Goal: Transaction & Acquisition: Purchase product/service

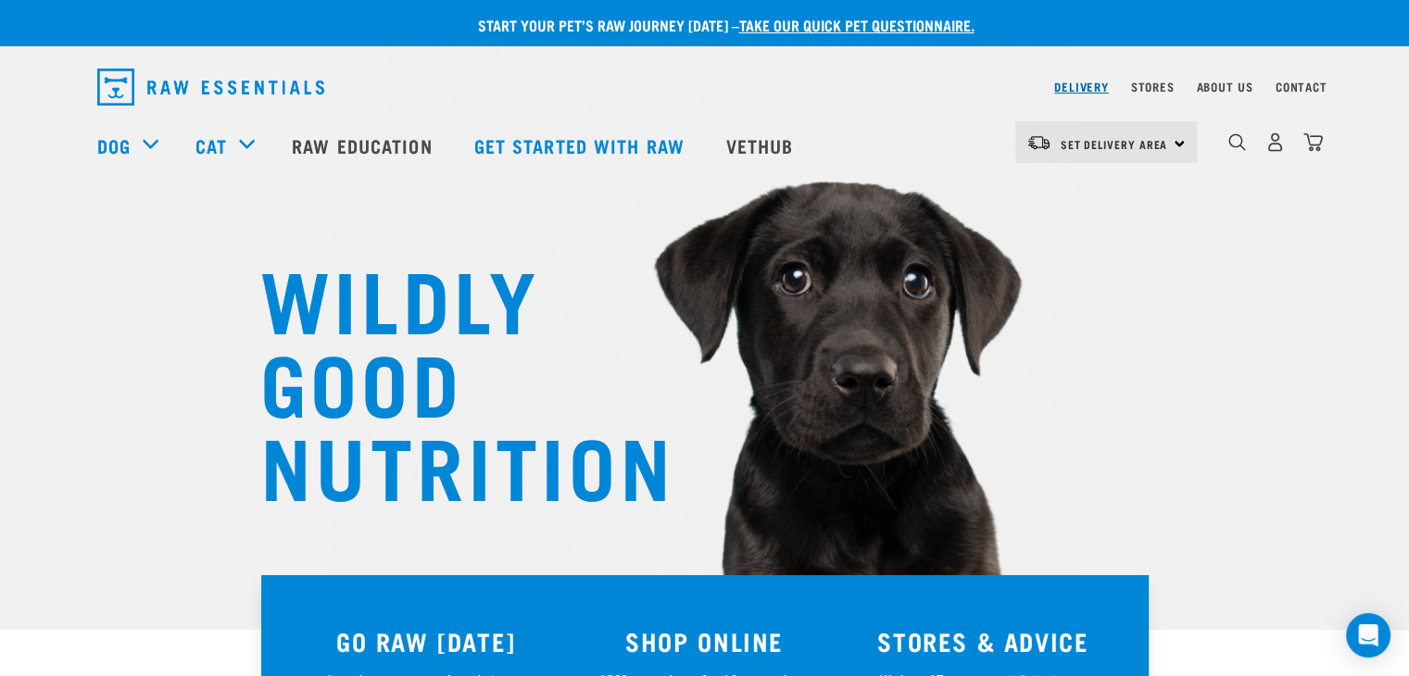
click at [1070, 90] on link "Delivery" at bounding box center [1081, 86] width 54 height 6
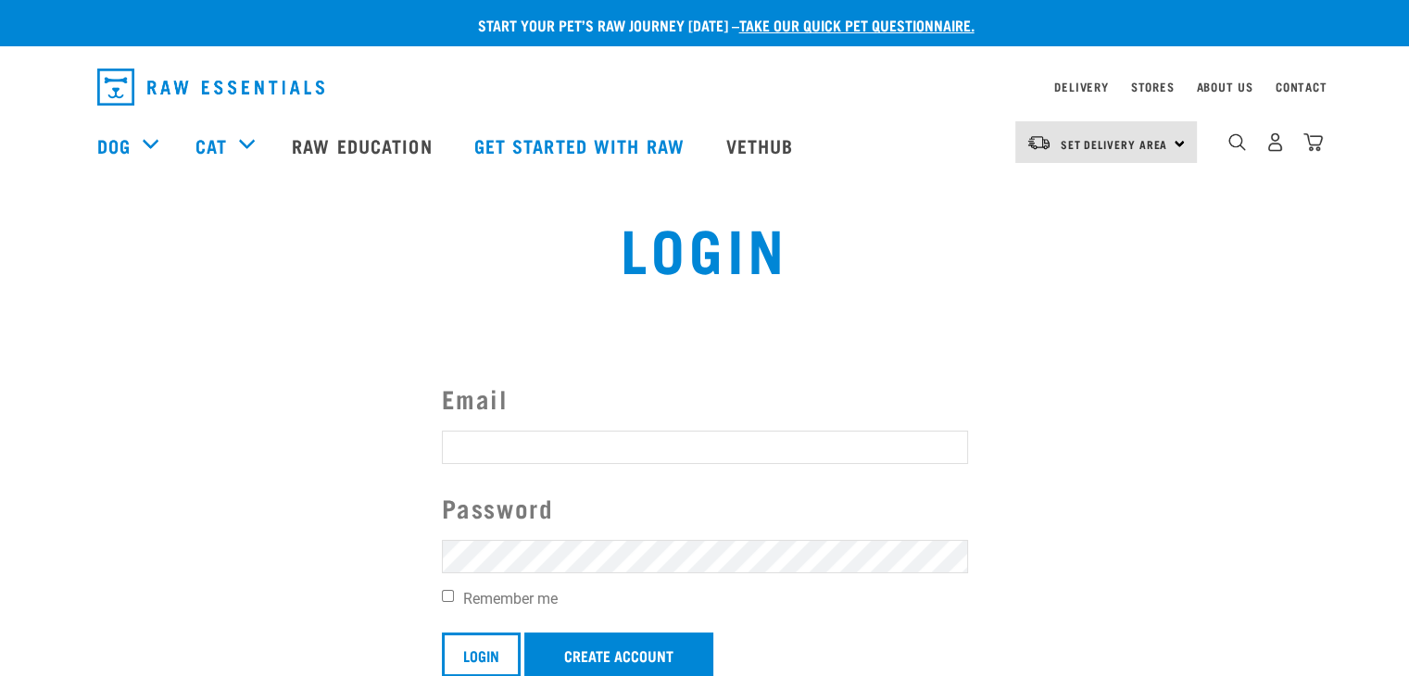
click at [681, 445] on input "Email" at bounding box center [705, 447] width 526 height 33
type input "[EMAIL_ADDRESS][DOMAIN_NAME]"
click at [442, 633] on input "Login" at bounding box center [481, 655] width 79 height 44
click at [43, 303] on button "delete" at bounding box center [33, 293] width 19 height 19
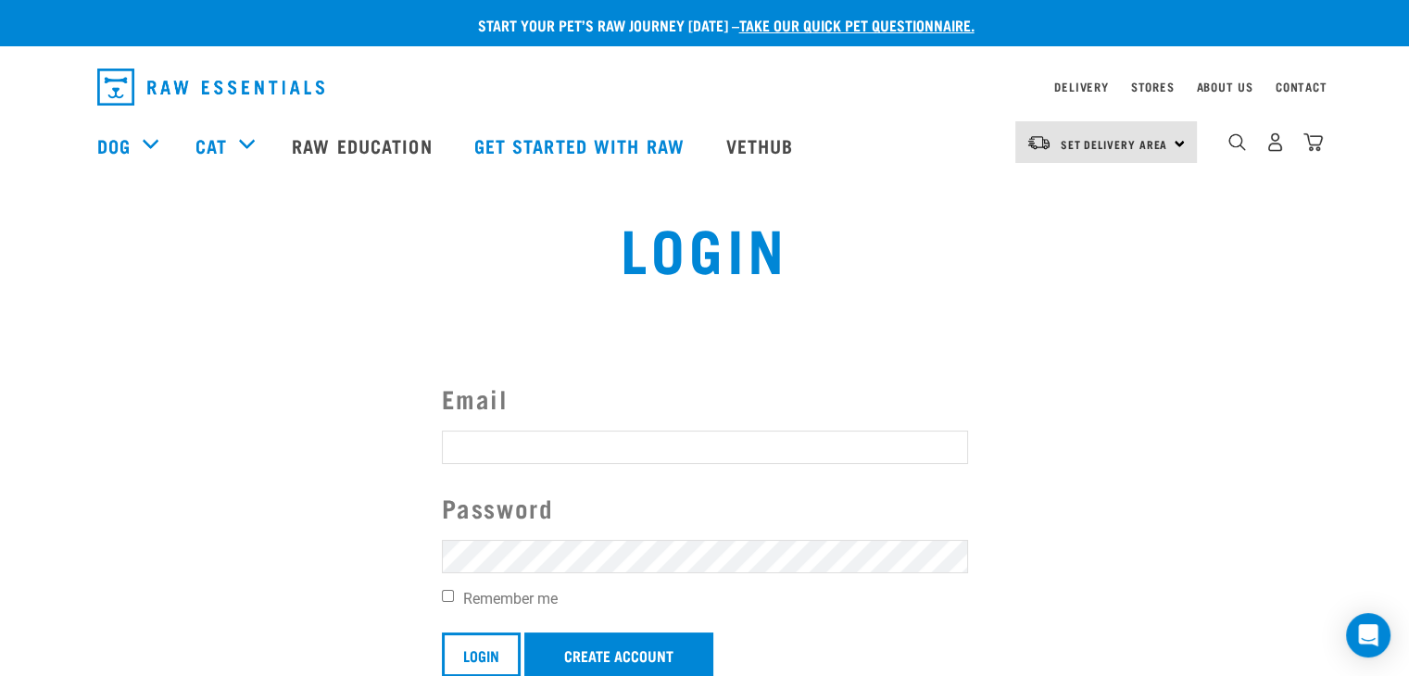
click at [800, 333] on section "Email Password Remember me Login Create Account Invalid username or password. F…" at bounding box center [704, 550] width 1409 height 434
click at [711, 460] on input "Email" at bounding box center [705, 447] width 526 height 33
type input "joekeenan83@gmail.com"
click at [442, 633] on input "Login" at bounding box center [481, 655] width 79 height 44
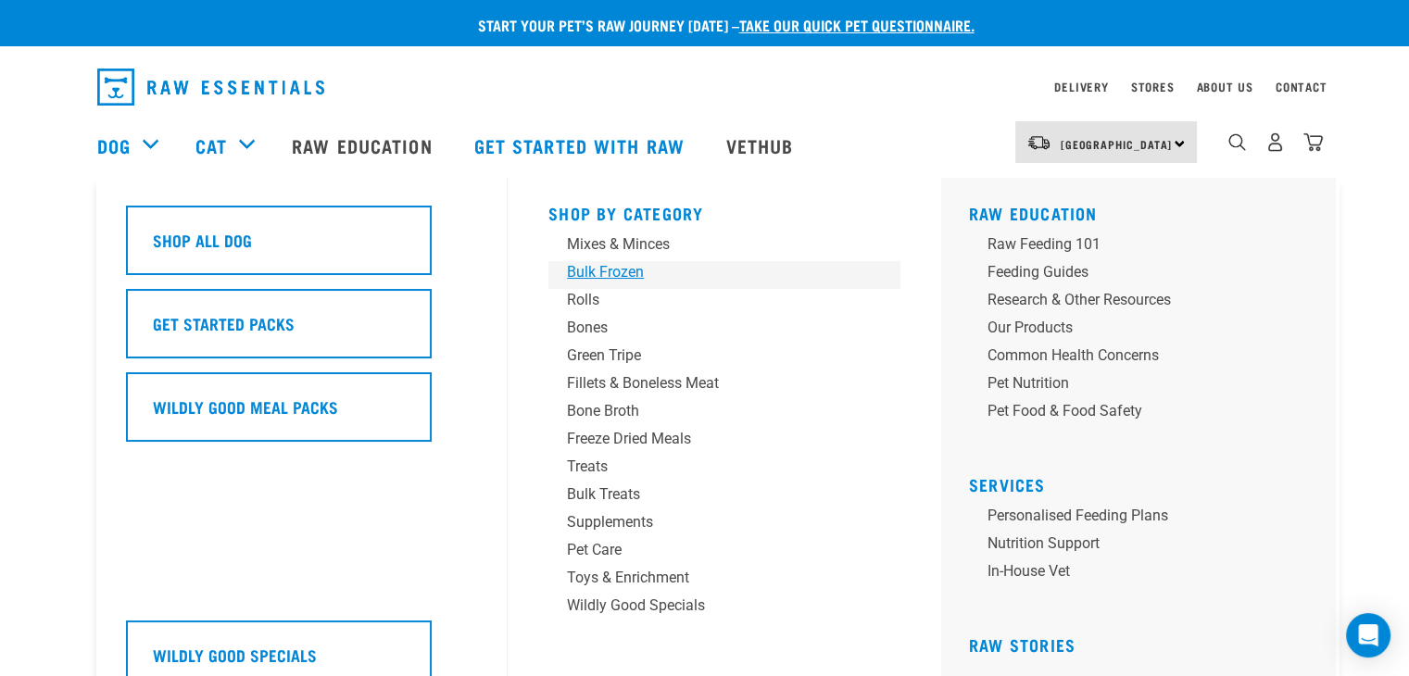
click at [623, 276] on div "Bulk Frozen" at bounding box center [711, 272] width 289 height 22
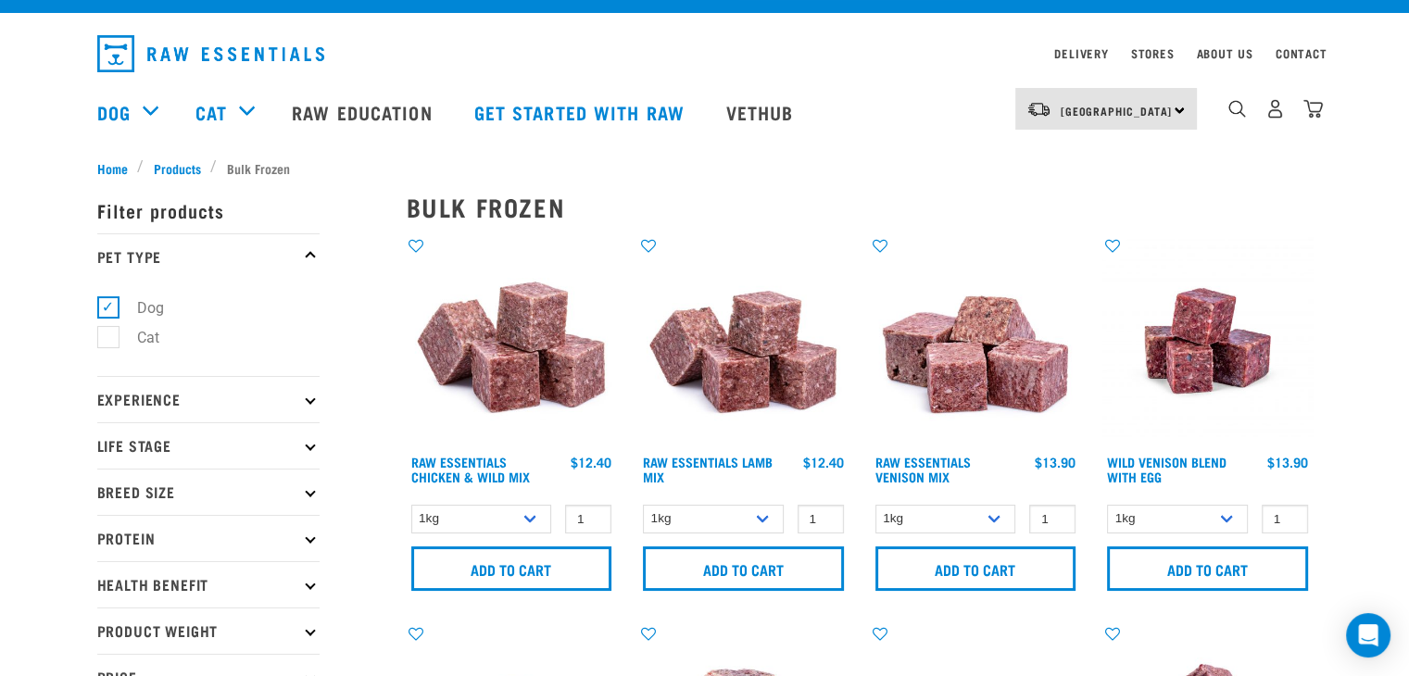
scroll to position [37, 0]
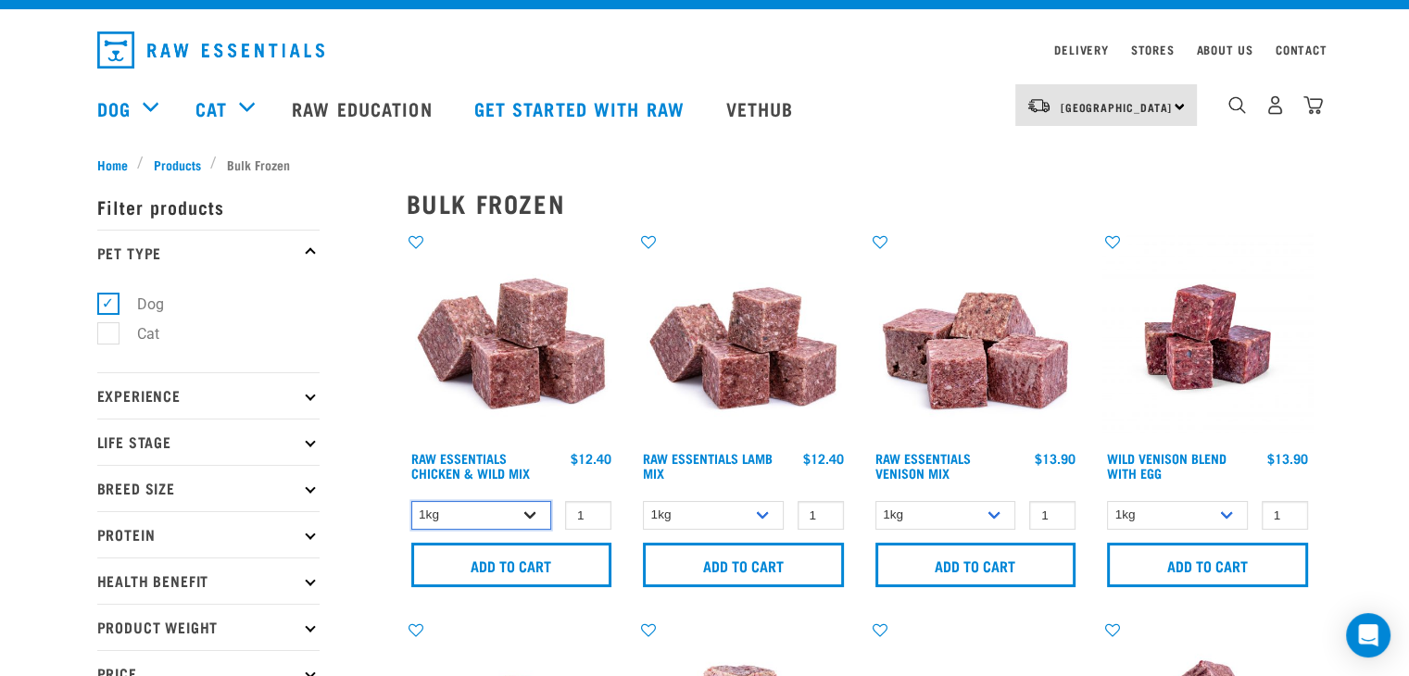
click at [495, 513] on select "1kg 3kg Bulk (10kg)" at bounding box center [481, 515] width 141 height 29
click at [411, 501] on select "1kg 3kg Bulk (10kg)" at bounding box center [481, 515] width 141 height 29
click at [513, 522] on select "1kg 3kg Bulk (10kg)" at bounding box center [481, 515] width 141 height 29
select select "14881"
click at [411, 501] on select "1kg 3kg Bulk (10kg)" at bounding box center [481, 515] width 141 height 29
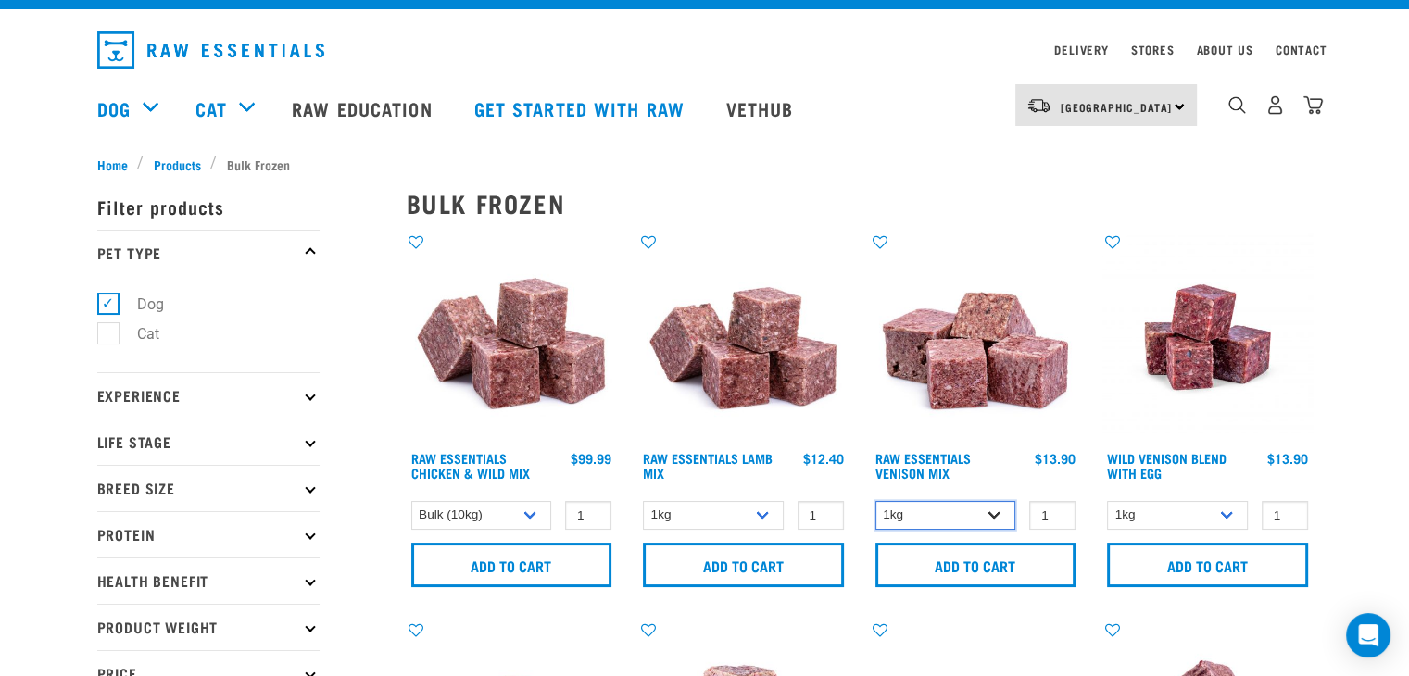
click at [948, 511] on select "1kg 3kg" at bounding box center [946, 515] width 141 height 29
click at [927, 456] on link "Raw Essentials Venison Mix" at bounding box center [923, 465] width 95 height 21
click at [739, 506] on select "1kg 3kg Bulk (10kg)" at bounding box center [713, 515] width 141 height 29
select select "341961"
click at [643, 501] on select "1kg 3kg Bulk (10kg)" at bounding box center [713, 515] width 141 height 29
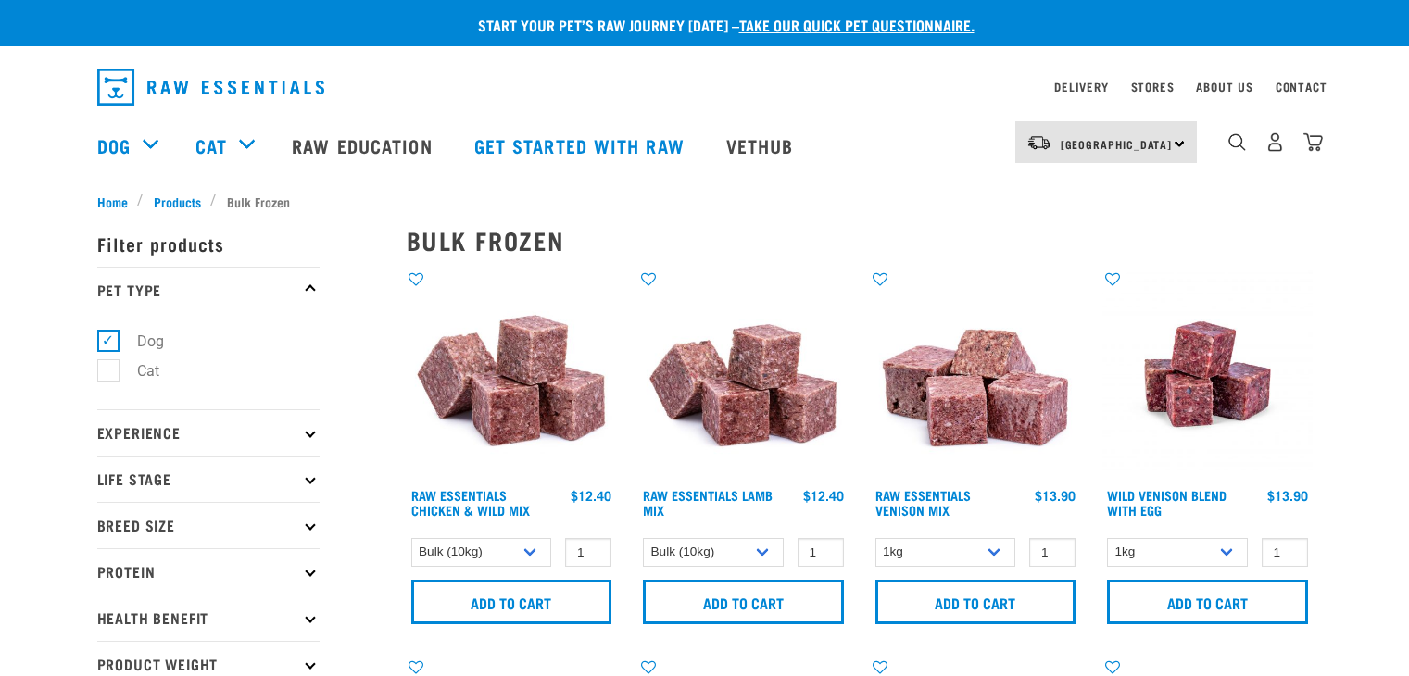
select select "14881"
select select "341961"
click at [954, 555] on select "1kg 3kg" at bounding box center [946, 552] width 141 height 29
click at [1165, 557] on select "1kg 3kg Bulk (10kg)" at bounding box center [1177, 552] width 141 height 29
select select "50722"
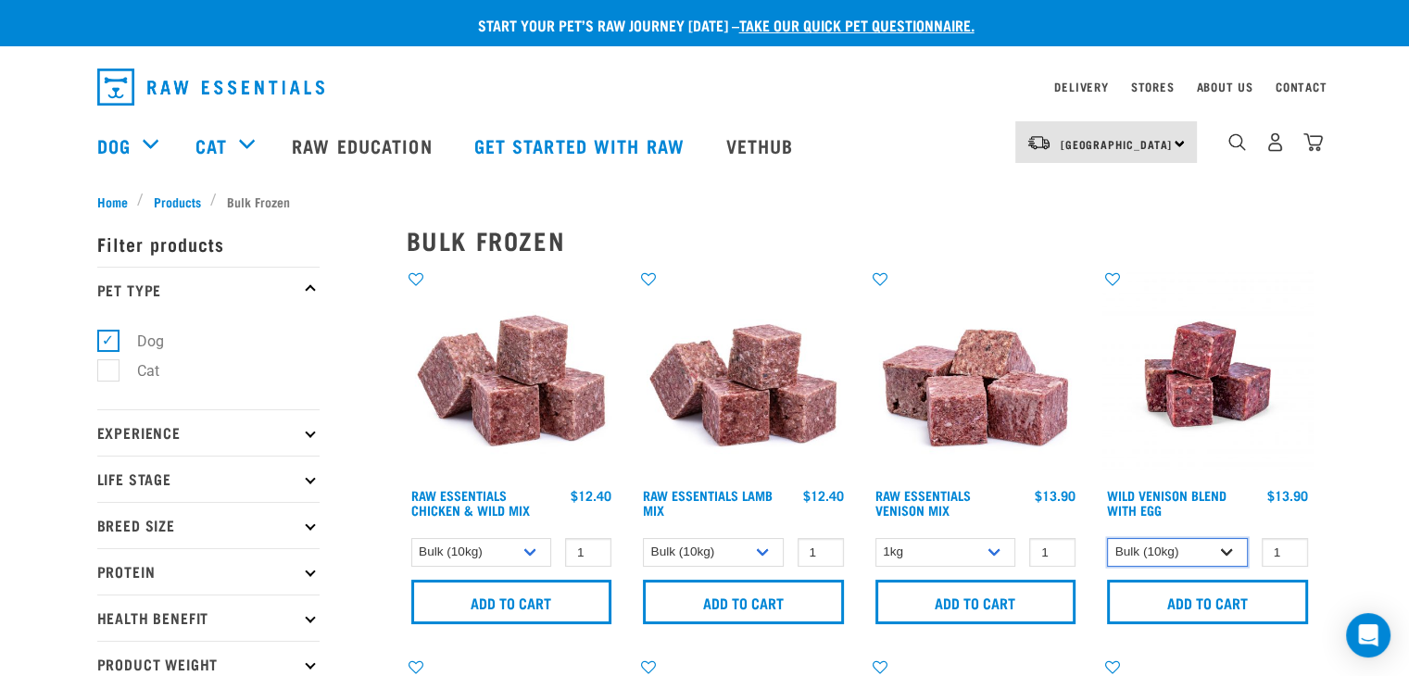
click at [1107, 538] on select "1kg 3kg Bulk (10kg)" at bounding box center [1177, 552] width 141 height 29
click at [1187, 534] on div "Wild Venison Blend with Egg 1 0 100 0 100 0 100" at bounding box center [1208, 453] width 233 height 388
click at [1184, 542] on select "1kg 3kg Bulk (10kg)" at bounding box center [1177, 552] width 141 height 29
click at [1302, 533] on div "Wild Venison Blend with Egg 1 0 100 0 100 0 100" at bounding box center [1208, 453] width 233 height 388
click at [975, 549] on select "1kg 3kg" at bounding box center [946, 552] width 141 height 29
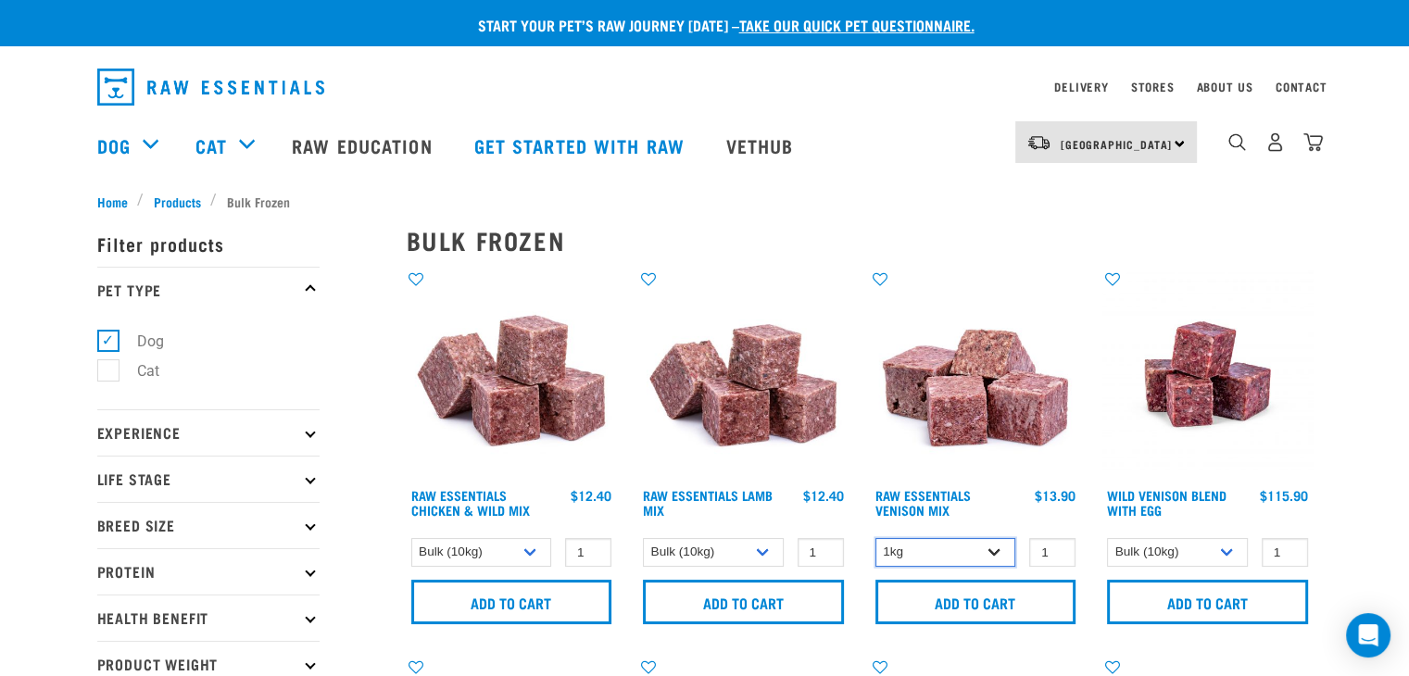
select select "712"
click at [876, 538] on select "1kg 3kg" at bounding box center [946, 552] width 141 height 29
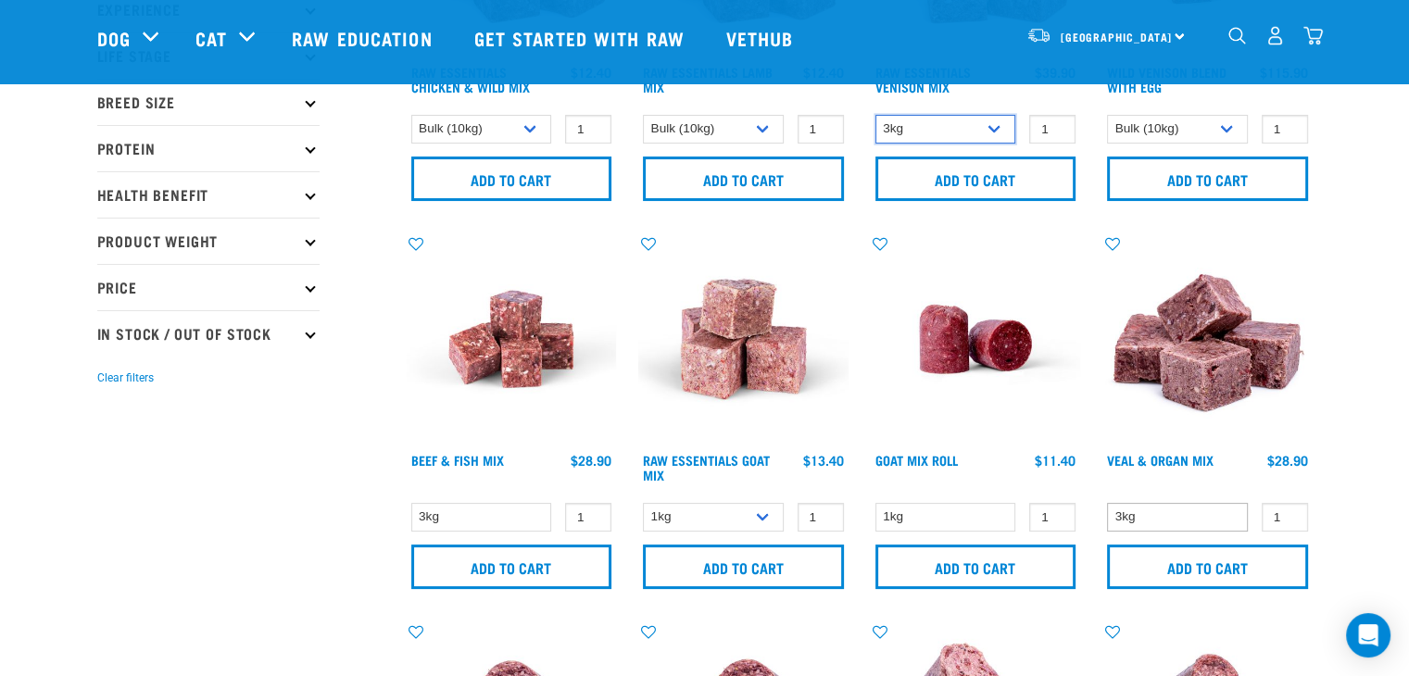
scroll to position [285, 0]
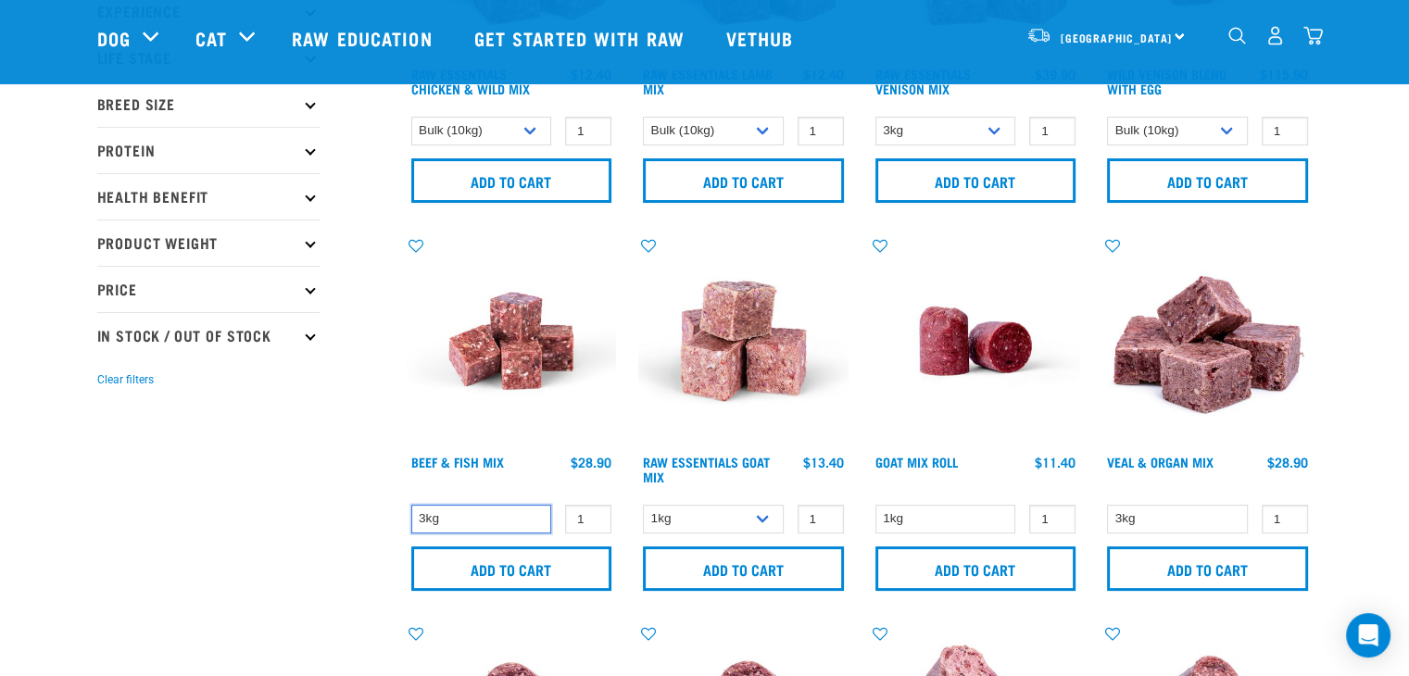
click at [524, 513] on select "3kg" at bounding box center [481, 519] width 141 height 29
drag, startPoint x: 524, startPoint y: 512, endPoint x: 597, endPoint y: 484, distance: 77.8
click at [524, 512] on select "3kg" at bounding box center [481, 519] width 141 height 29
click at [675, 513] on select "1kg 3kg Bulk (10kg)" at bounding box center [713, 519] width 141 height 29
select select "344957"
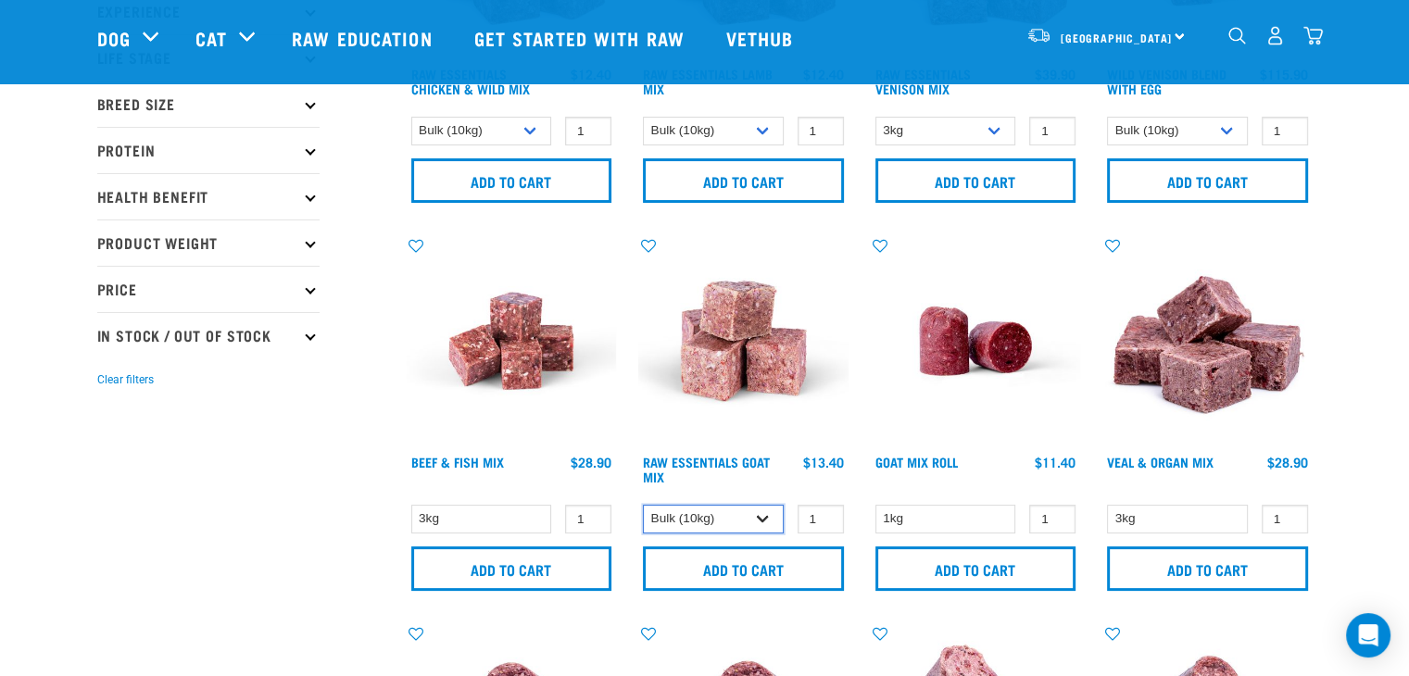
click at [643, 505] on select "1kg 3kg Bulk (10kg)" at bounding box center [713, 519] width 141 height 29
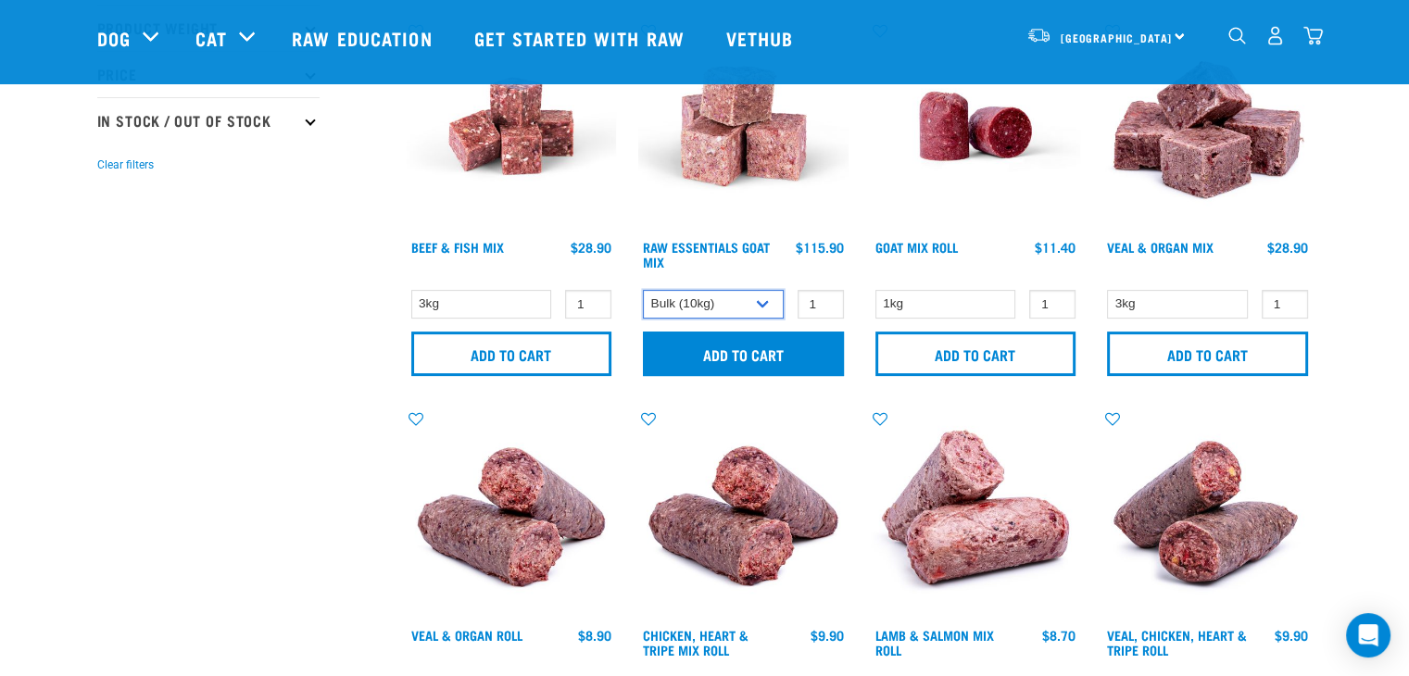
scroll to position [686, 0]
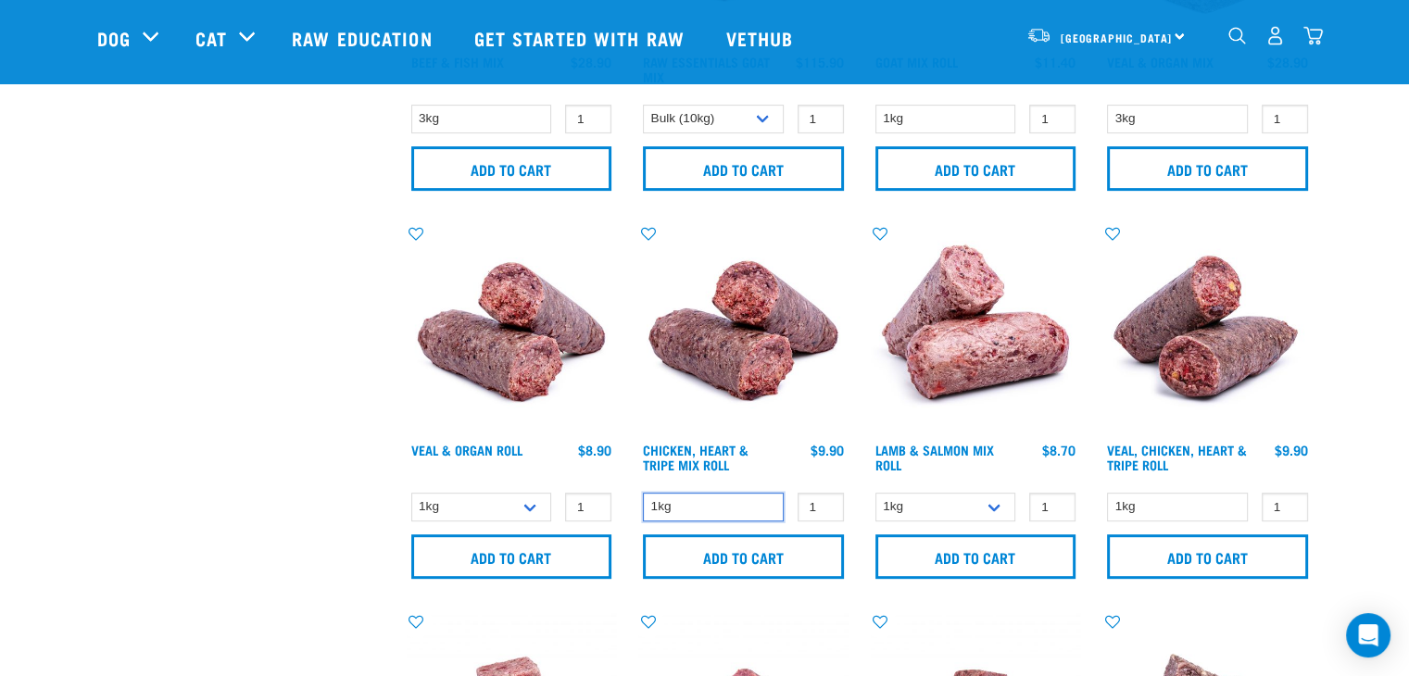
click at [739, 508] on select "1kg" at bounding box center [713, 507] width 141 height 29
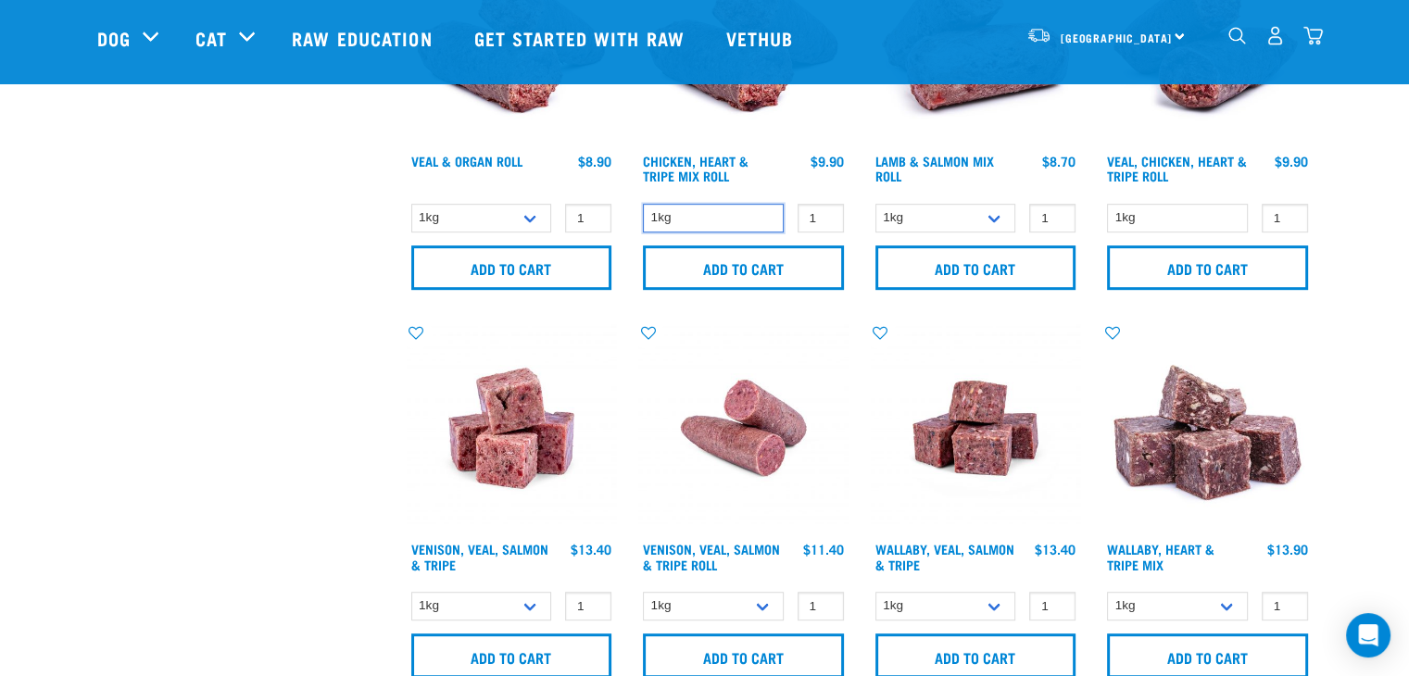
scroll to position [1038, 0]
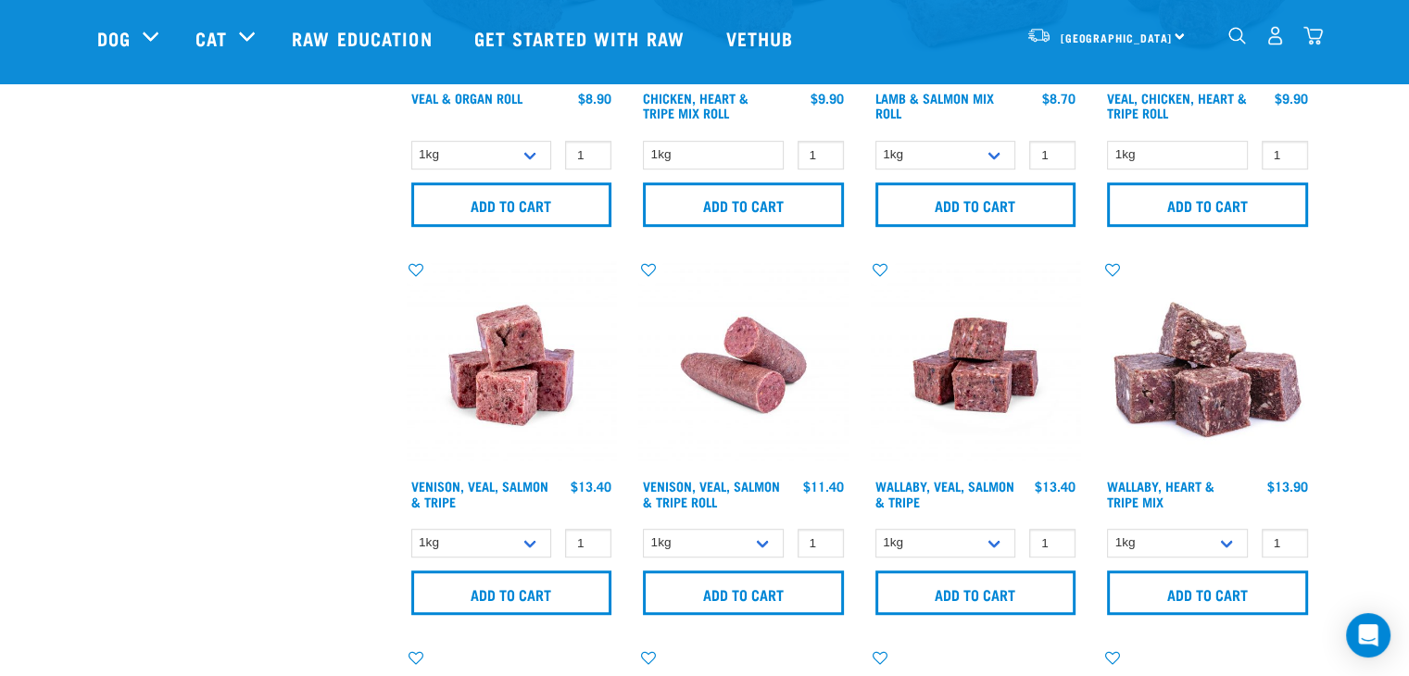
click at [1168, 556] on div "1kg 3kg 1 0 100" at bounding box center [1208, 543] width 210 height 32
click at [1355, 461] on div "Start your pet’s raw journey today – take our quick pet questionnaire. Delivery…" at bounding box center [704, 581] width 1409 height 3239
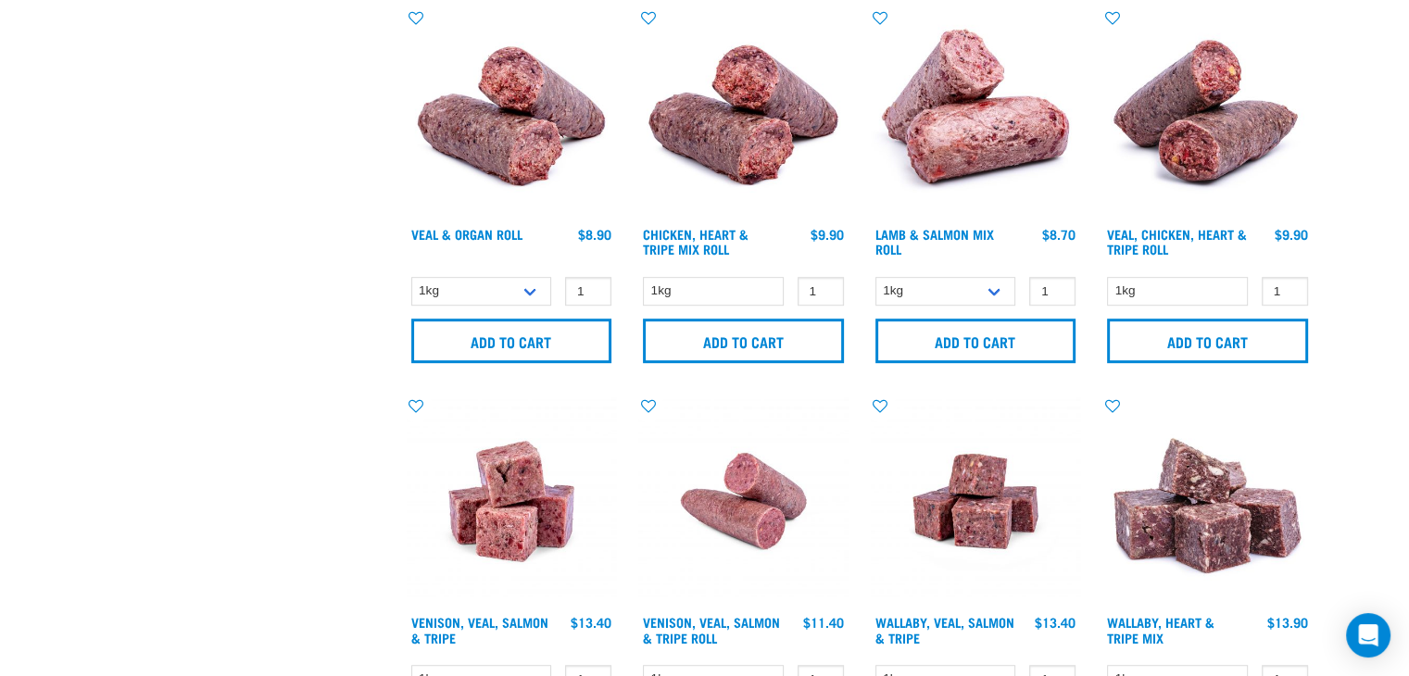
scroll to position [0, 0]
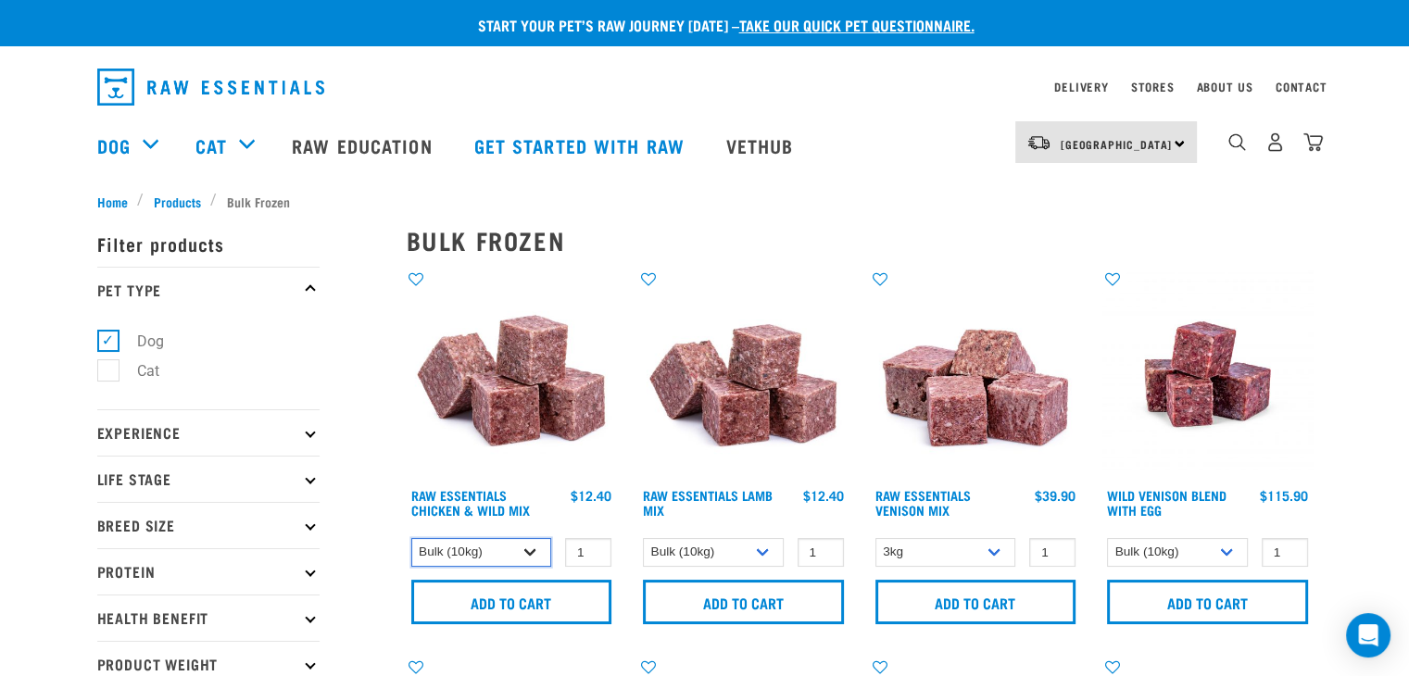
click at [520, 546] on select "1kg 3kg Bulk (10kg)" at bounding box center [481, 552] width 141 height 29
click at [411, 538] on select "1kg 3kg Bulk (10kg)" at bounding box center [481, 552] width 141 height 29
click at [516, 551] on select "1kg 3kg Bulk (10kg)" at bounding box center [481, 552] width 141 height 29
click at [539, 626] on div "Raw Essentials Chicken & Wild Mix 1 0 100 0 100 0" at bounding box center [512, 453] width 233 height 388
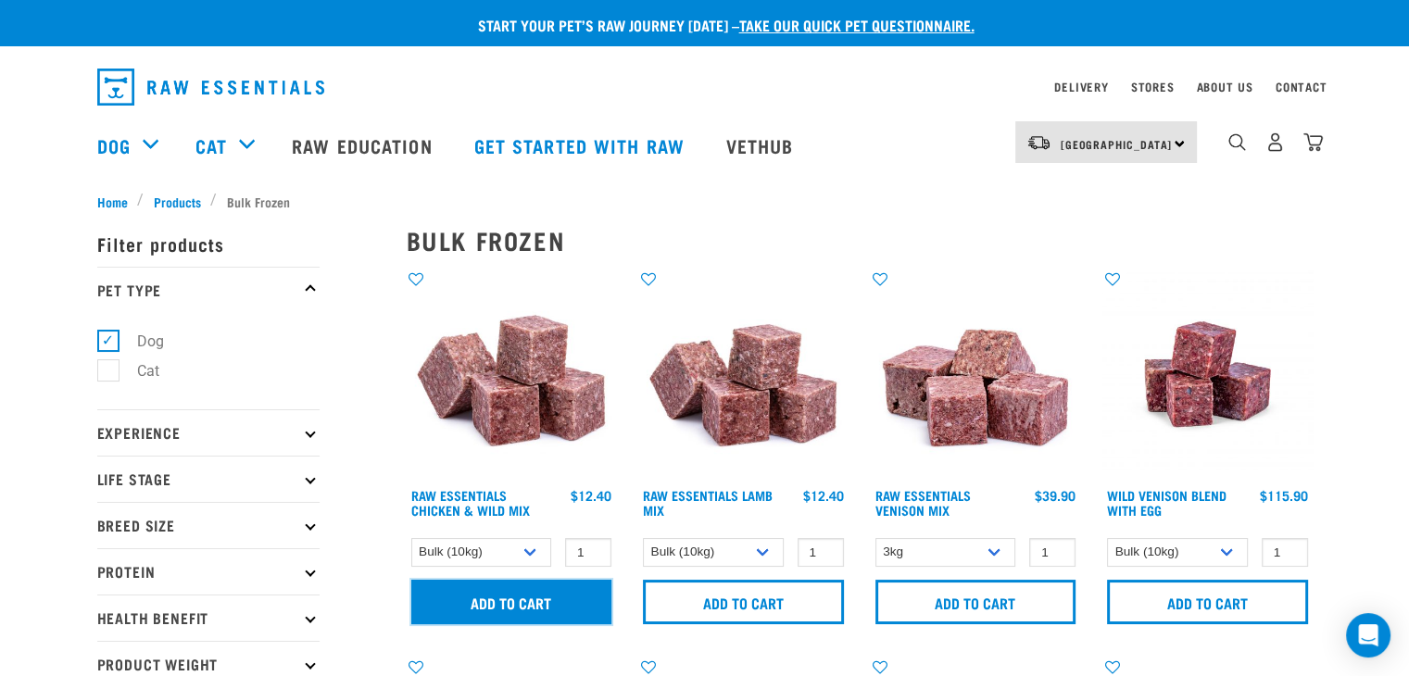
click at [538, 605] on input "Add to cart" at bounding box center [511, 602] width 201 height 44
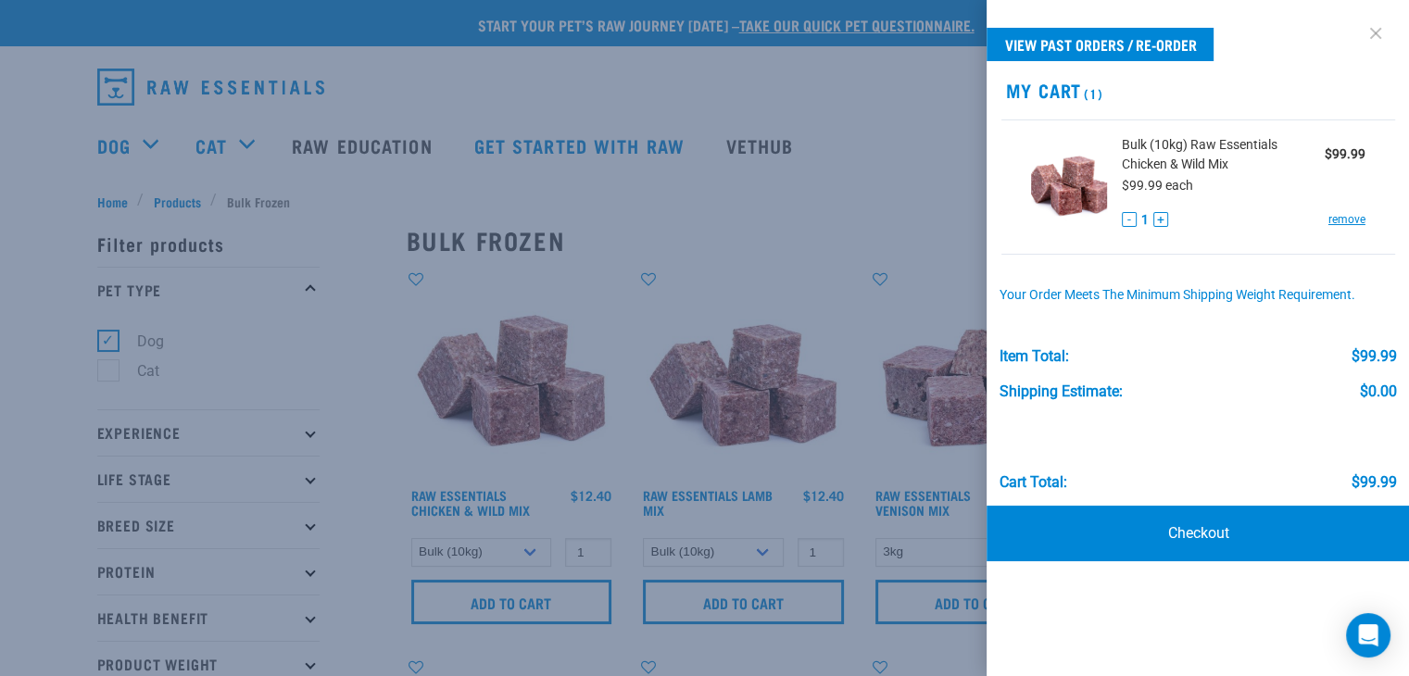
click at [1375, 38] on link at bounding box center [1376, 34] width 30 height 30
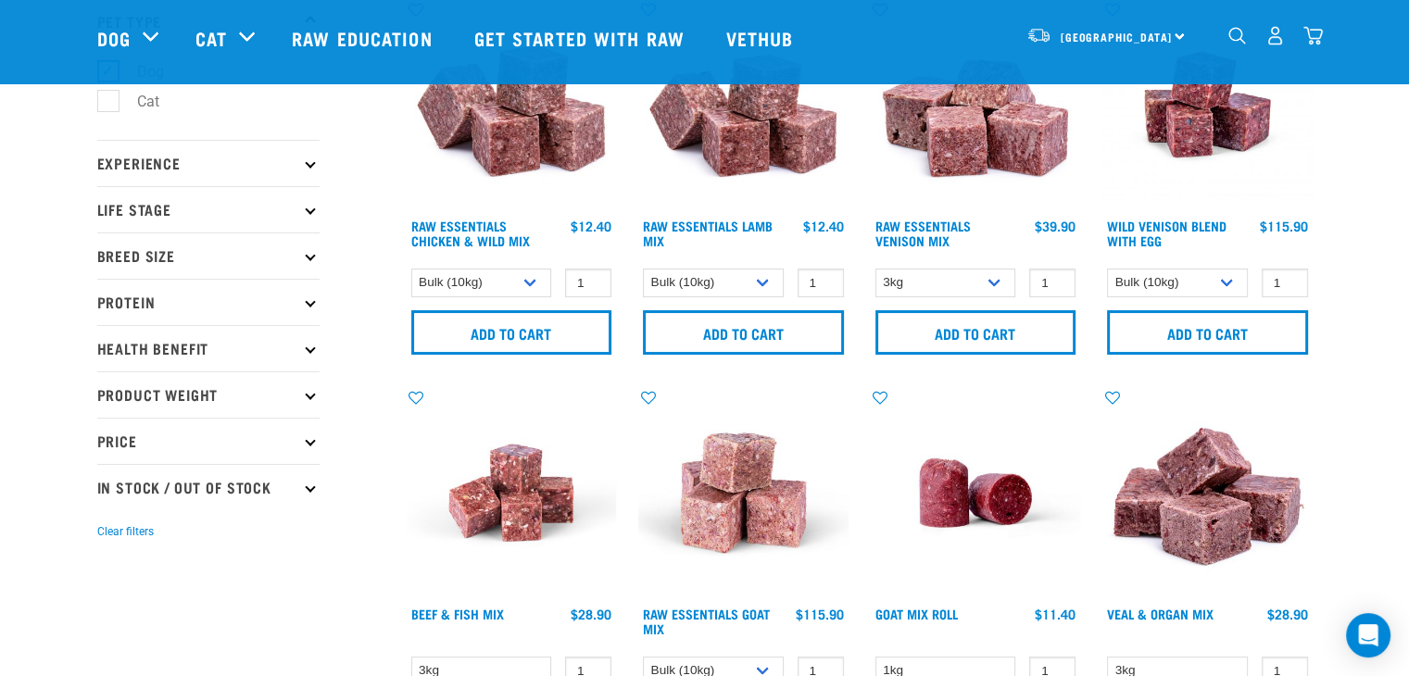
scroll to position [74, 0]
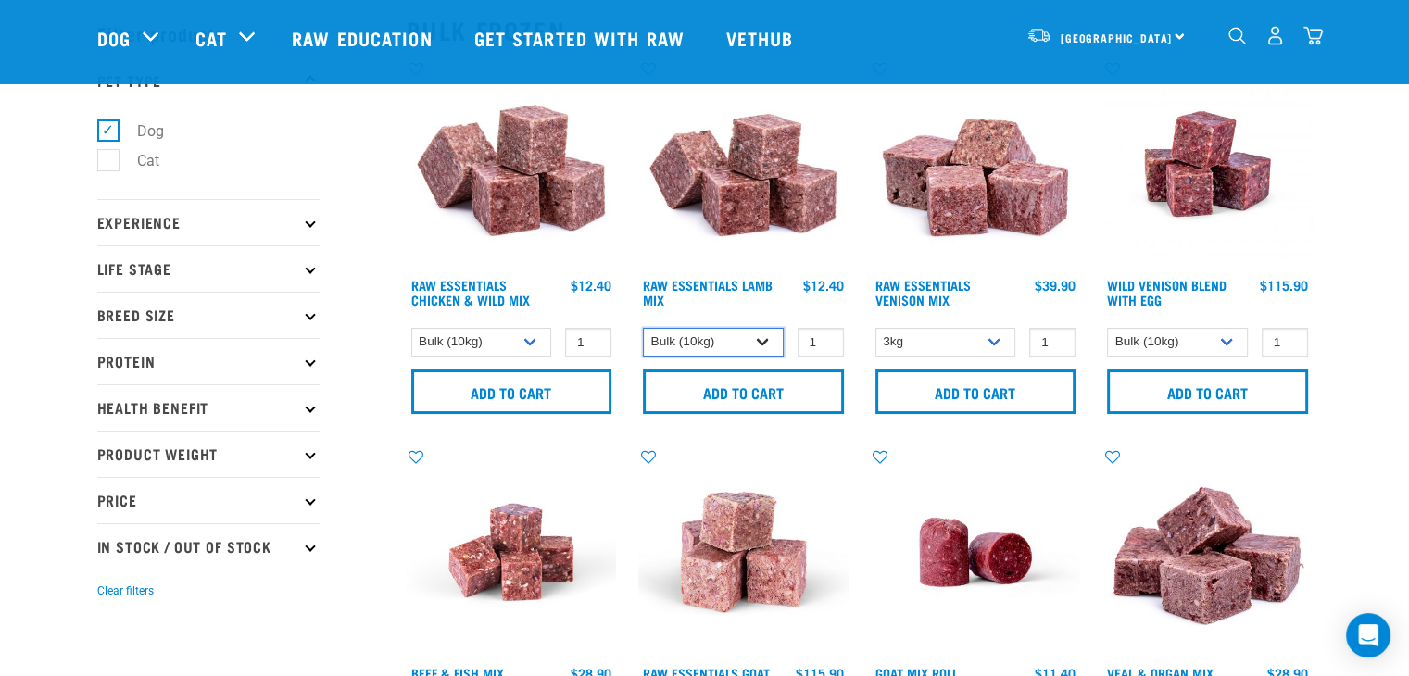
click at [729, 346] on select "1kg 3kg Bulk (10kg)" at bounding box center [713, 342] width 141 height 29
select select "18"
click at [643, 328] on select "1kg 3kg Bulk (10kg)" at bounding box center [713, 342] width 141 height 29
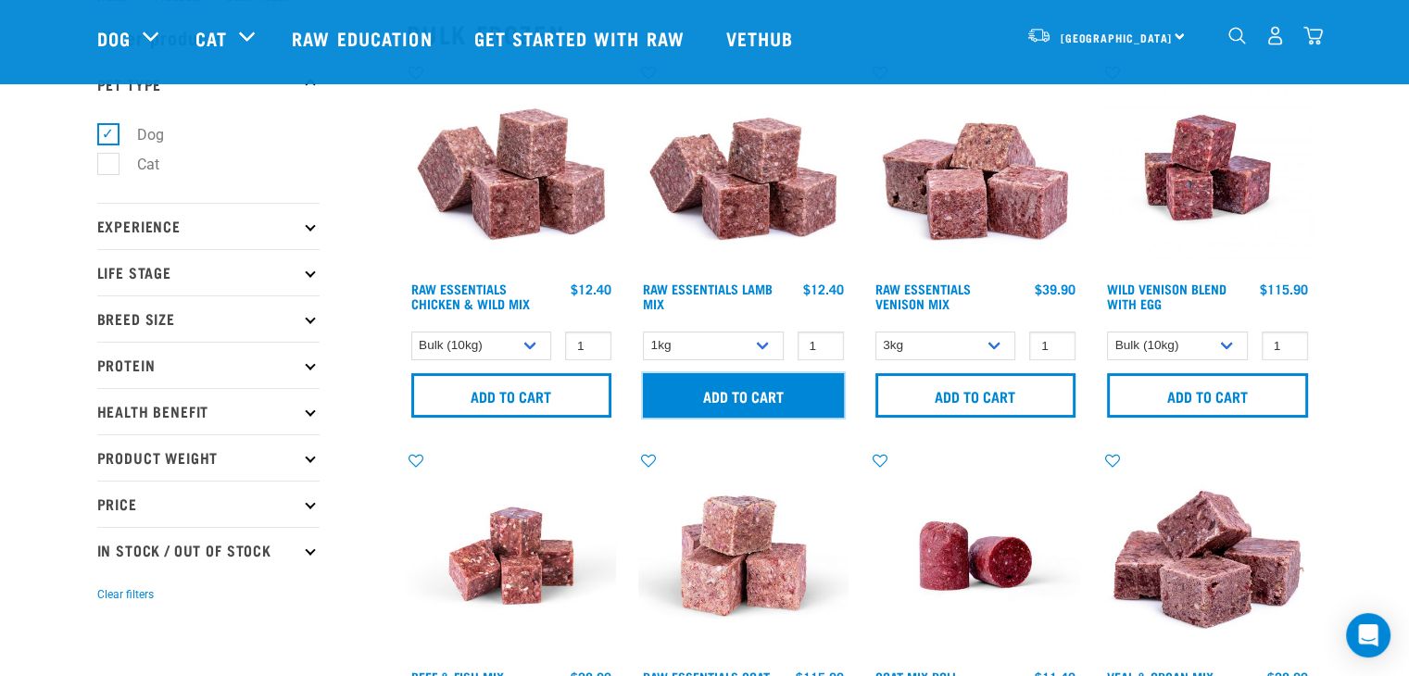
click at [769, 398] on input "Add to cart" at bounding box center [743, 395] width 201 height 44
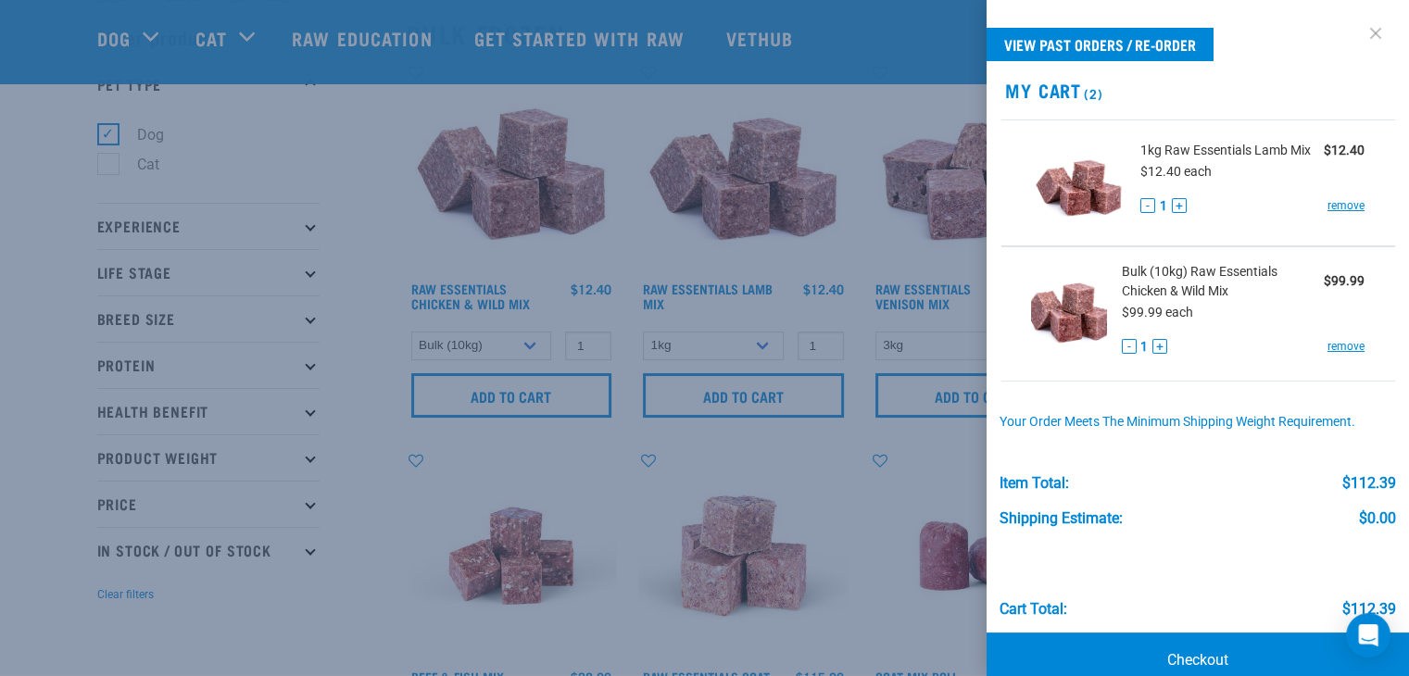
click at [1364, 36] on link at bounding box center [1376, 34] width 30 height 30
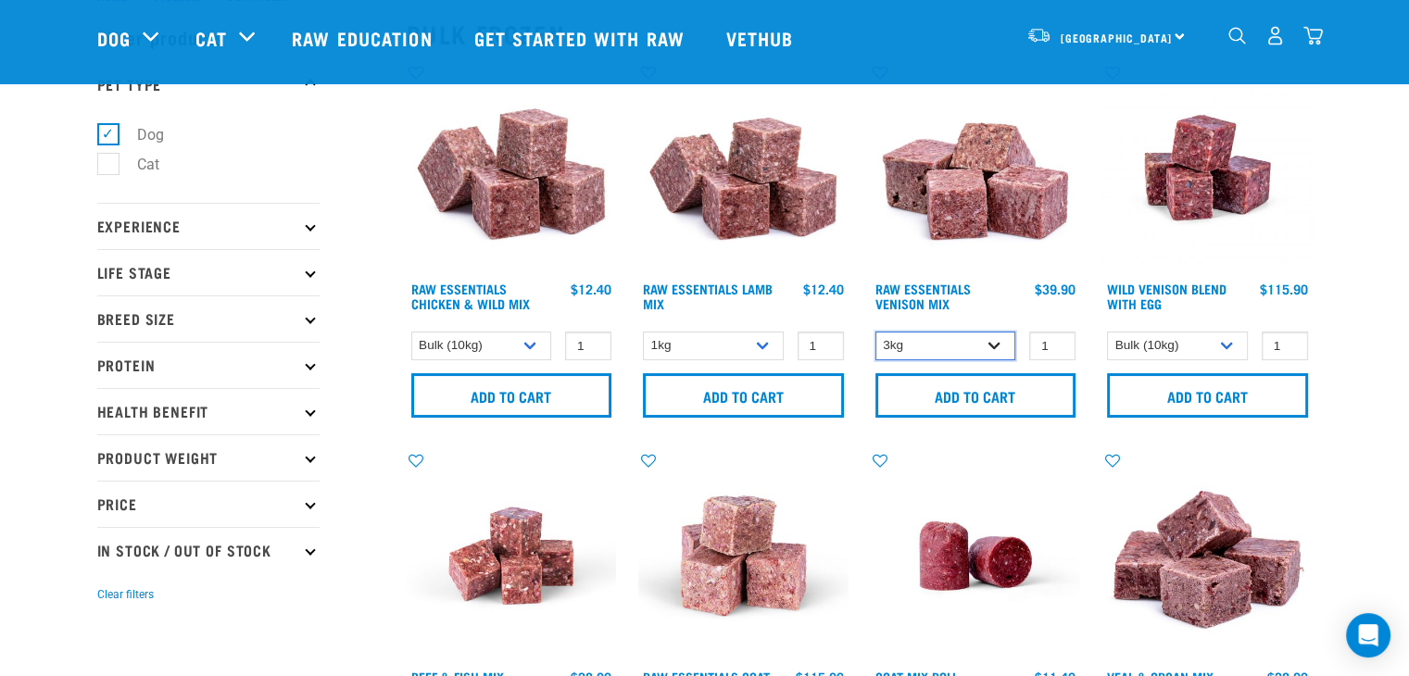
click at [992, 348] on select "1kg 3kg" at bounding box center [946, 346] width 141 height 29
click at [984, 355] on select "1kg 3kg" at bounding box center [946, 346] width 141 height 29
click at [986, 349] on select "1kg 3kg" at bounding box center [946, 346] width 141 height 29
select select "711"
click at [876, 332] on select "1kg 3kg" at bounding box center [946, 346] width 141 height 29
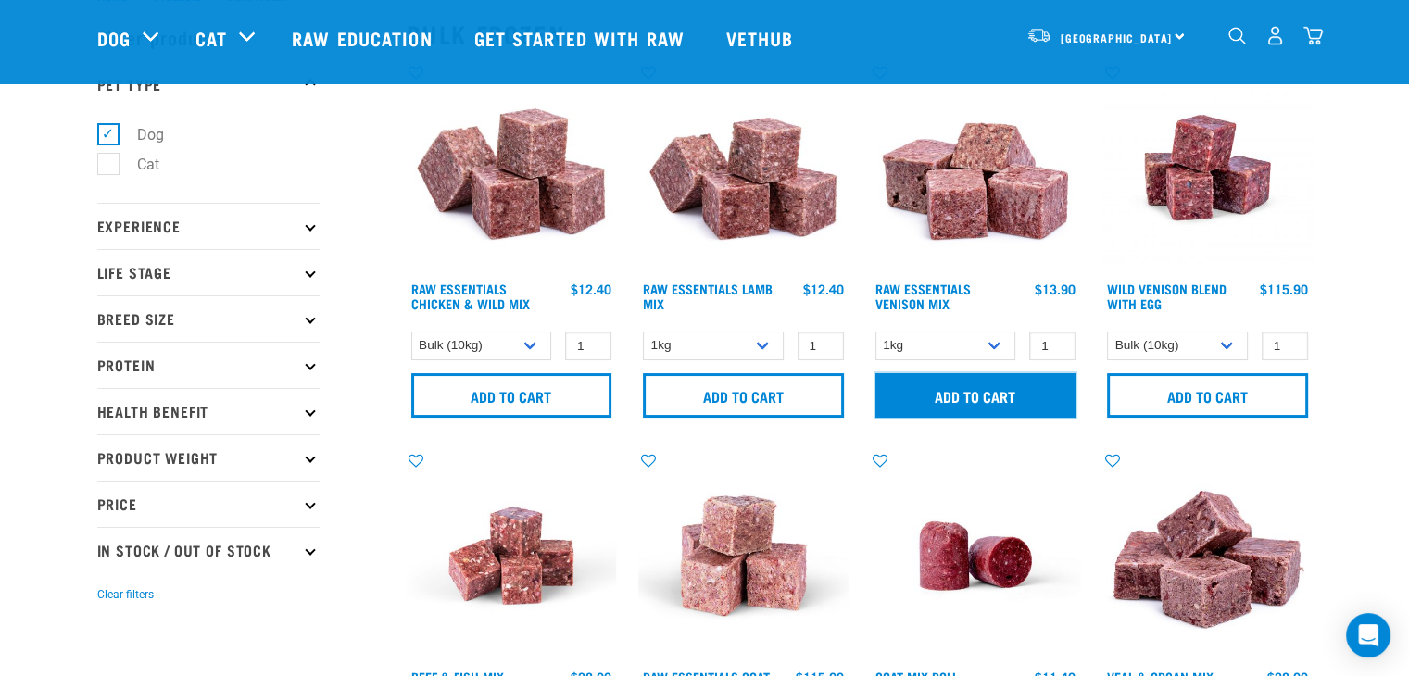
click at [982, 403] on input "Add to cart" at bounding box center [976, 395] width 201 height 44
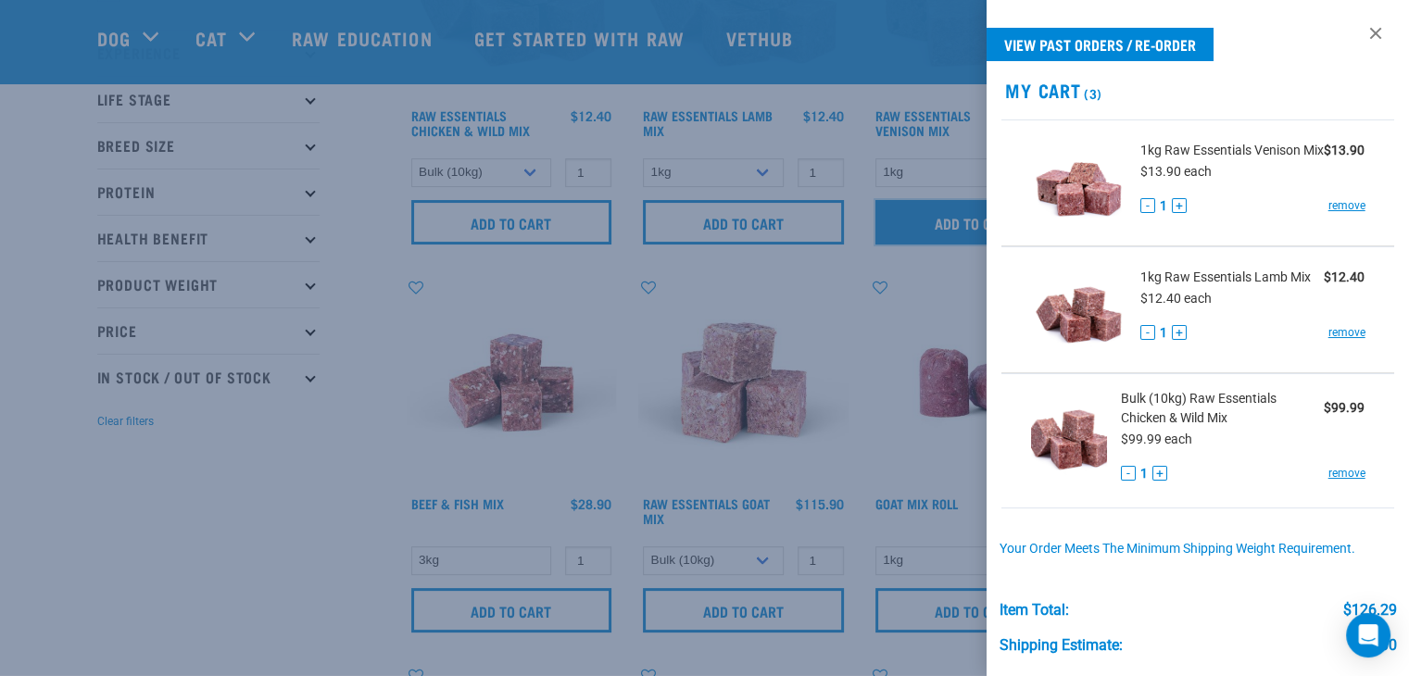
scroll to position [245, 0]
click at [1361, 37] on link at bounding box center [1376, 34] width 30 height 30
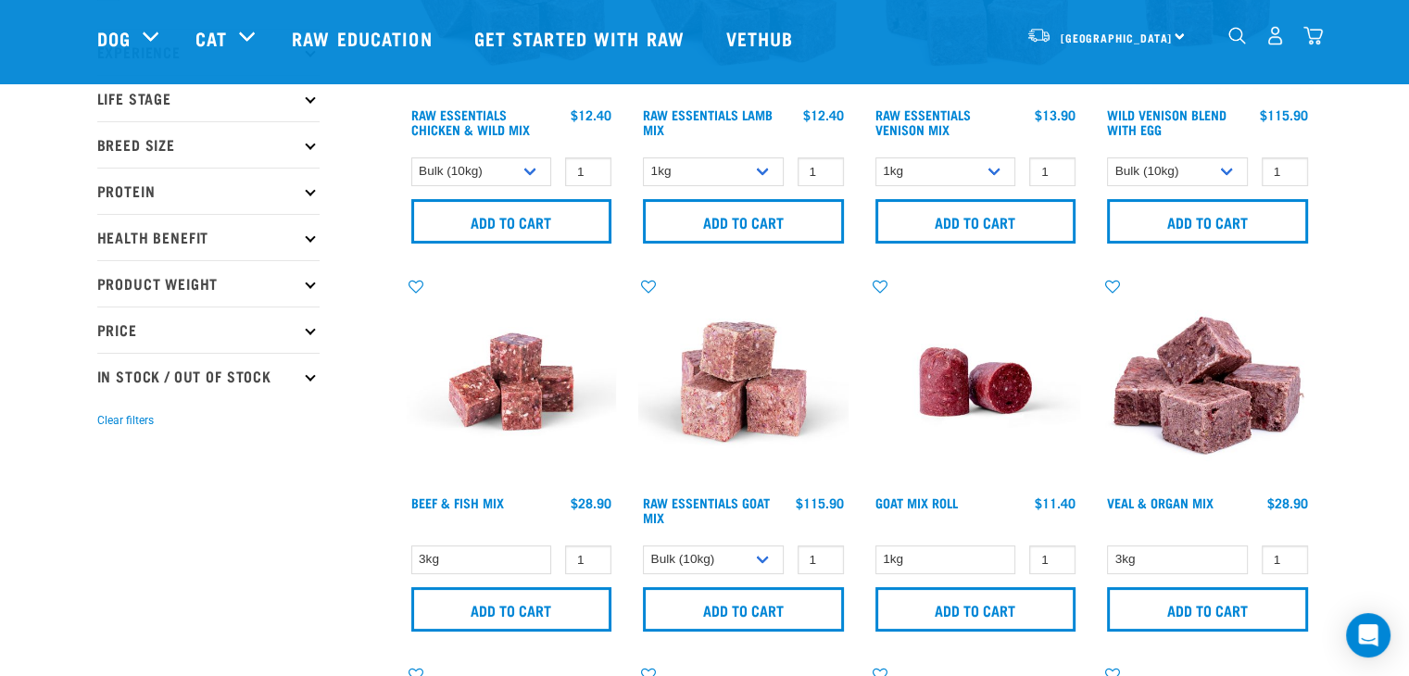
scroll to position [515, 0]
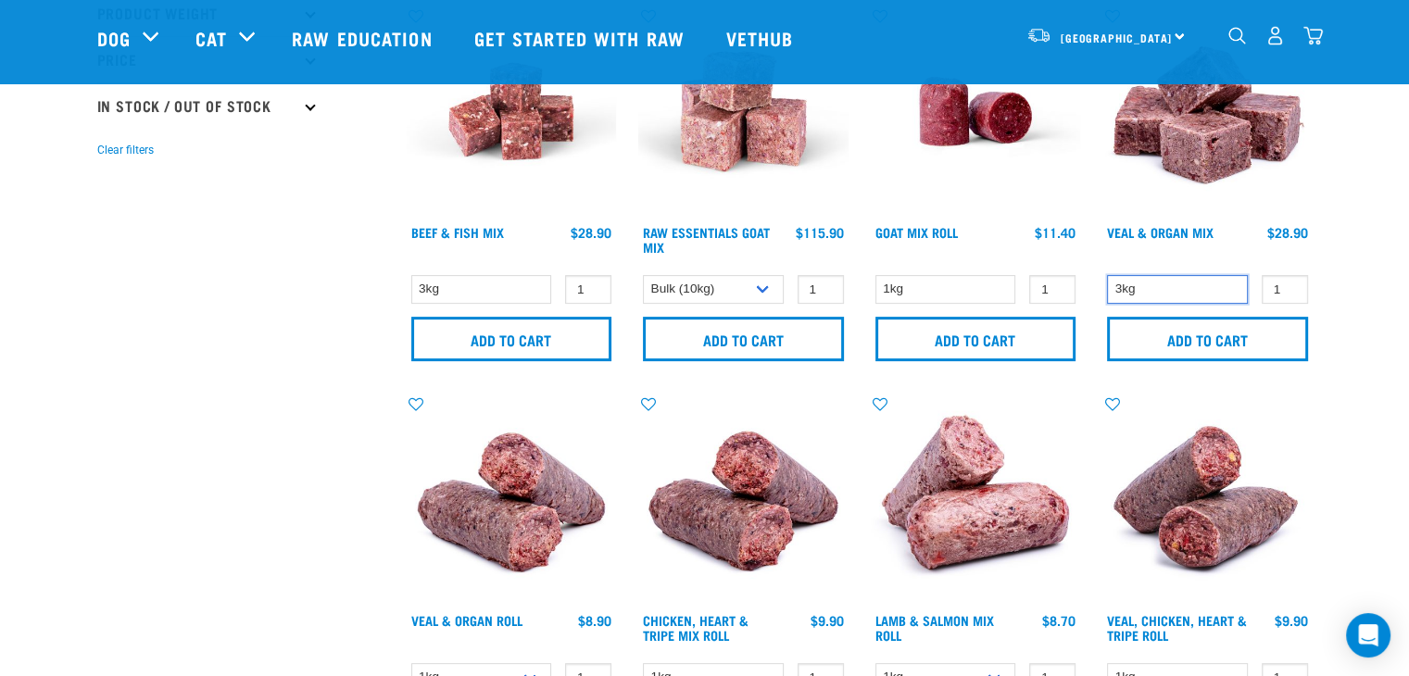
click at [1186, 289] on select "3kg" at bounding box center [1177, 289] width 141 height 29
click at [1107, 275] on select "3kg" at bounding box center [1177, 289] width 141 height 29
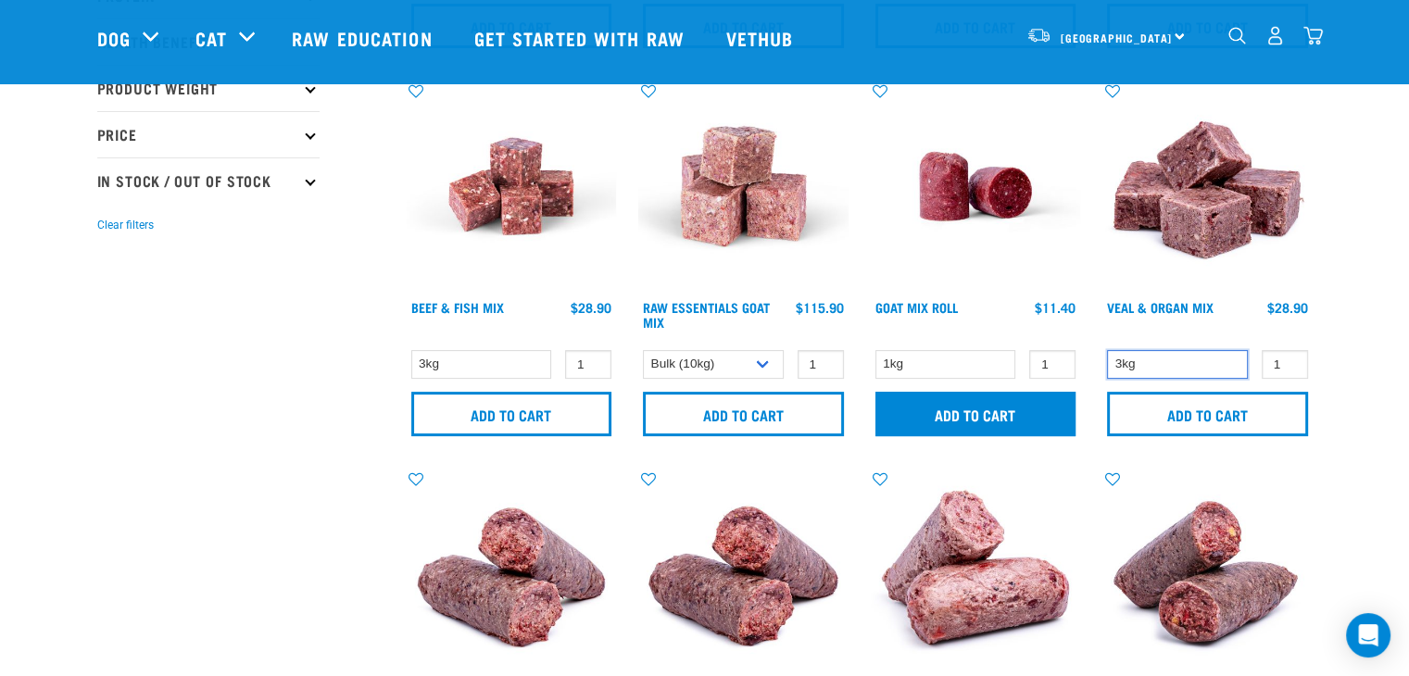
scroll to position [441, 0]
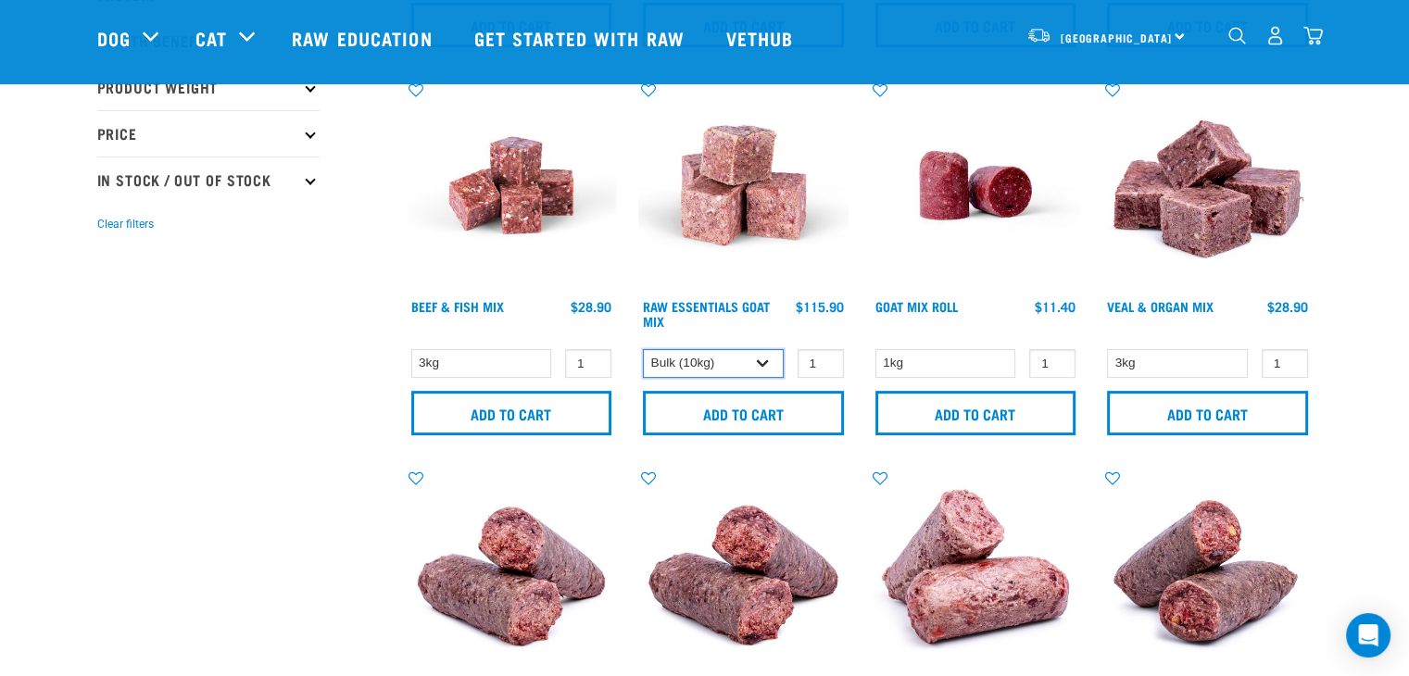
click at [758, 372] on select "1kg 3kg Bulk (10kg)" at bounding box center [713, 363] width 141 height 29
select select "337218"
click at [643, 349] on select "1kg 3kg Bulk (10kg)" at bounding box center [713, 363] width 141 height 29
click at [497, 372] on select "3kg" at bounding box center [481, 363] width 141 height 29
click at [411, 349] on select "3kg" at bounding box center [481, 363] width 141 height 29
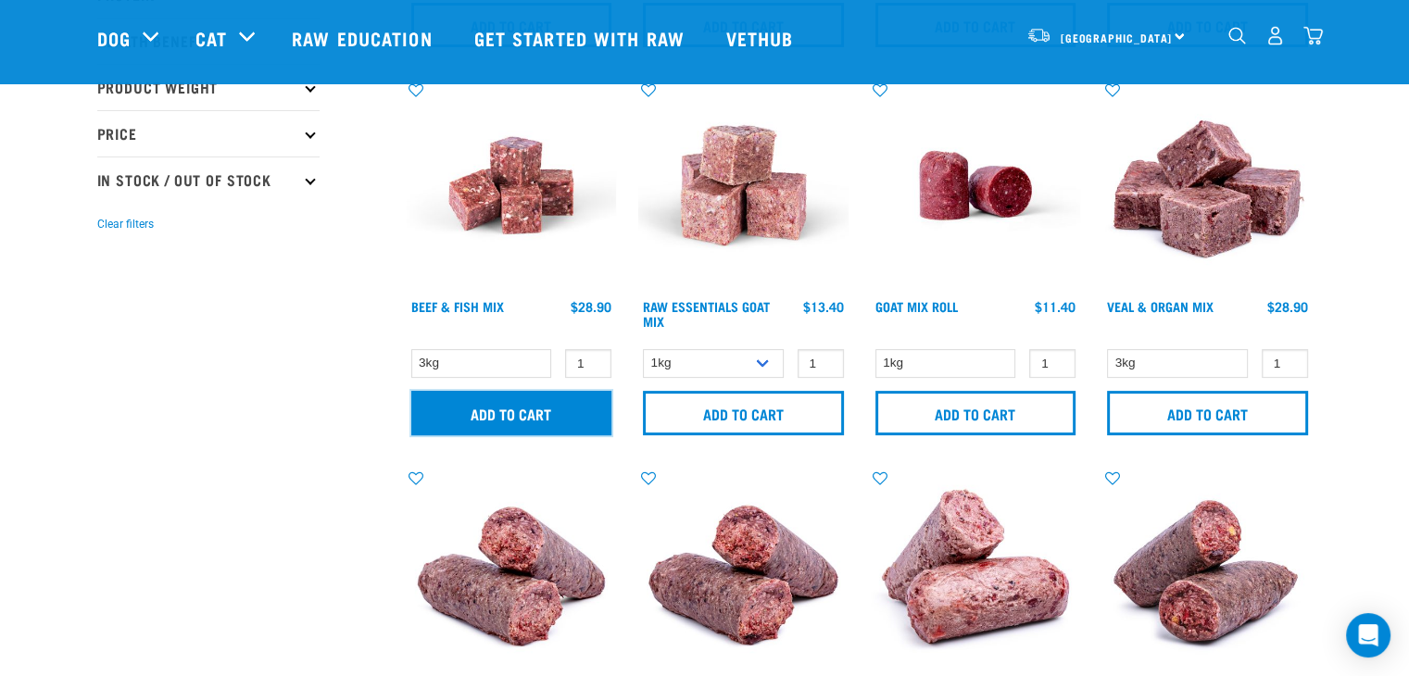
click at [537, 419] on input "Add to cart" at bounding box center [511, 413] width 201 height 44
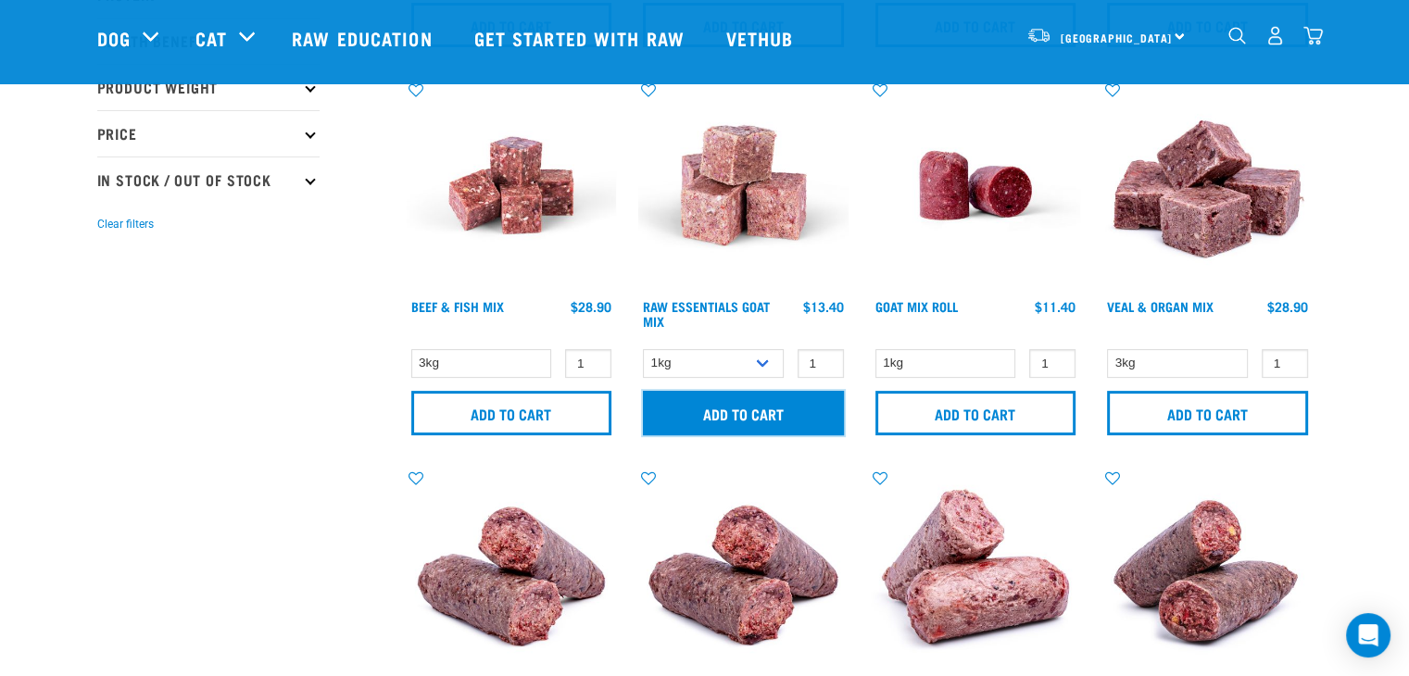
click at [666, 412] on input "Add to cart" at bounding box center [743, 413] width 201 height 44
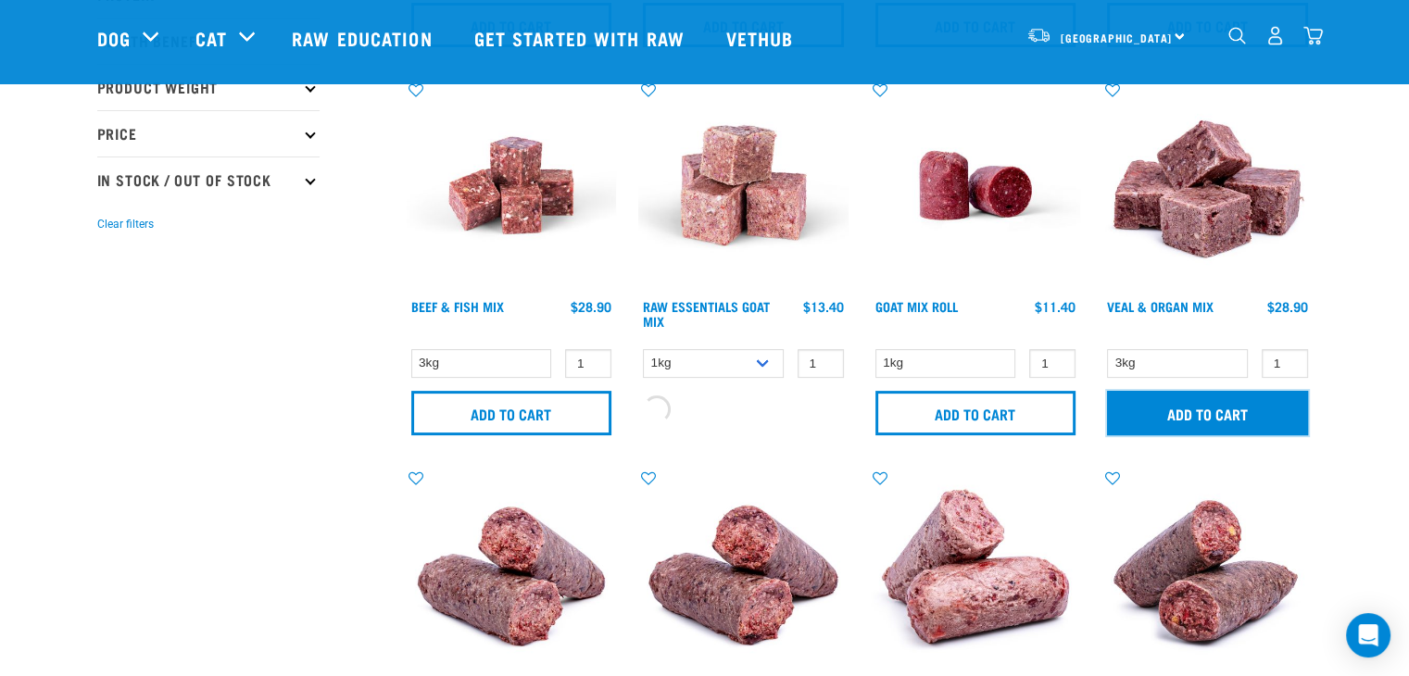
click at [1168, 410] on input "Add to cart" at bounding box center [1207, 413] width 201 height 44
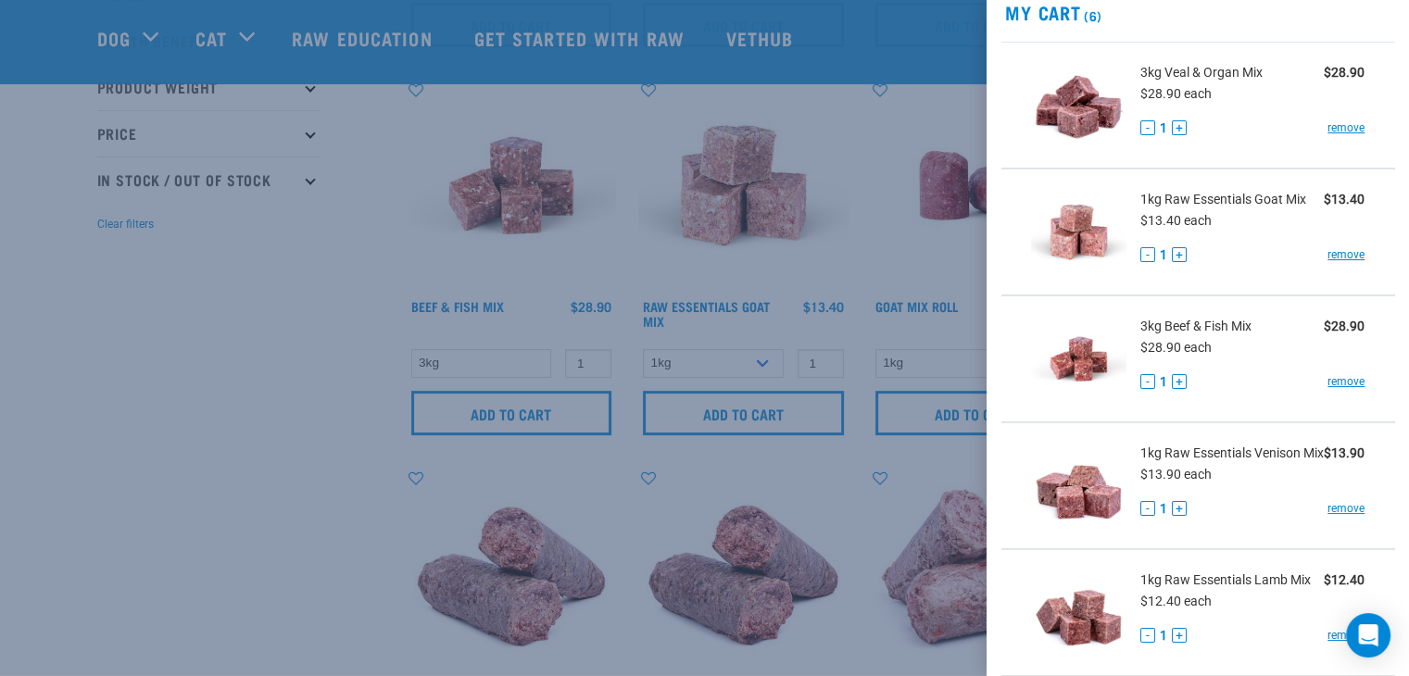
scroll to position [0, 0]
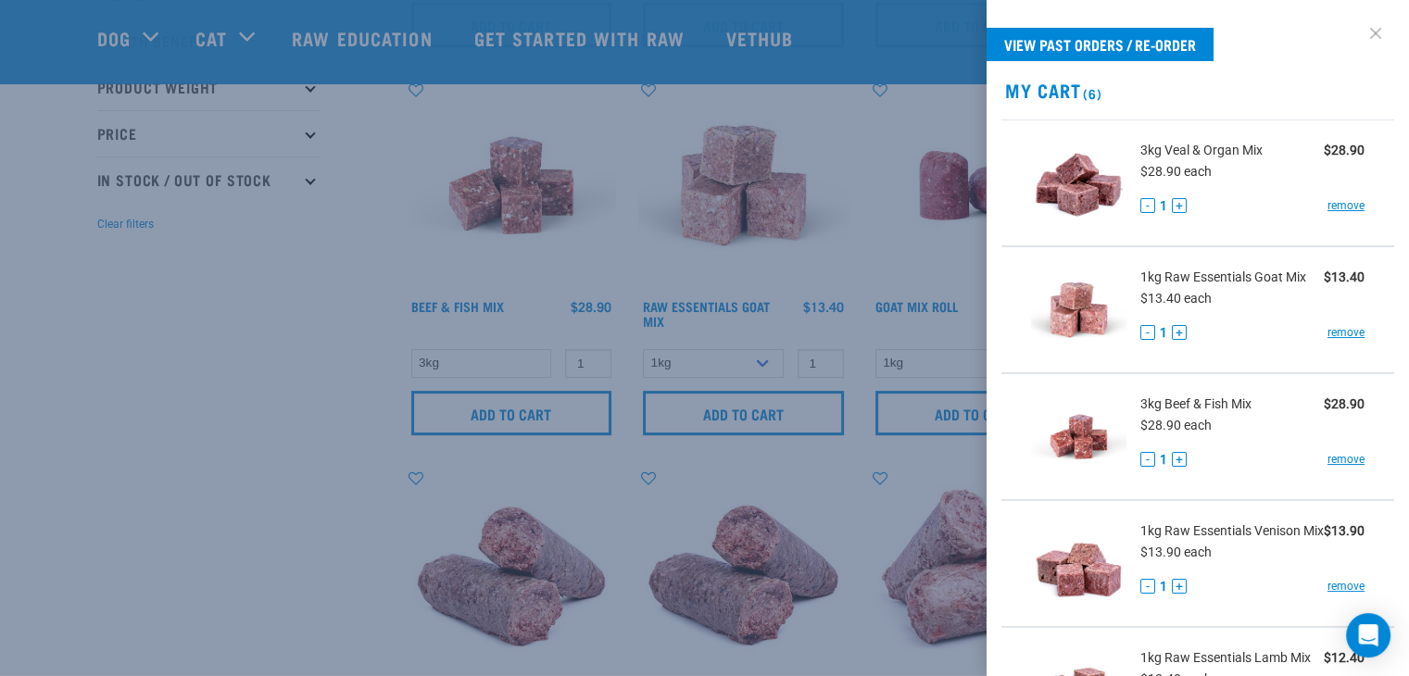
click at [1362, 36] on link at bounding box center [1376, 34] width 30 height 30
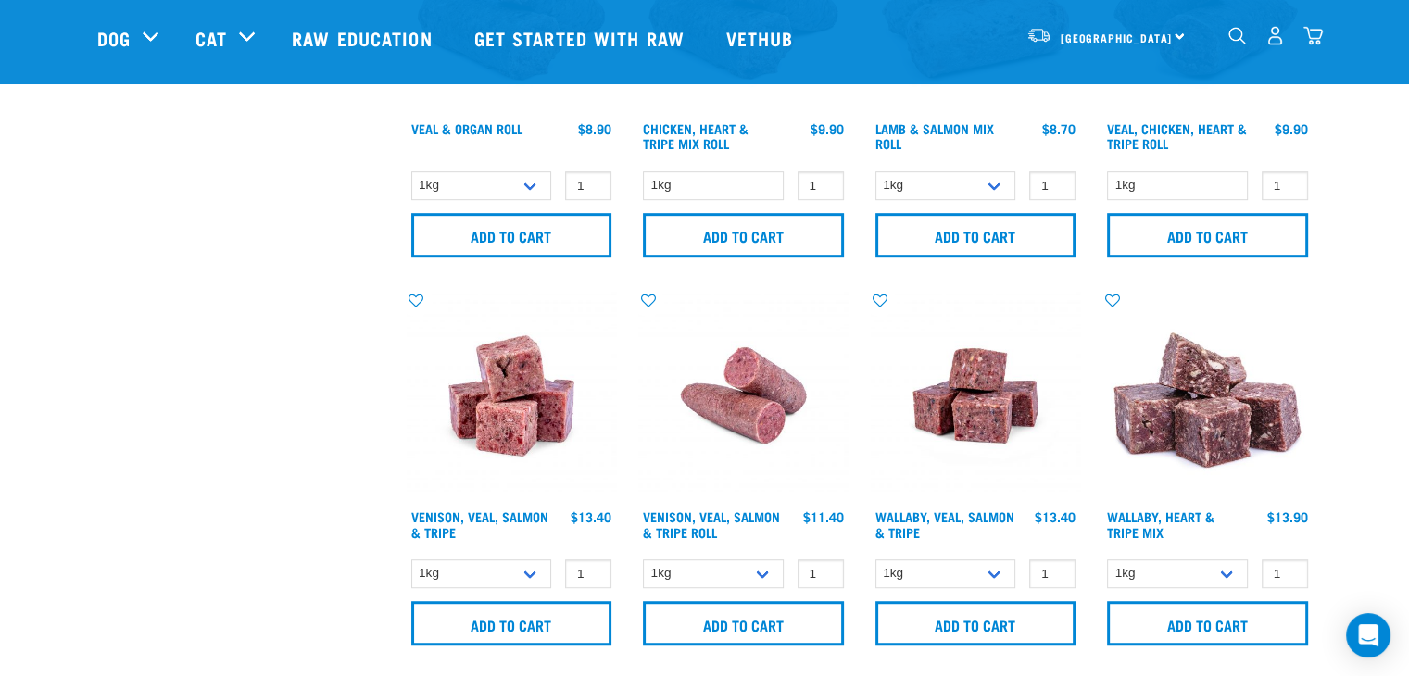
scroll to position [1008, 0]
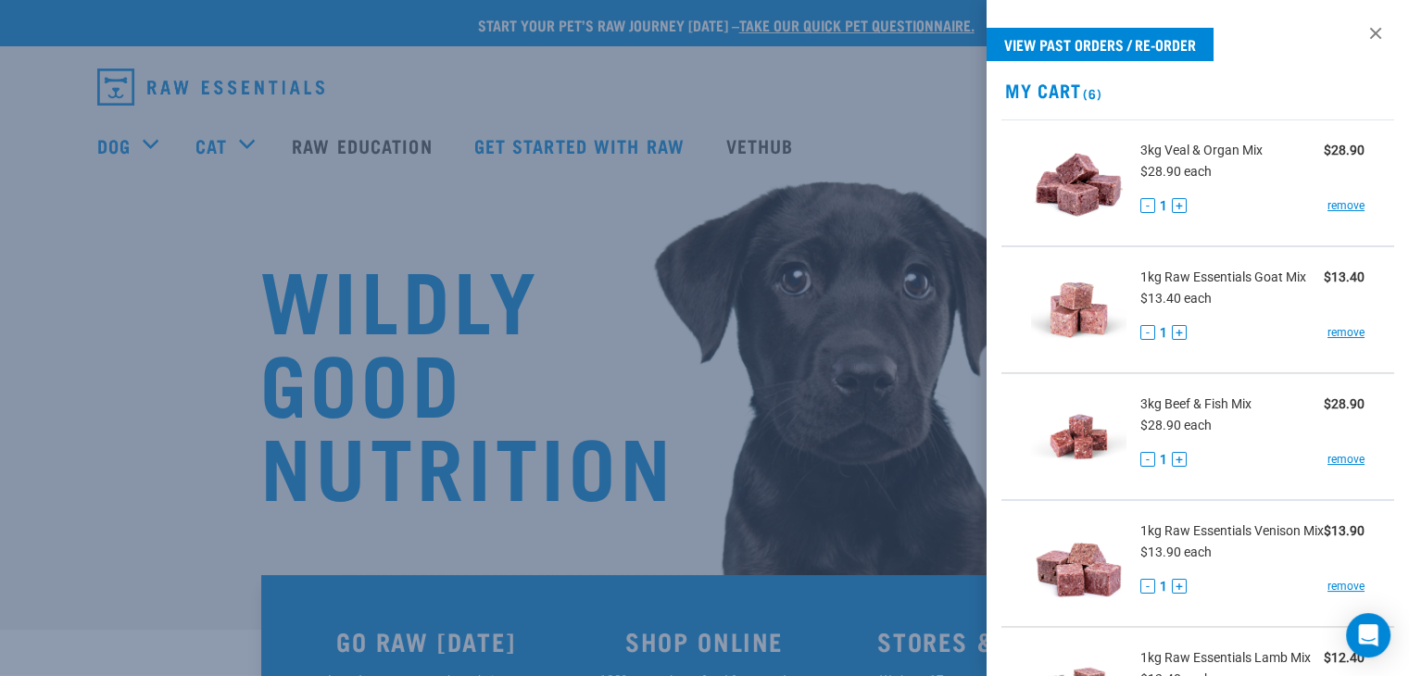
click at [640, 217] on div at bounding box center [704, 338] width 1409 height 676
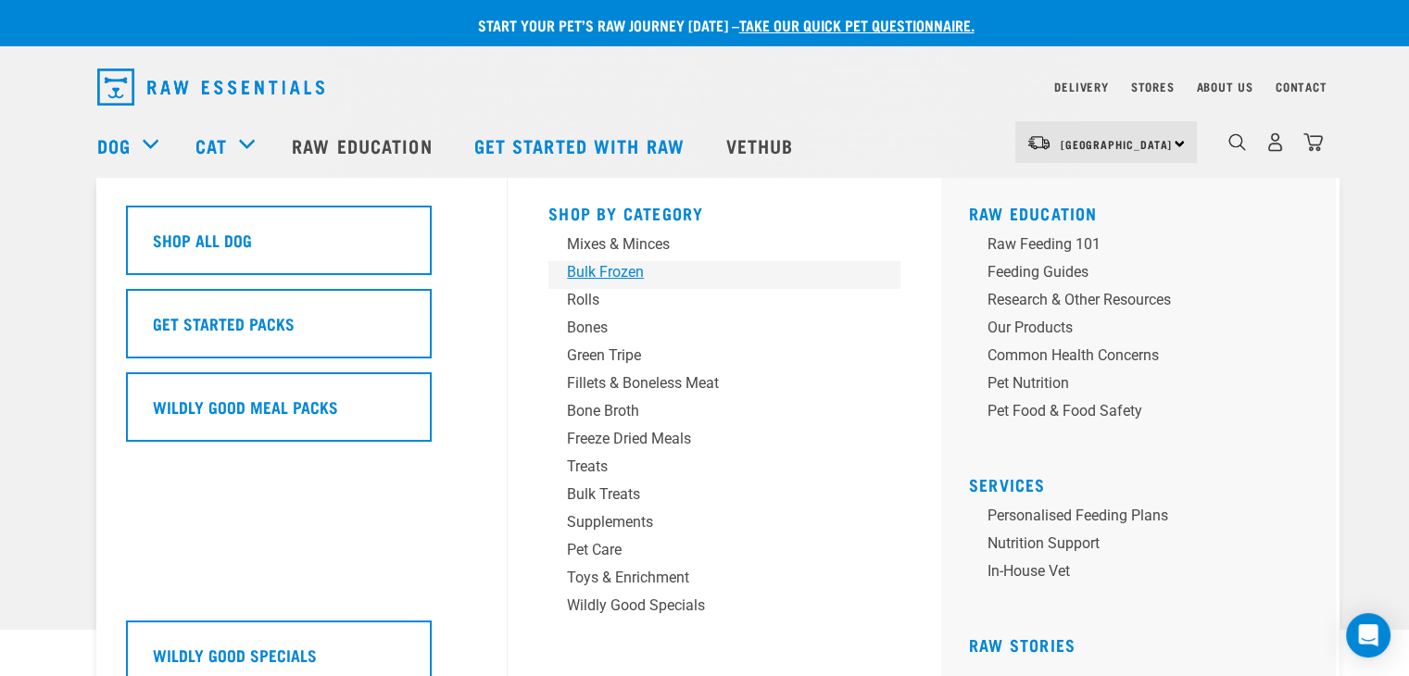
click at [631, 269] on div "Bulk Frozen" at bounding box center [711, 272] width 289 height 22
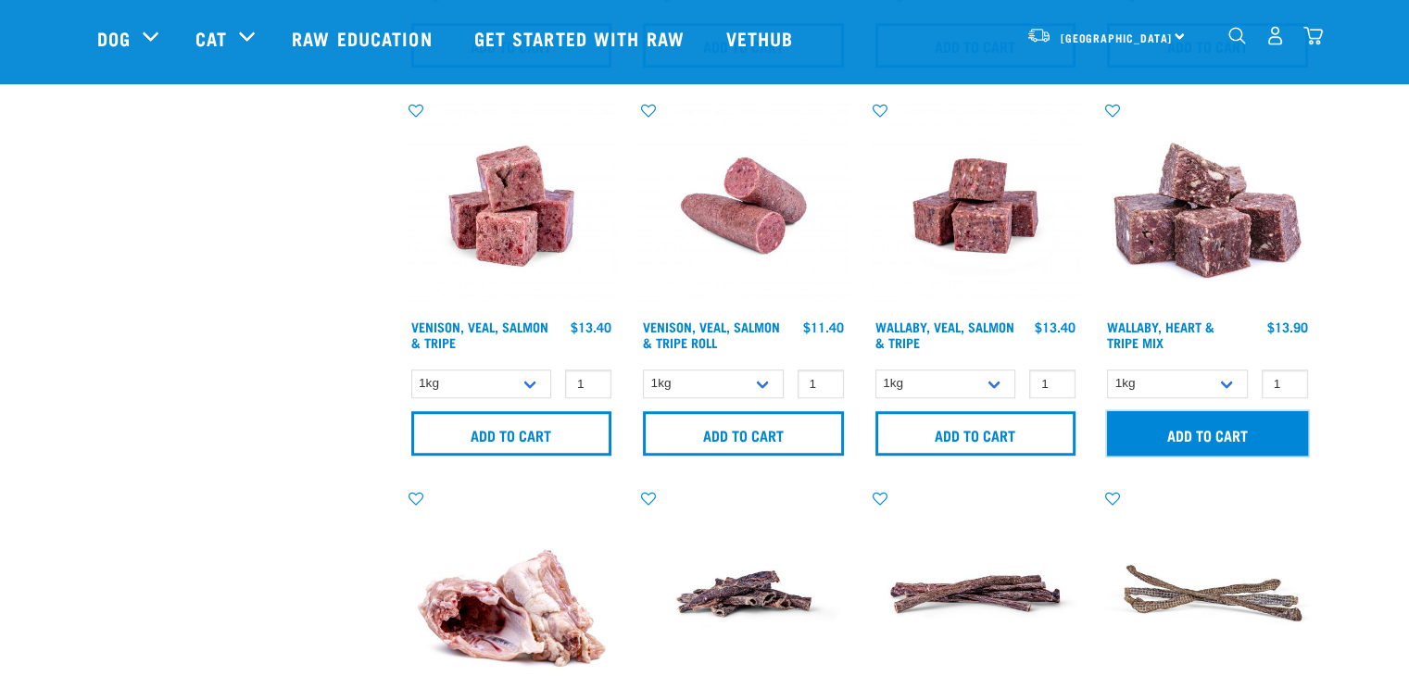
click at [1185, 424] on input "Add to cart" at bounding box center [1207, 433] width 201 height 44
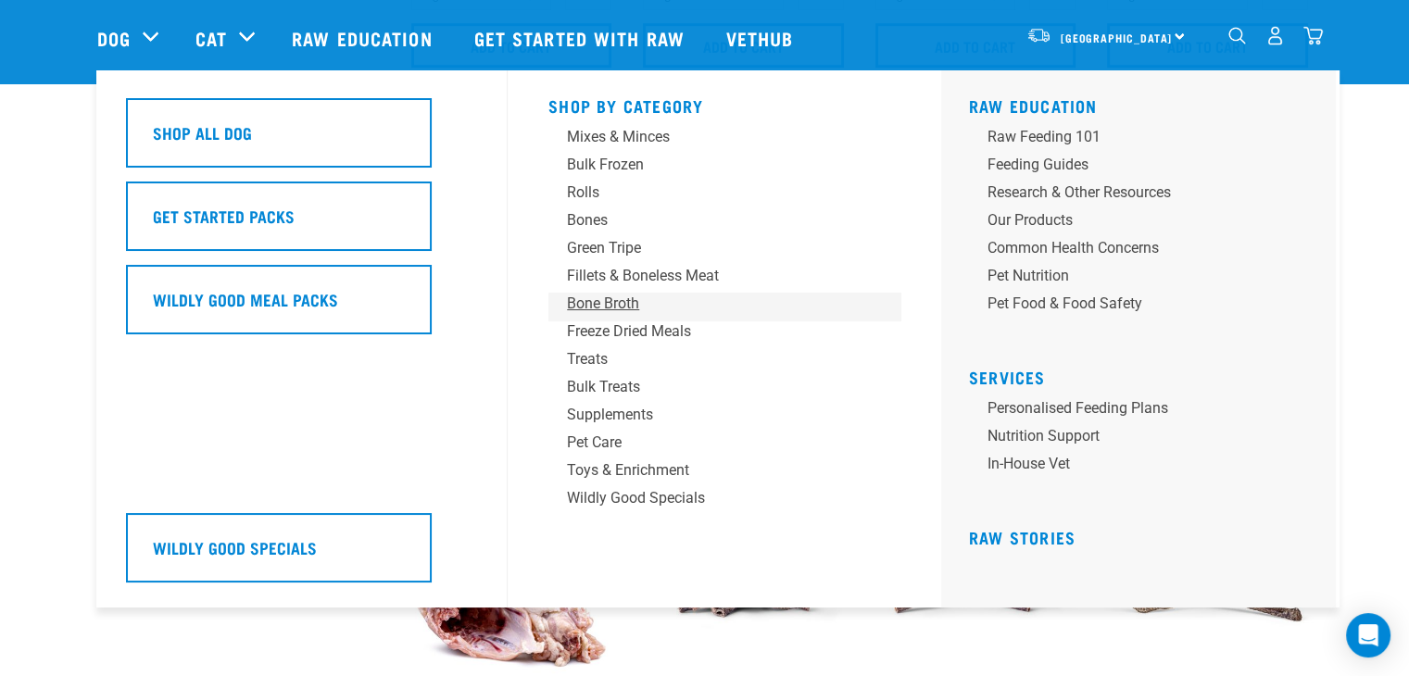
click at [584, 305] on div "Bone Broth" at bounding box center [711, 304] width 289 height 22
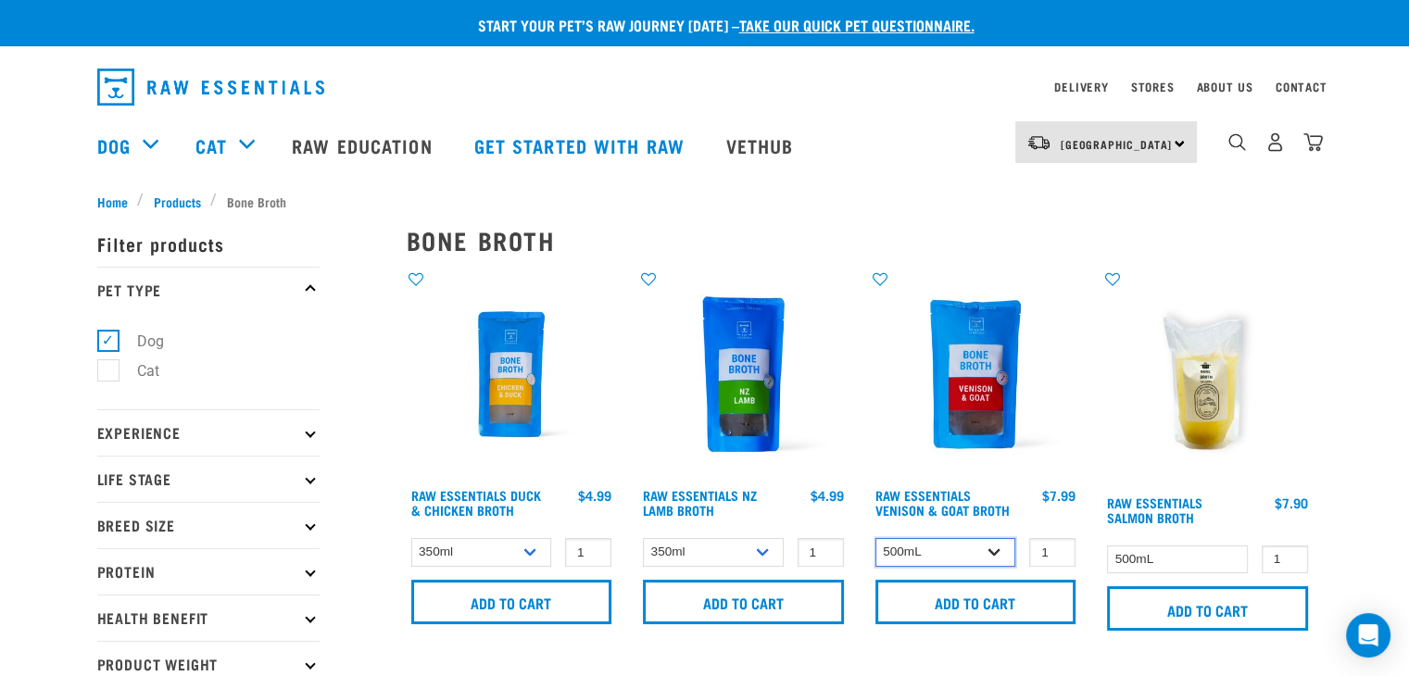
click at [982, 553] on select "500mL Bulk (24 pack)" at bounding box center [946, 552] width 141 height 29
select select "696489"
click at [876, 538] on select "500mL Bulk (24 pack)" at bounding box center [946, 552] width 141 height 29
click at [979, 546] on select "500mL Bulk (24 pack)" at bounding box center [946, 552] width 141 height 29
click at [752, 540] on select "350ml Bulk (40 pack)" at bounding box center [713, 552] width 141 height 29
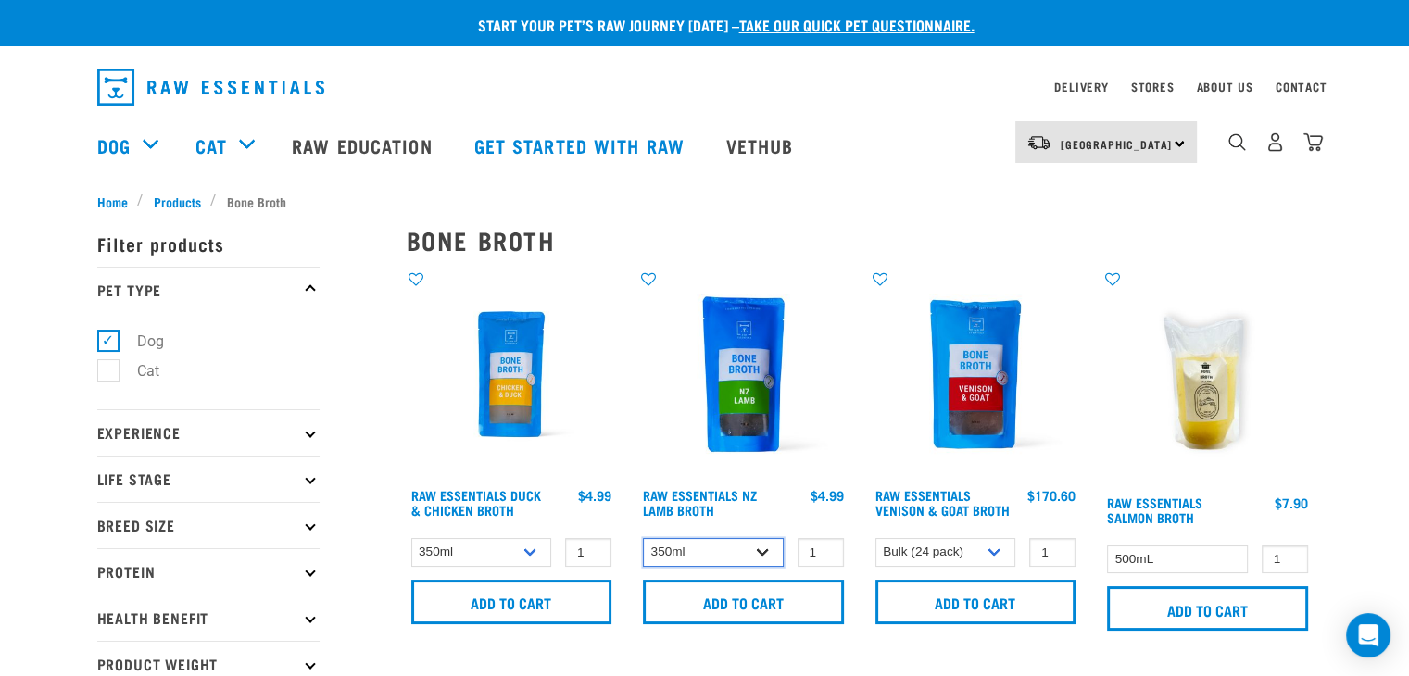
click at [752, 540] on select "350ml Bulk (40 pack)" at bounding box center [713, 552] width 141 height 29
click at [530, 557] on select "350ml Bulk (40 pack)" at bounding box center [481, 552] width 141 height 29
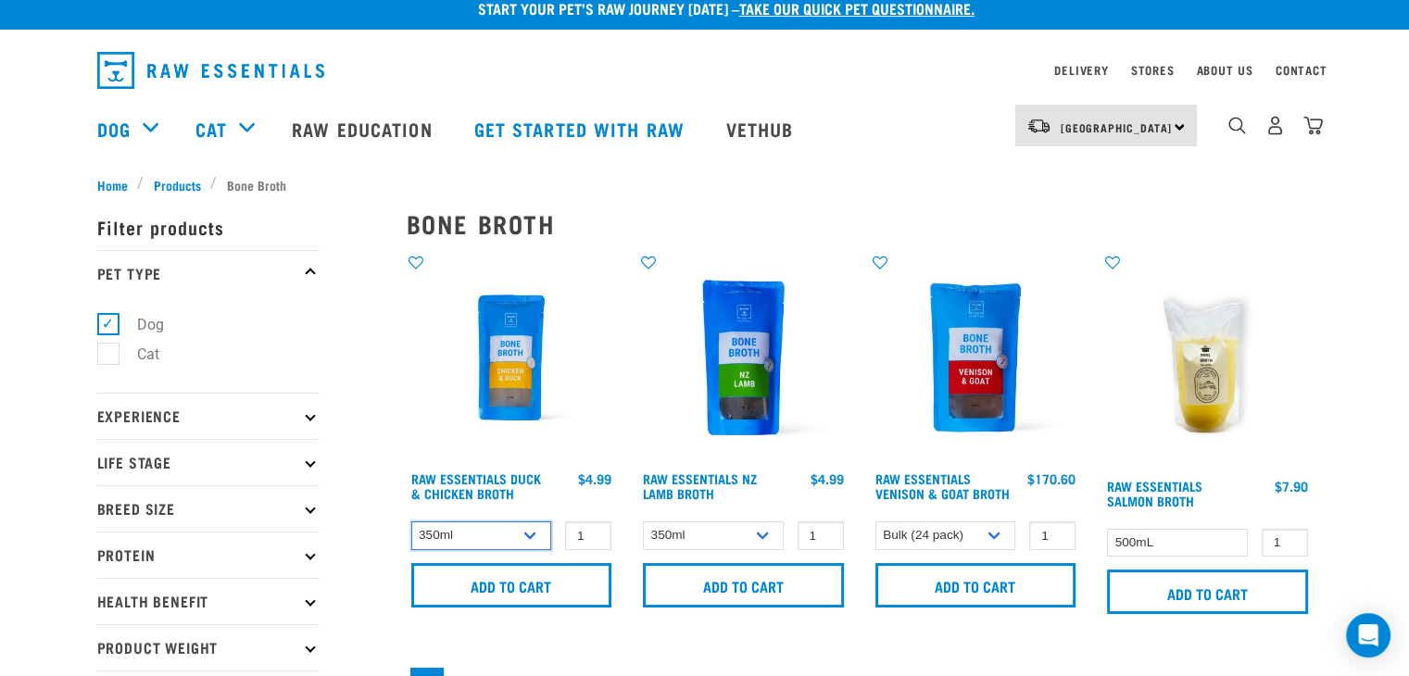
scroll to position [14, 0]
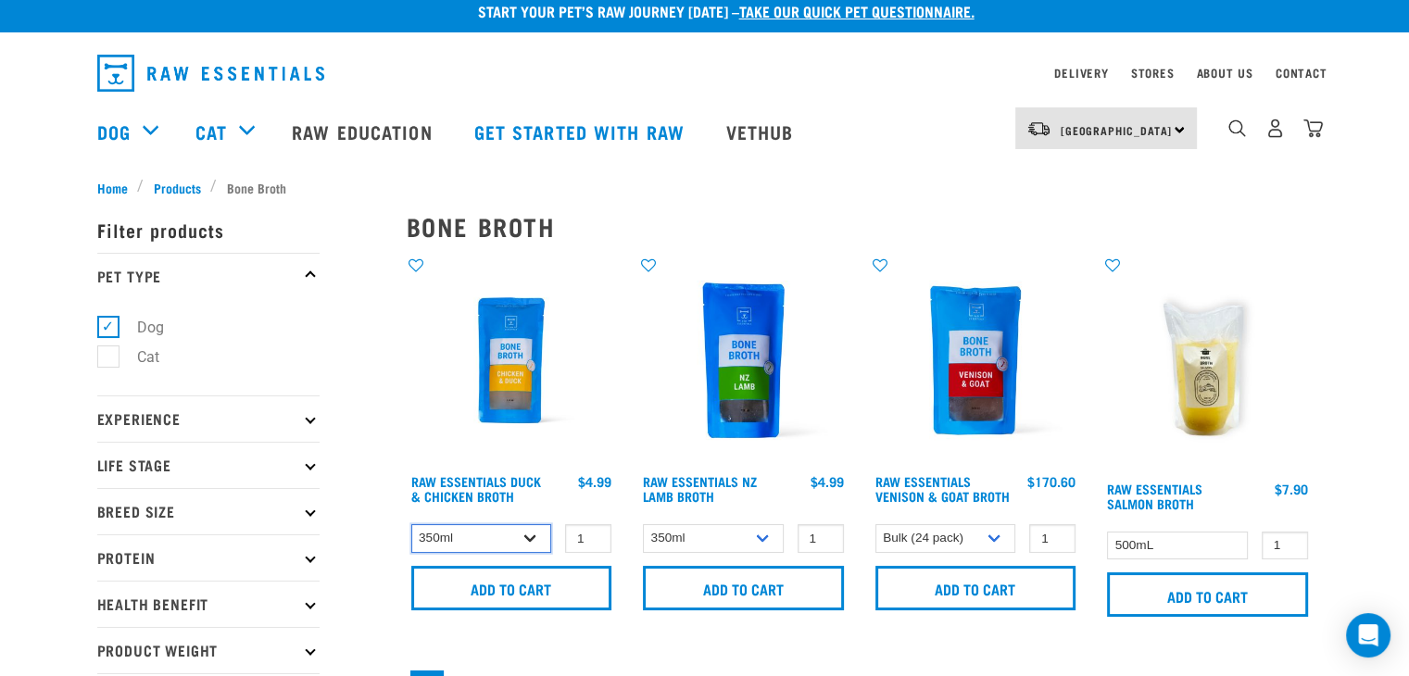
click at [521, 530] on select "350ml Bulk (40 pack)" at bounding box center [481, 538] width 141 height 29
click at [411, 524] on select "350ml Bulk (40 pack)" at bounding box center [481, 538] width 141 height 29
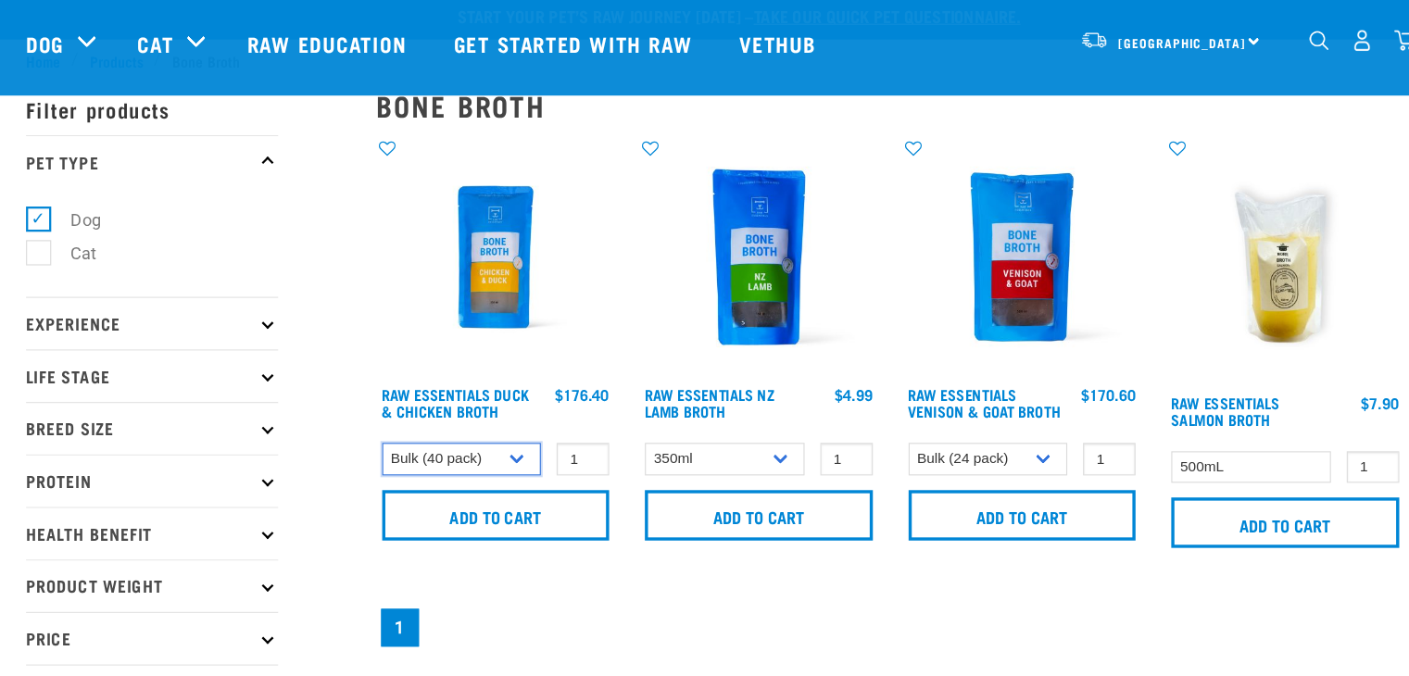
scroll to position [66, 0]
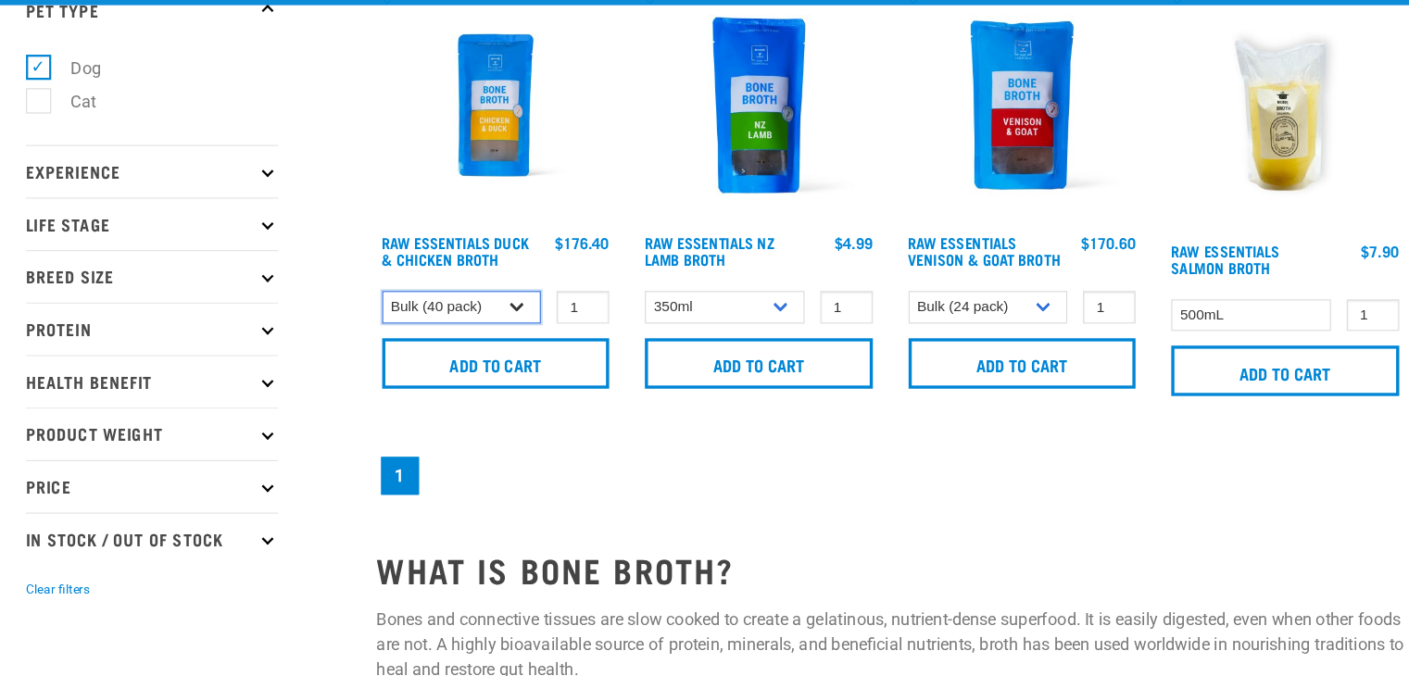
click at [437, 349] on select "350ml Bulk (40 pack)" at bounding box center [481, 350] width 141 height 29
select select "948"
click at [411, 336] on select "350ml Bulk (40 pack)" at bounding box center [481, 350] width 141 height 29
click at [481, 293] on link "Raw Essentials Duck & Chicken Broth" at bounding box center [476, 300] width 130 height 21
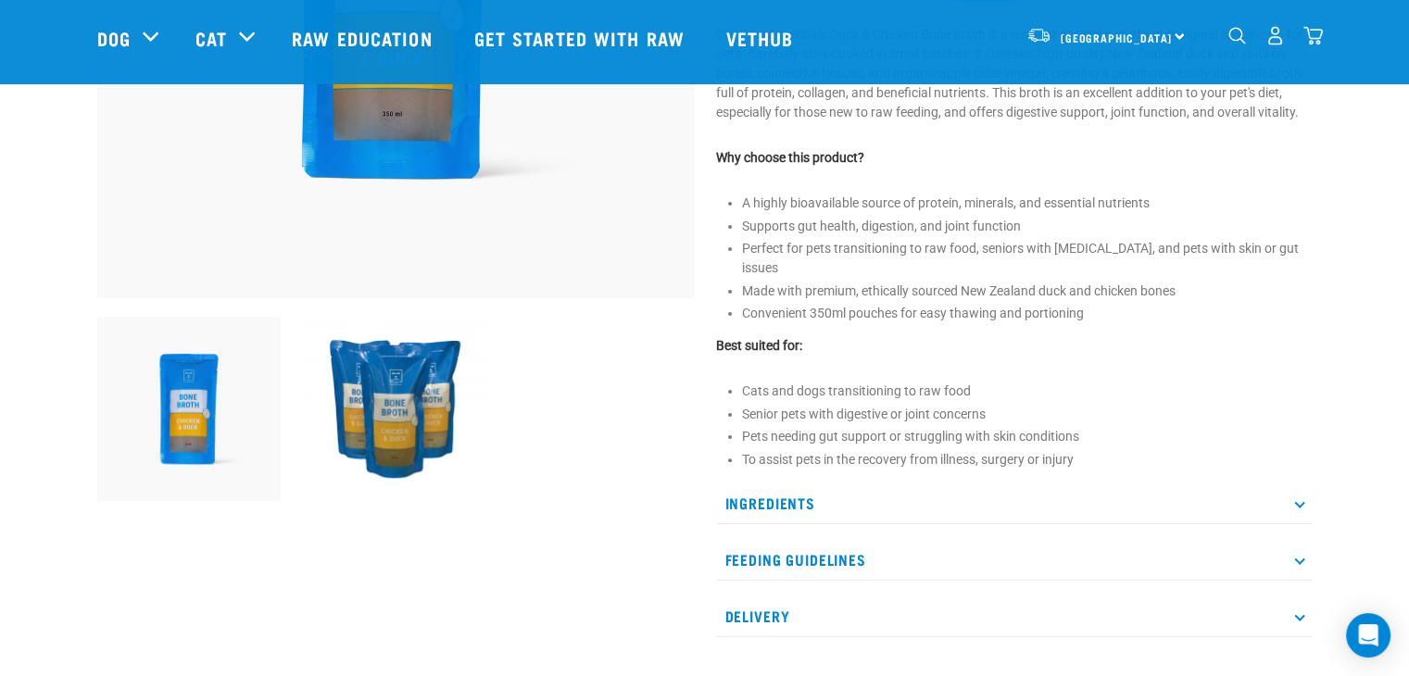
scroll to position [434, 0]
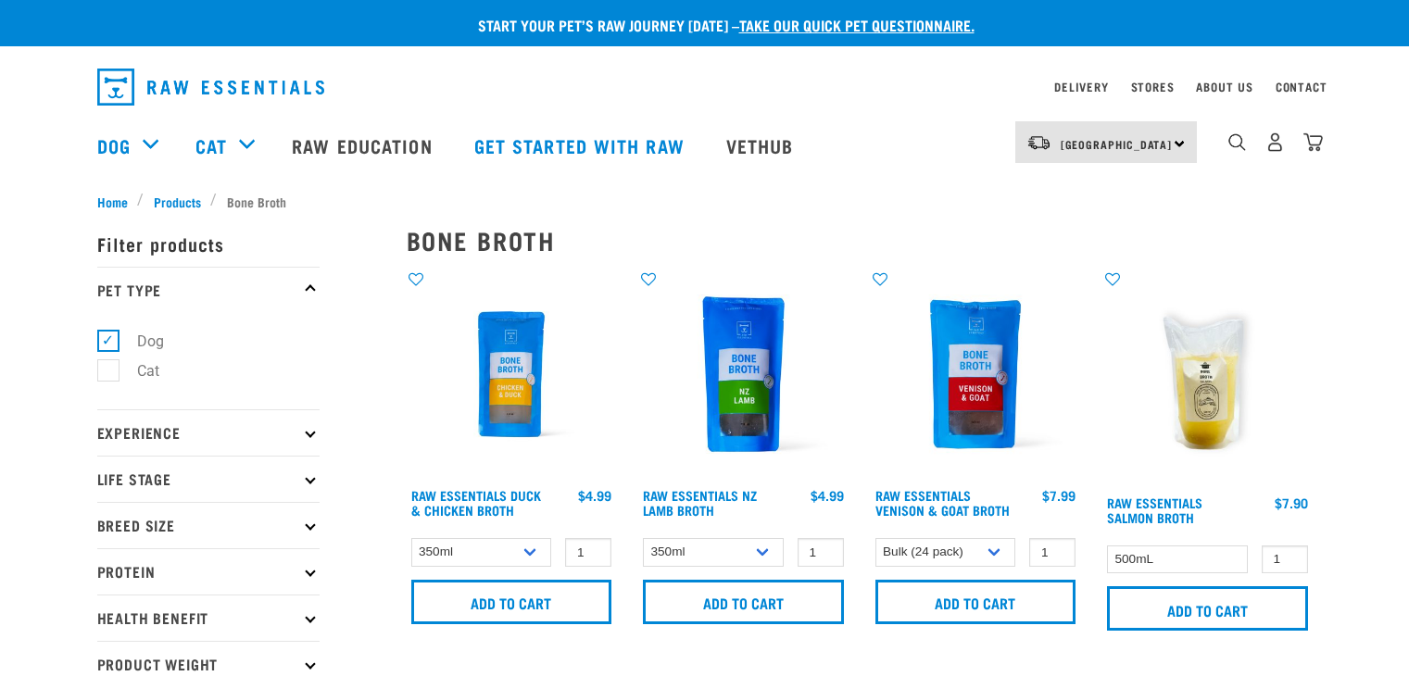
select select "696489"
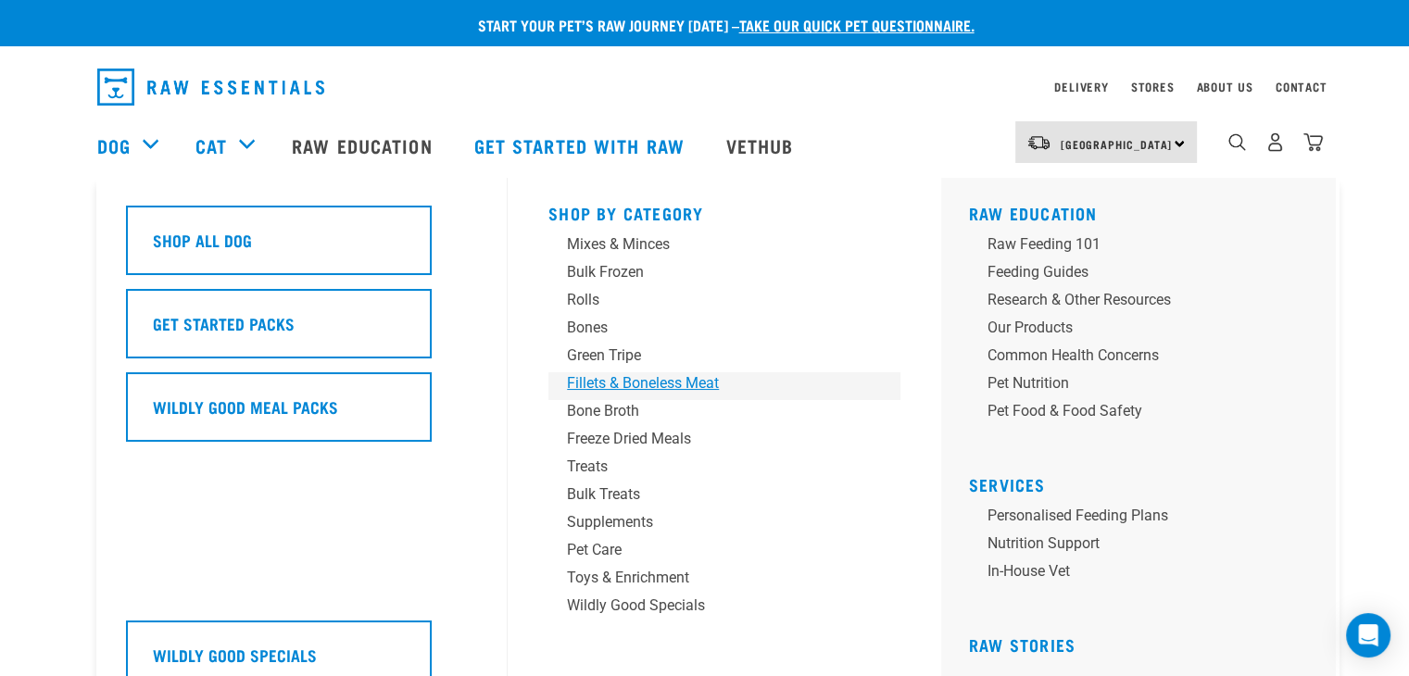
click at [668, 383] on div "Fillets & Boneless Meat" at bounding box center [711, 383] width 289 height 22
click at [641, 529] on div "Supplements" at bounding box center [711, 522] width 289 height 22
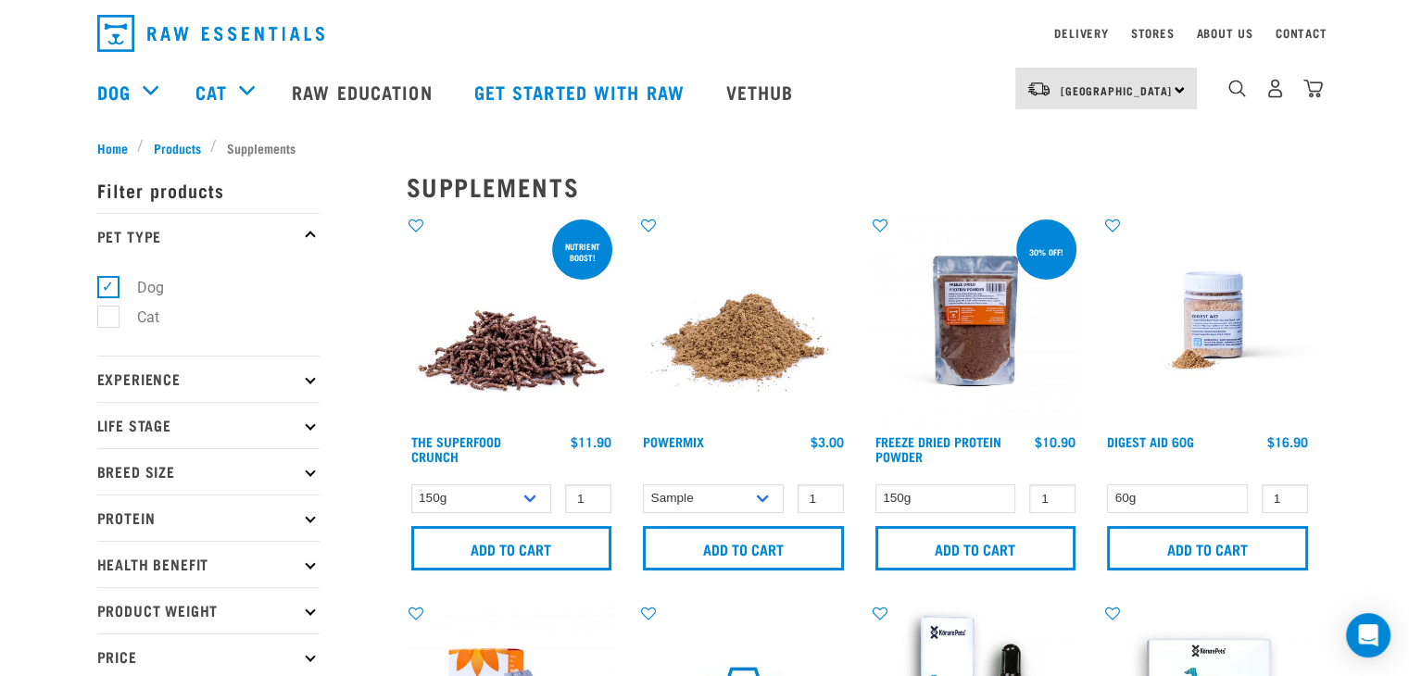
scroll to position [37, 0]
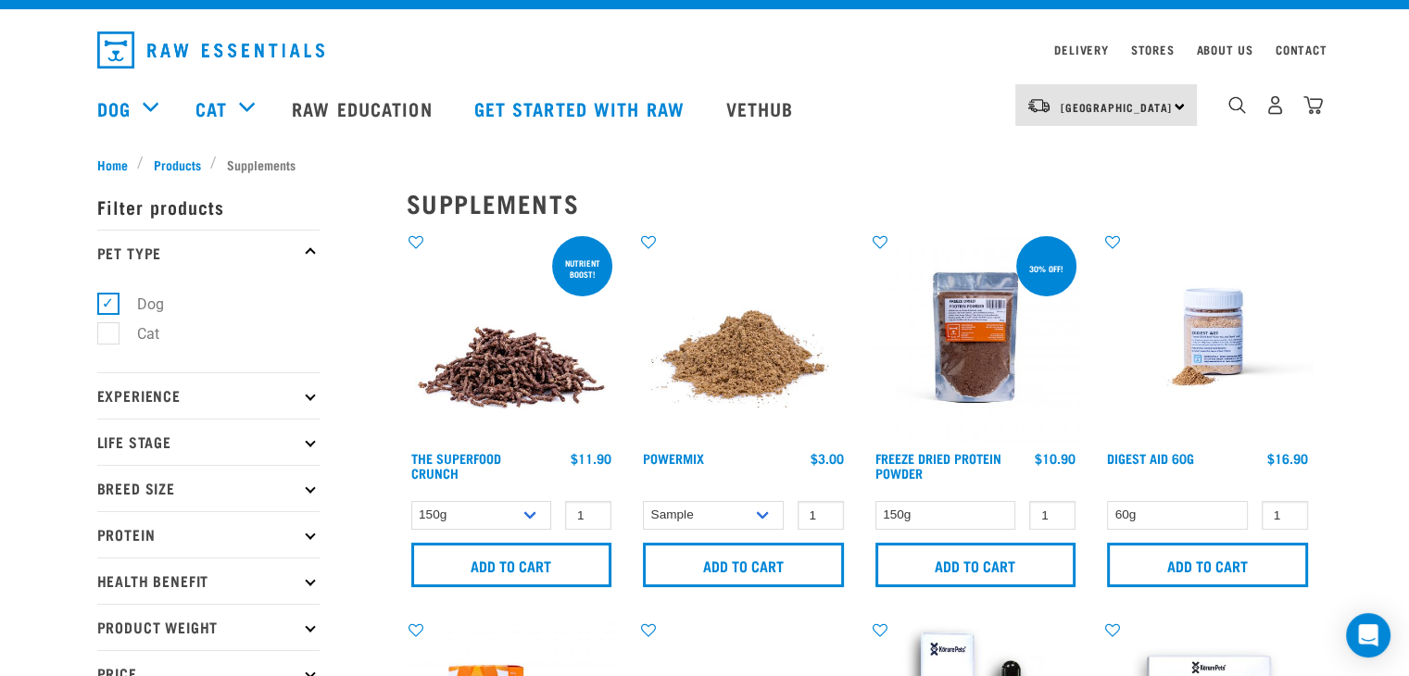
click at [1029, 320] on img at bounding box center [976, 338] width 210 height 210
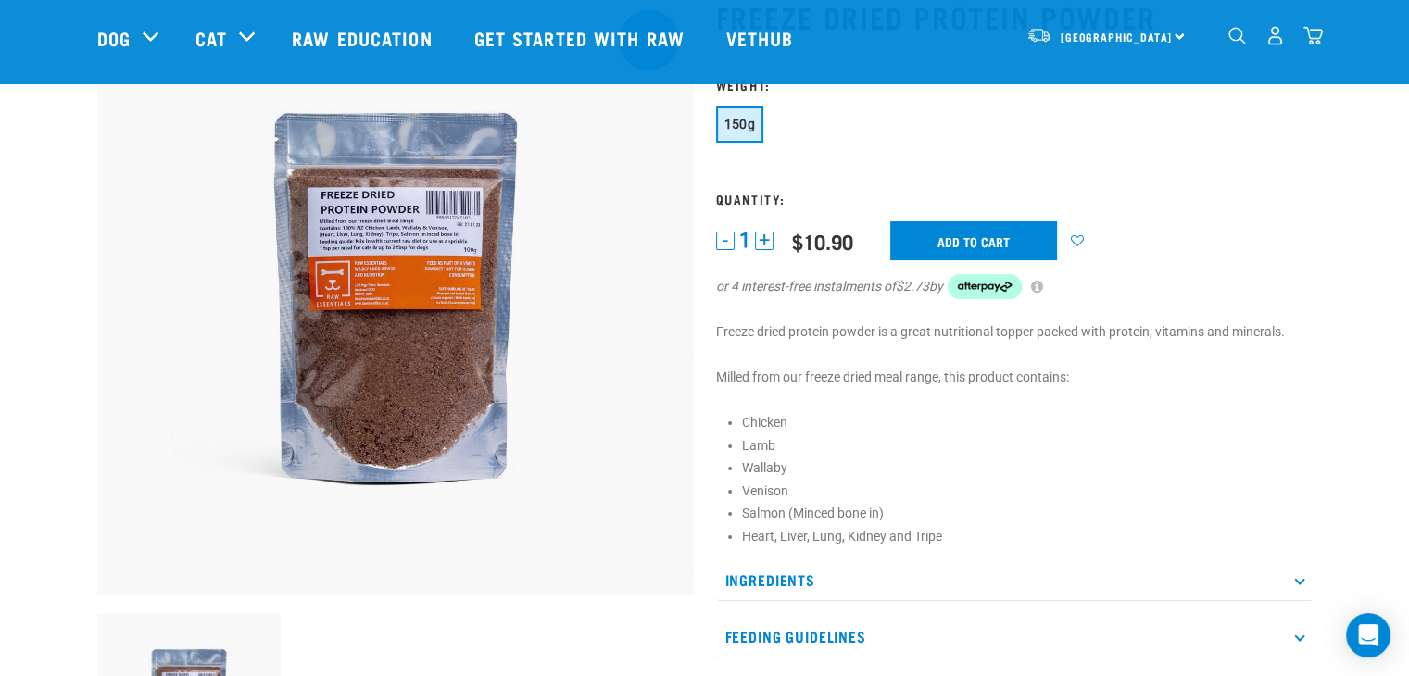
click at [815, 575] on p "Ingredients" at bounding box center [1014, 581] width 597 height 42
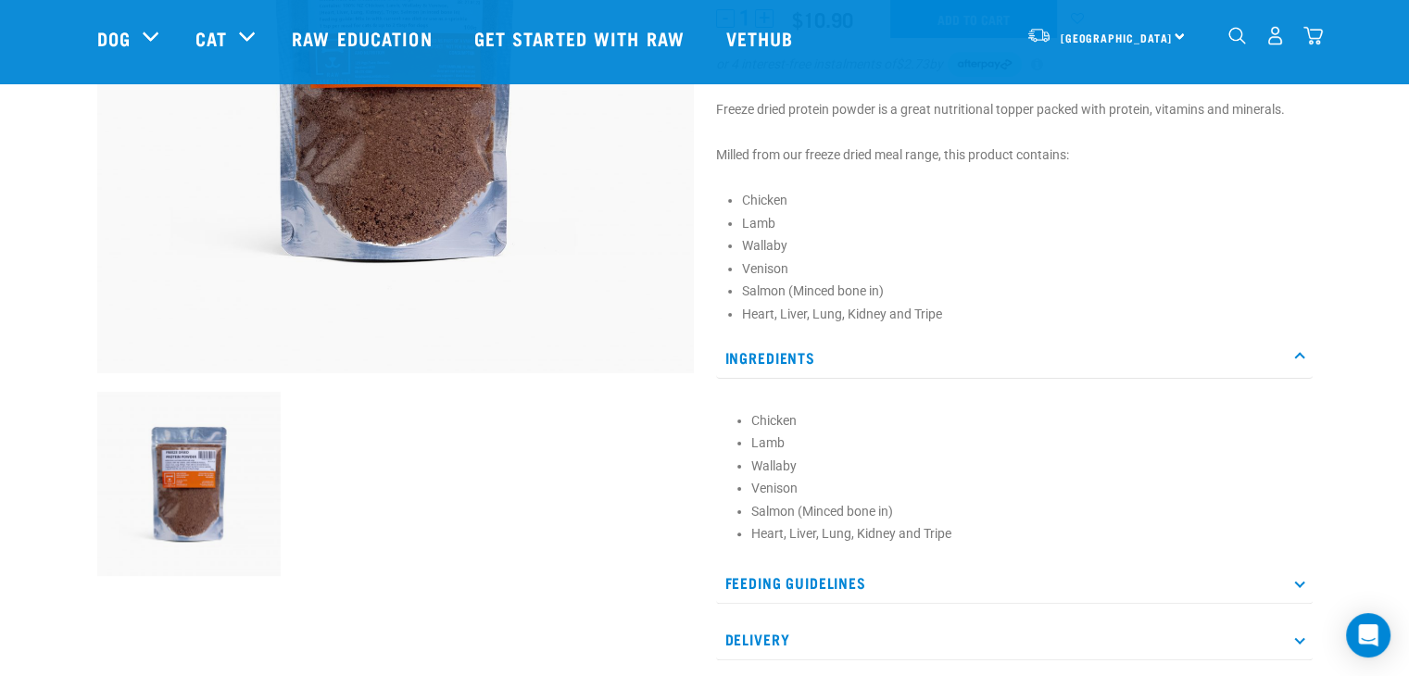
scroll to position [422, 0]
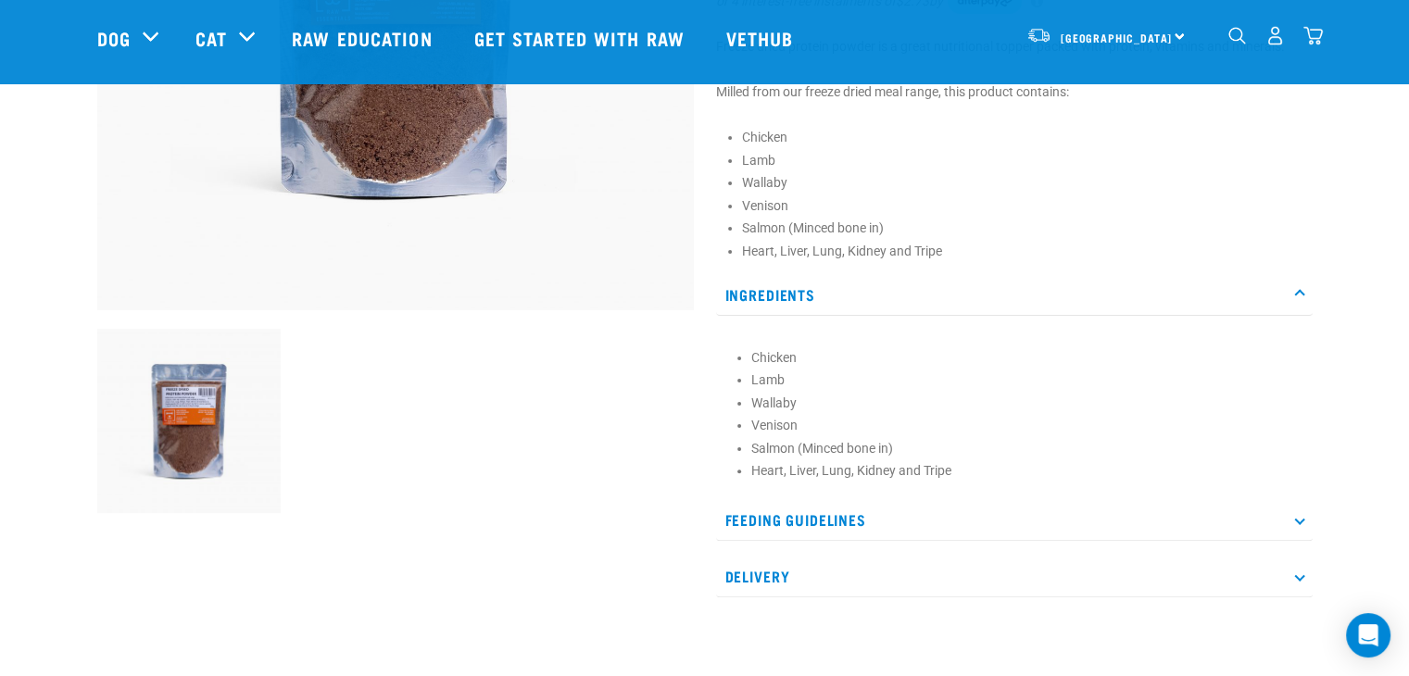
click at [841, 520] on p "Feeding Guidelines" at bounding box center [1014, 520] width 597 height 42
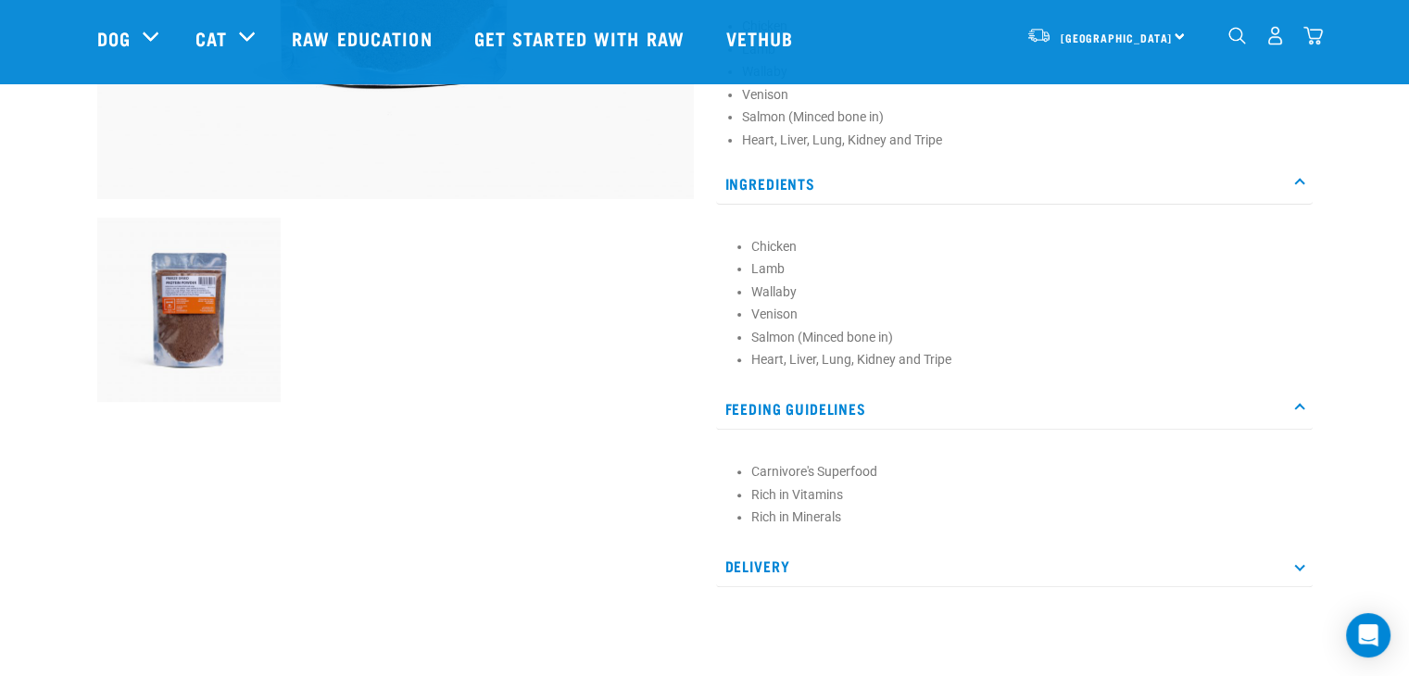
scroll to position [534, 0]
click at [779, 573] on p "Delivery" at bounding box center [1014, 566] width 597 height 42
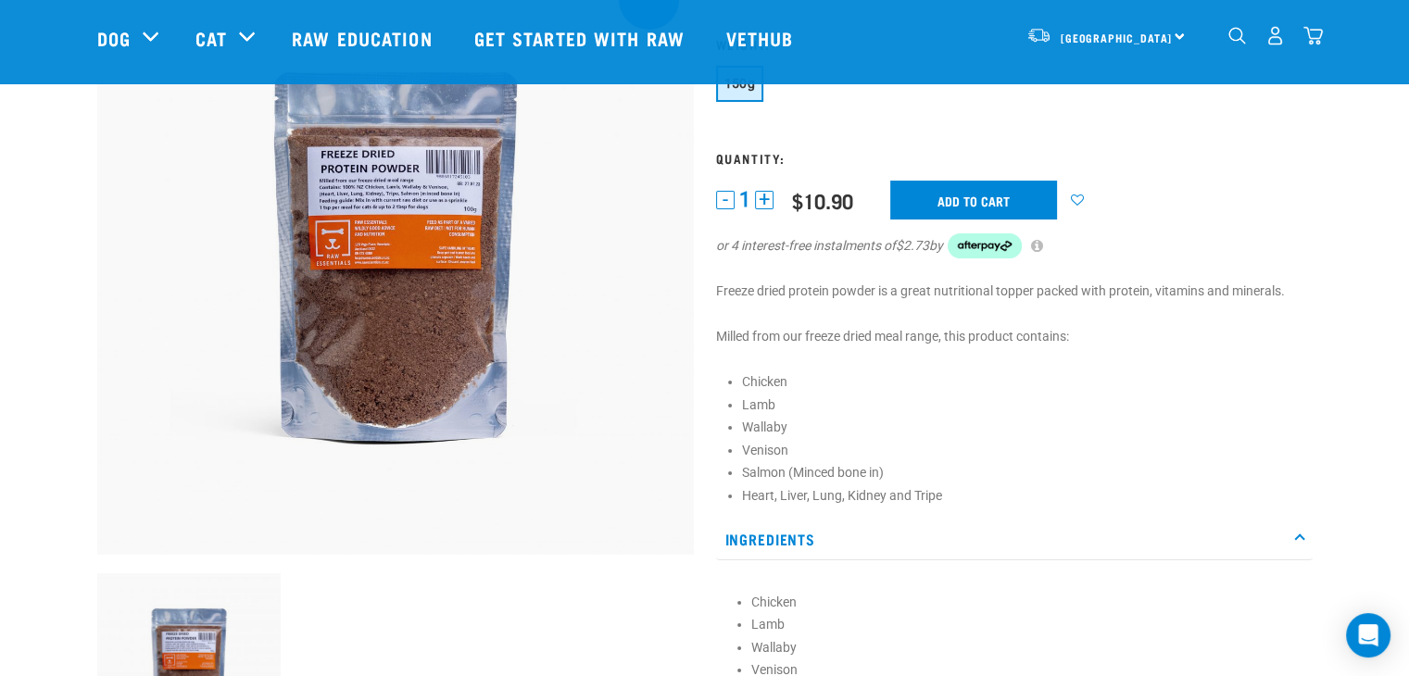
scroll to position [178, 0]
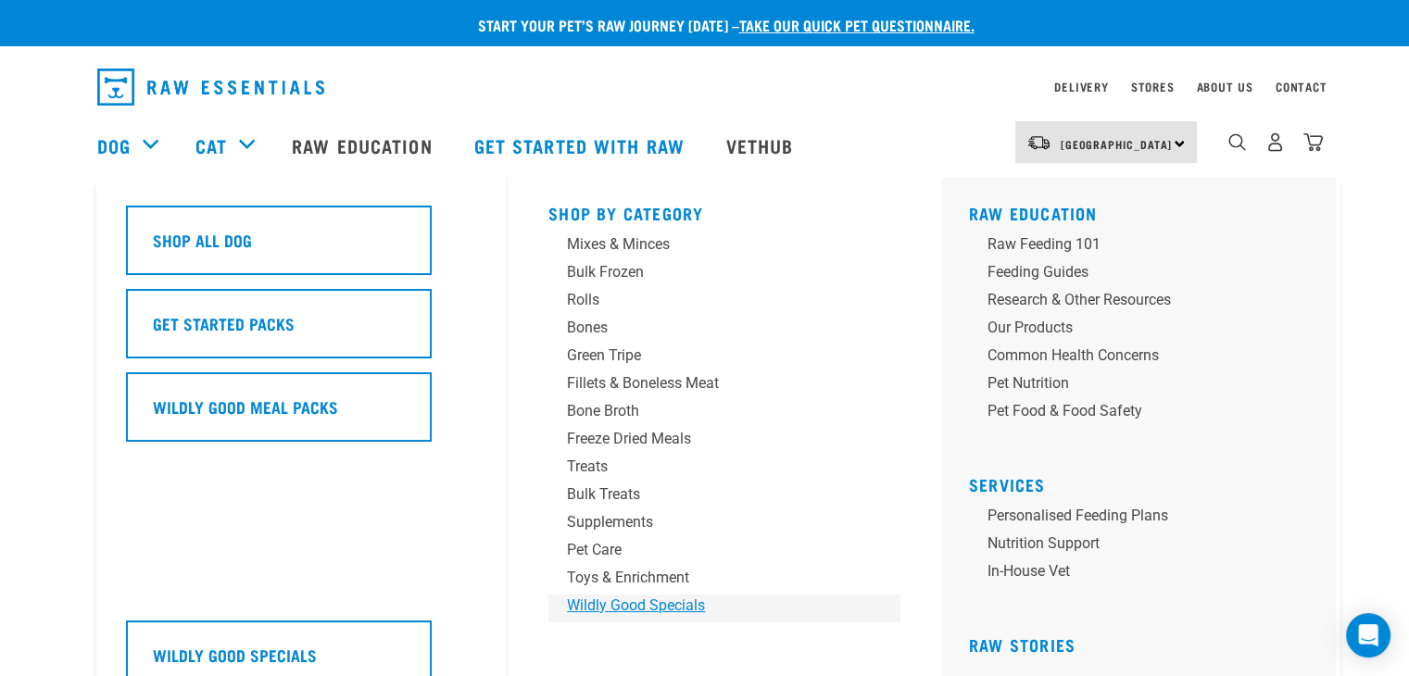
click at [626, 608] on div "Wildly Good Specials" at bounding box center [711, 606] width 289 height 22
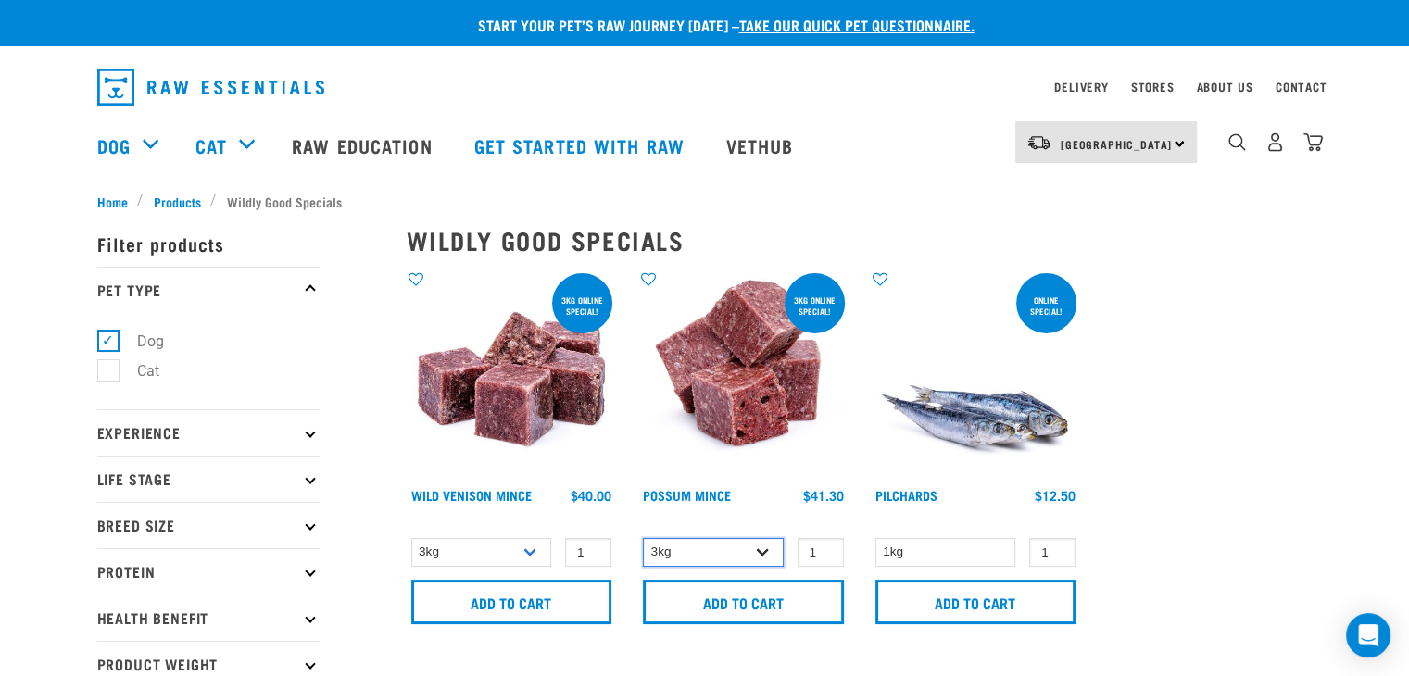
click at [756, 549] on select "3kg 1kg" at bounding box center [713, 552] width 141 height 29
click at [643, 538] on select "3kg 1kg" at bounding box center [713, 552] width 141 height 29
click at [745, 542] on select "3kg 1kg" at bounding box center [713, 552] width 141 height 29
select select "456"
click at [643, 538] on select "3kg 1kg" at bounding box center [713, 552] width 141 height 29
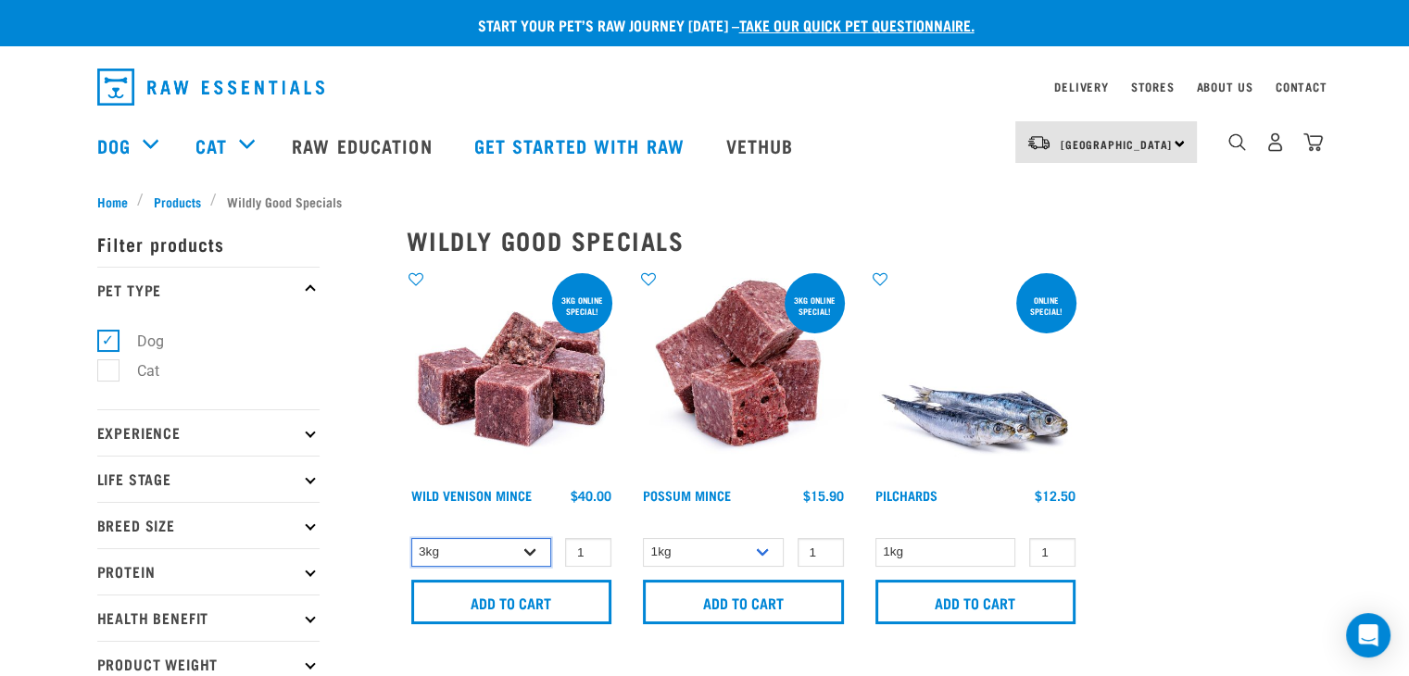
click at [500, 553] on select "3kg 1kg" at bounding box center [481, 552] width 141 height 29
select select "926"
click at [411, 538] on select "3kg 1kg" at bounding box center [481, 552] width 141 height 29
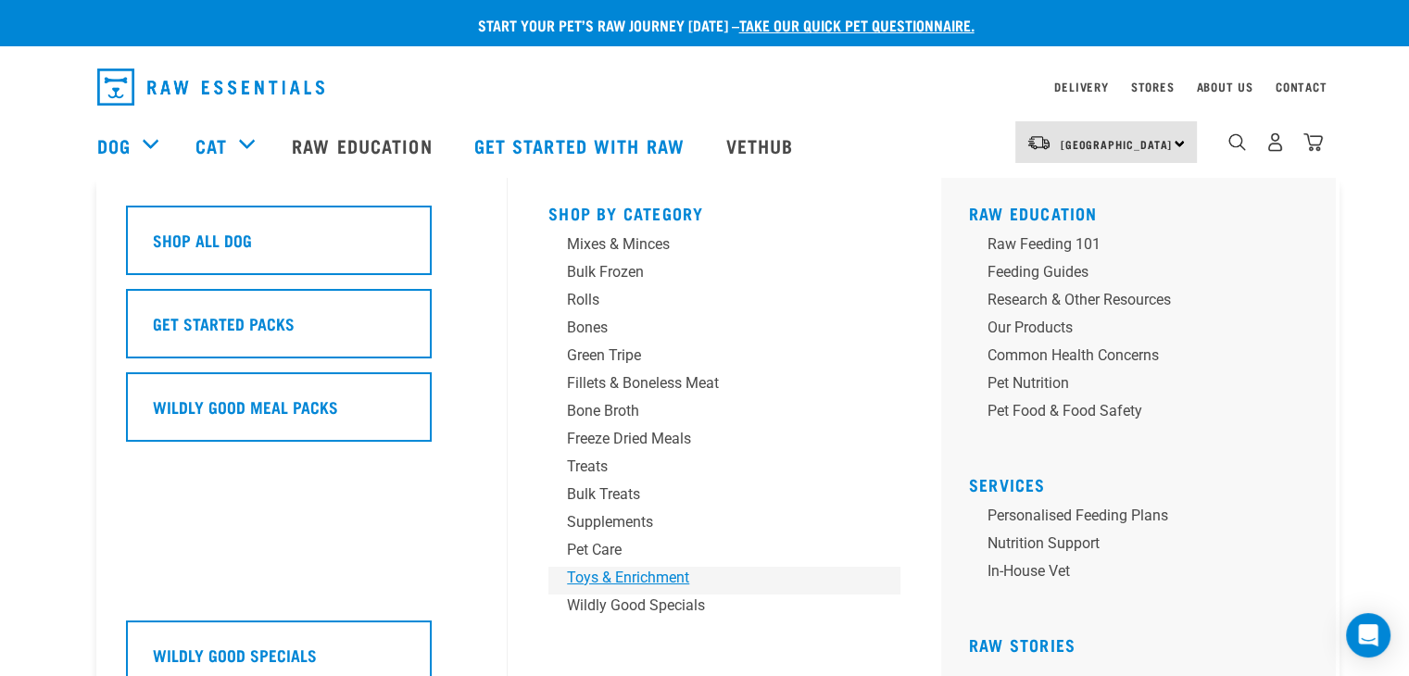
click at [615, 583] on div "Toys & Enrichment" at bounding box center [711, 578] width 289 height 22
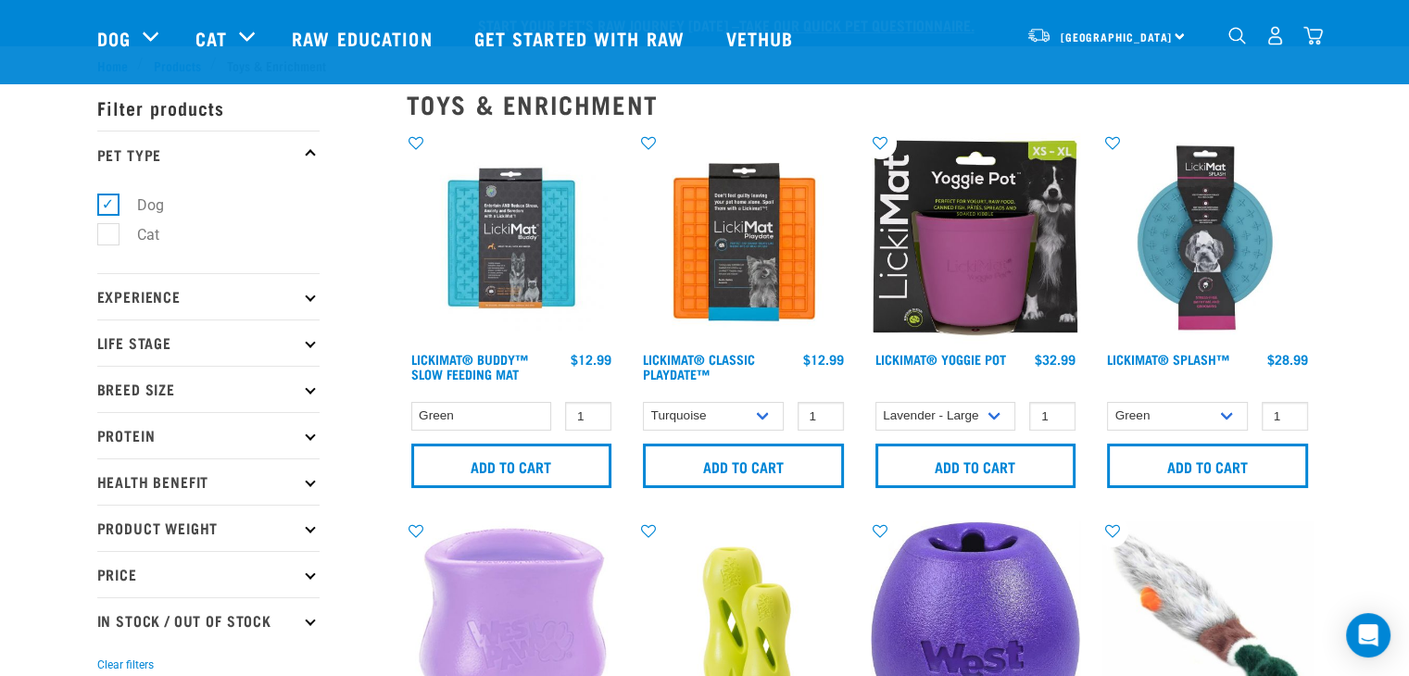
scroll to position [504, 0]
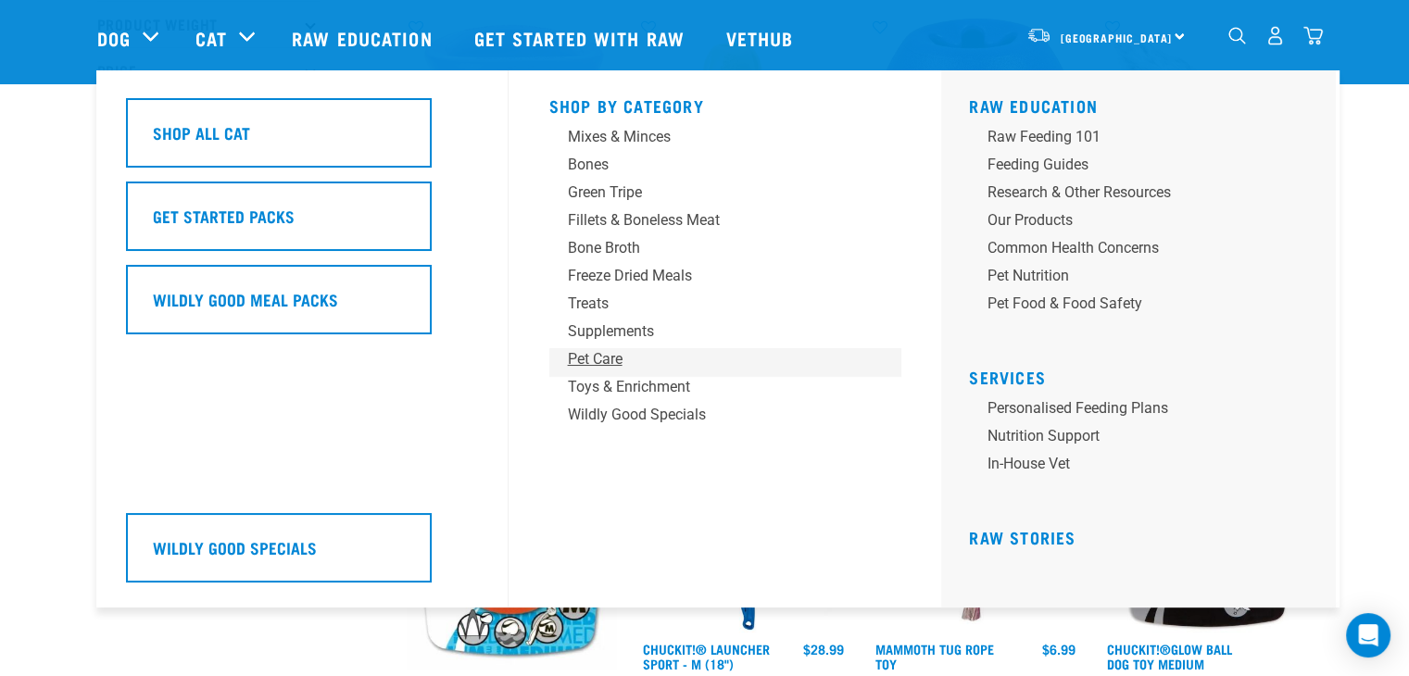
click at [598, 361] on div "Pet Care" at bounding box center [712, 359] width 289 height 22
click at [608, 357] on div "Pet Care" at bounding box center [712, 359] width 289 height 22
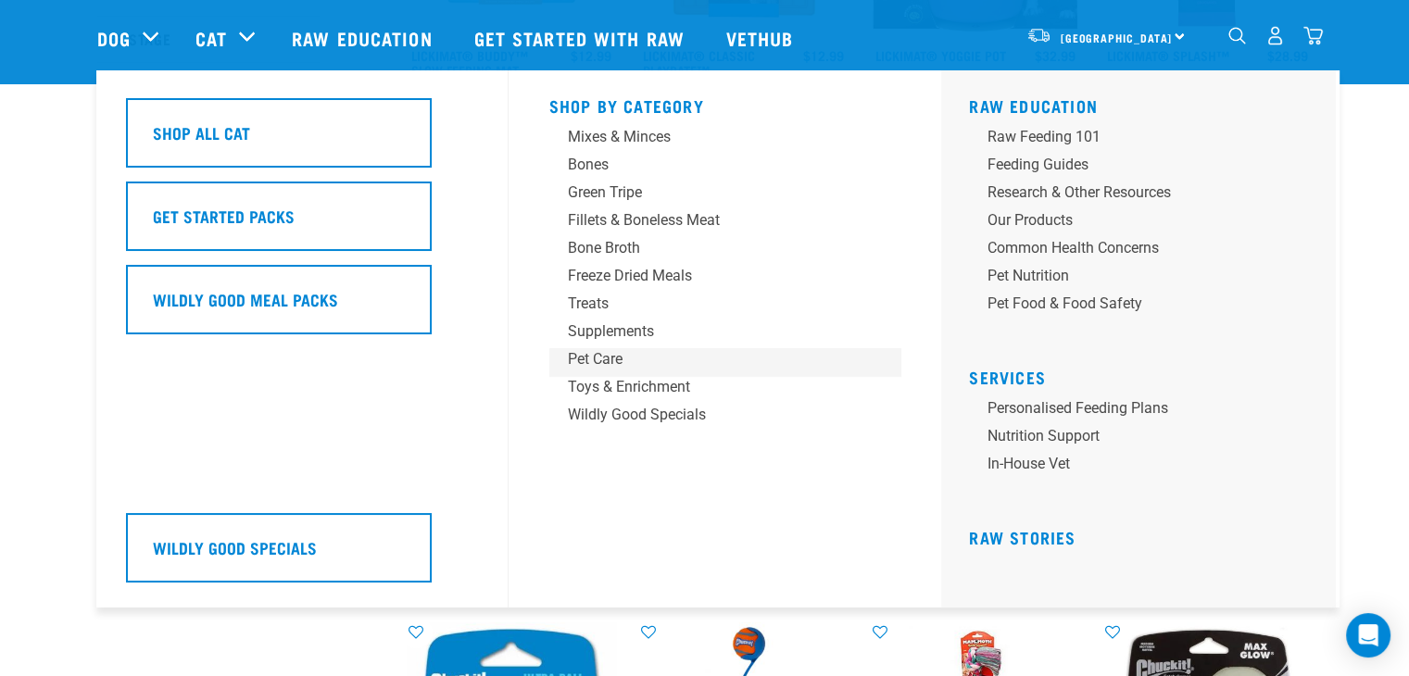
scroll to position [259, 0]
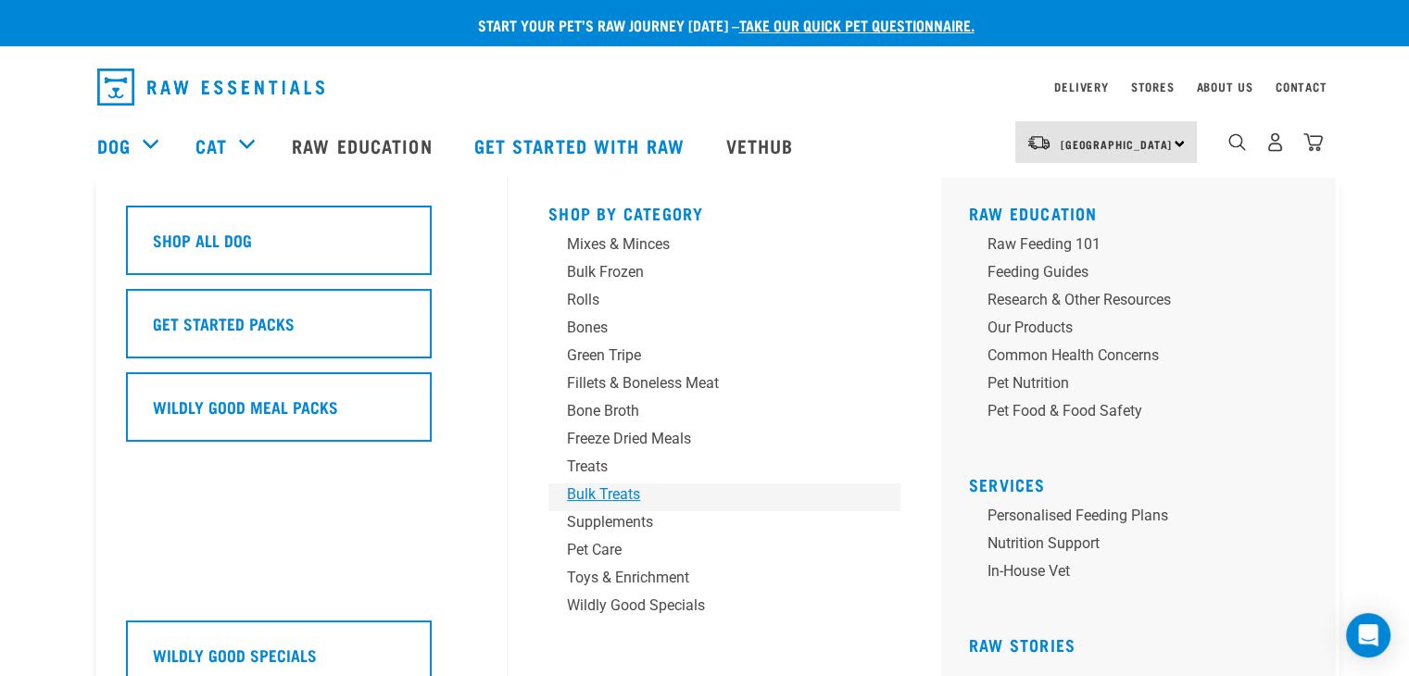
click at [629, 484] on div "Bulk Treats" at bounding box center [711, 495] width 289 height 22
click at [600, 464] on div "Treats" at bounding box center [711, 467] width 289 height 22
click at [586, 465] on div "Treats" at bounding box center [711, 467] width 289 height 22
click at [578, 336] on div "Bones" at bounding box center [711, 328] width 289 height 22
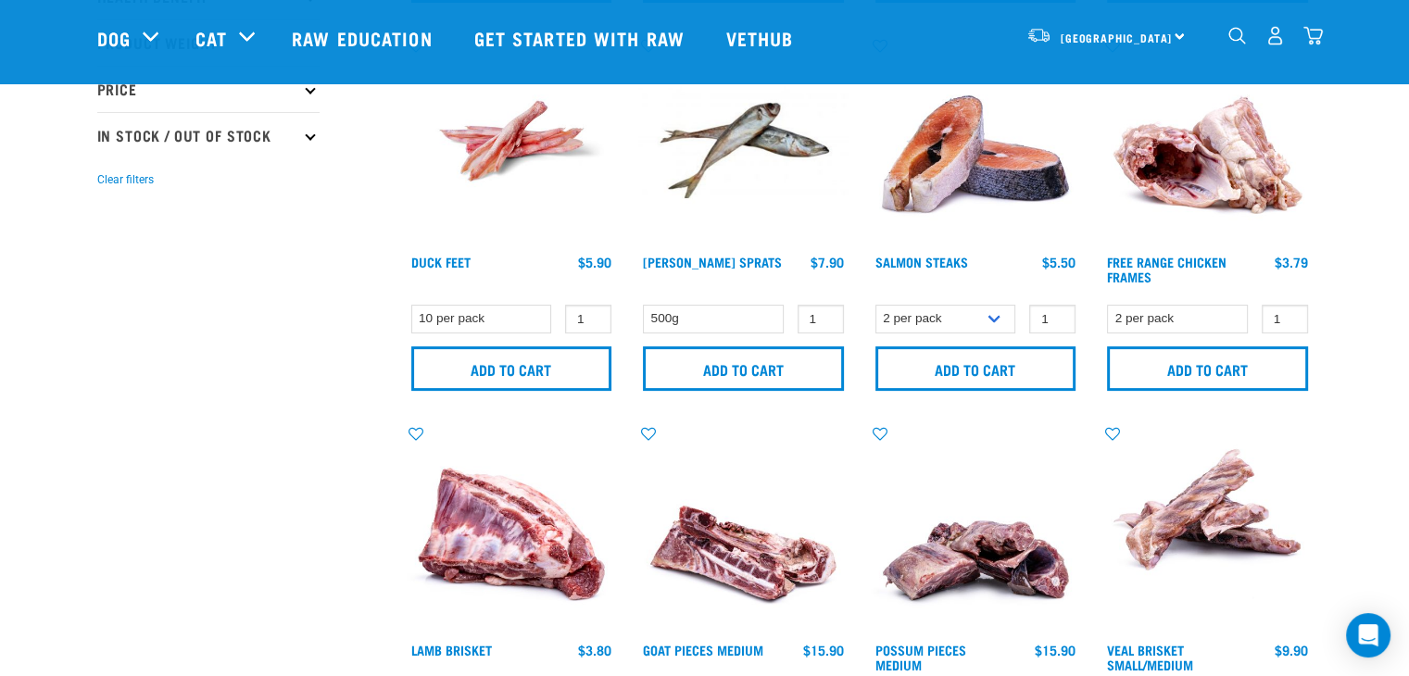
scroll to position [487, 0]
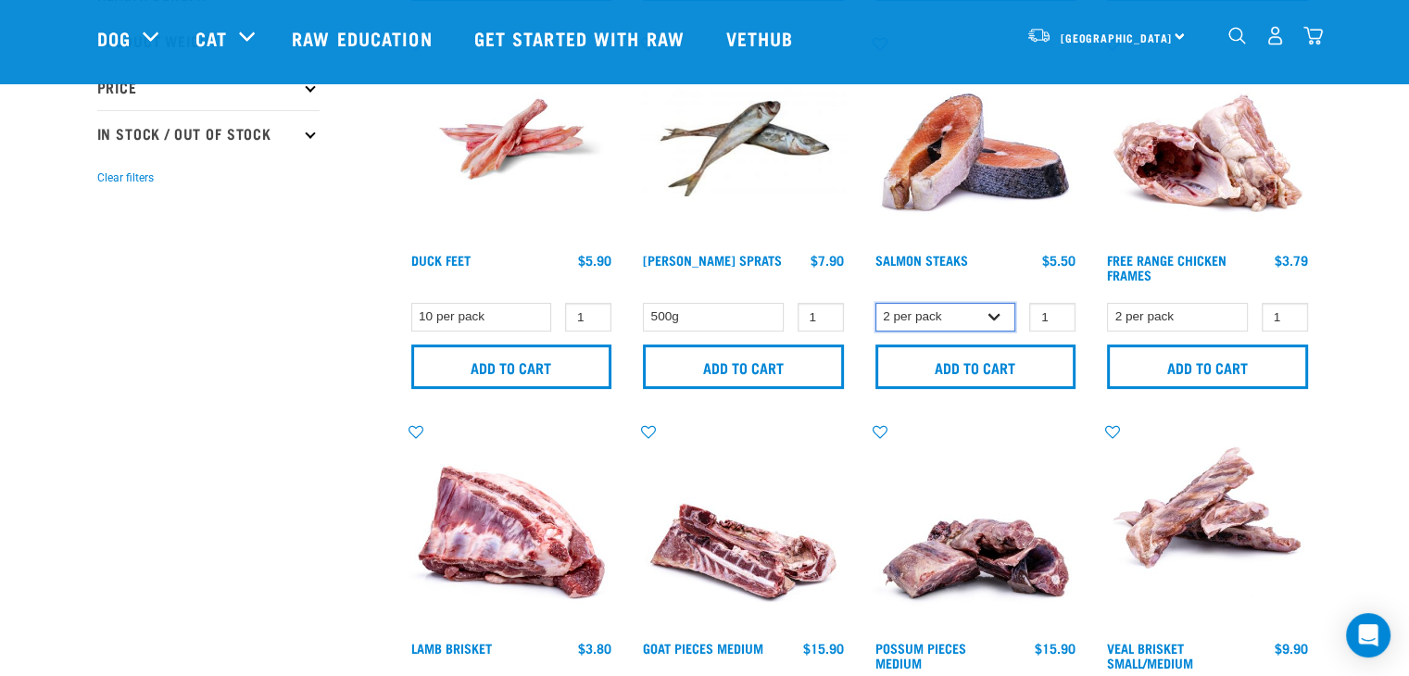
click at [1003, 316] on select "2 per pack 3 per pack" at bounding box center [946, 317] width 141 height 29
select select "350742"
click at [876, 303] on select "2 per pack 3 per pack" at bounding box center [946, 317] width 141 height 29
click at [995, 316] on select "2 per pack 3 per pack" at bounding box center [946, 317] width 141 height 29
click at [876, 303] on select "2 per pack 3 per pack" at bounding box center [946, 317] width 141 height 29
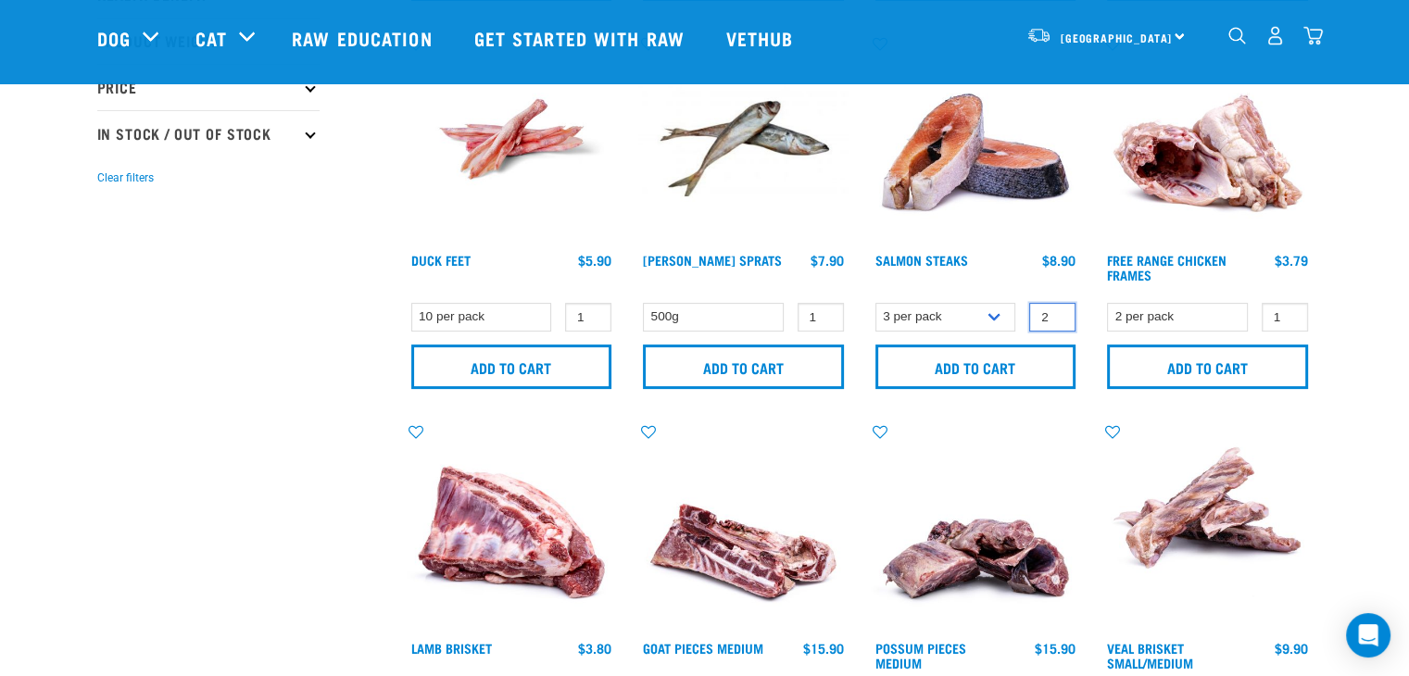
click at [1057, 311] on input "2" at bounding box center [1052, 317] width 46 height 29
click at [1103, 355] on div "Add to cart" at bounding box center [1208, 367] width 210 height 48
click at [1084, 380] on div "Salmon Steaks 2" at bounding box center [976, 217] width 233 height 388
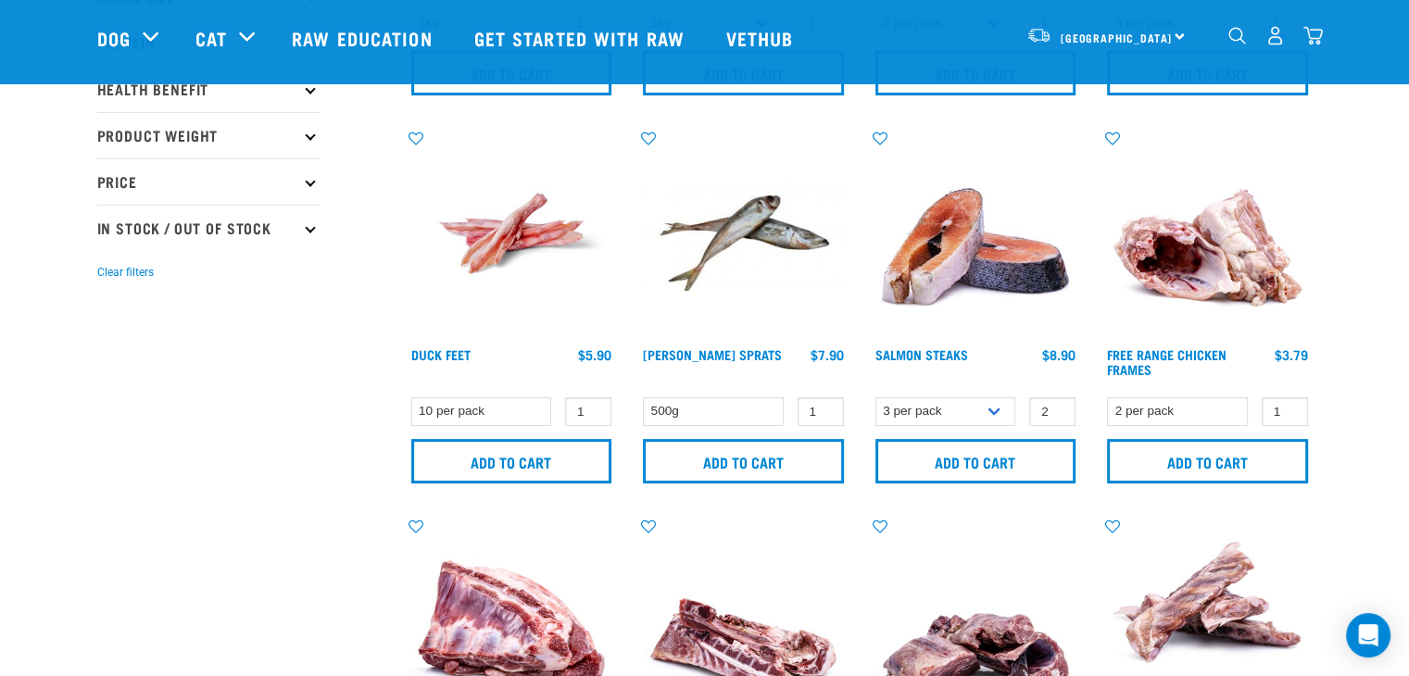
scroll to position [391, 0]
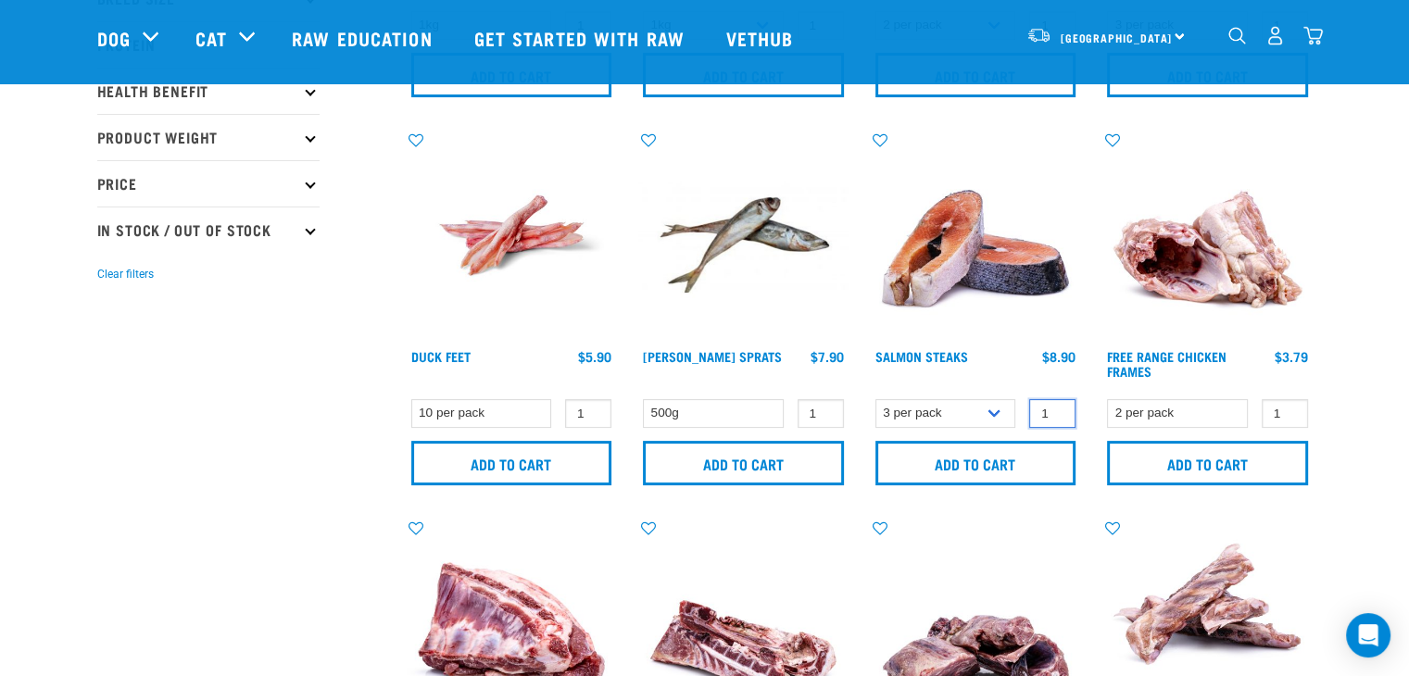
type input "1"
click at [1059, 415] on input "1" at bounding box center [1052, 413] width 46 height 29
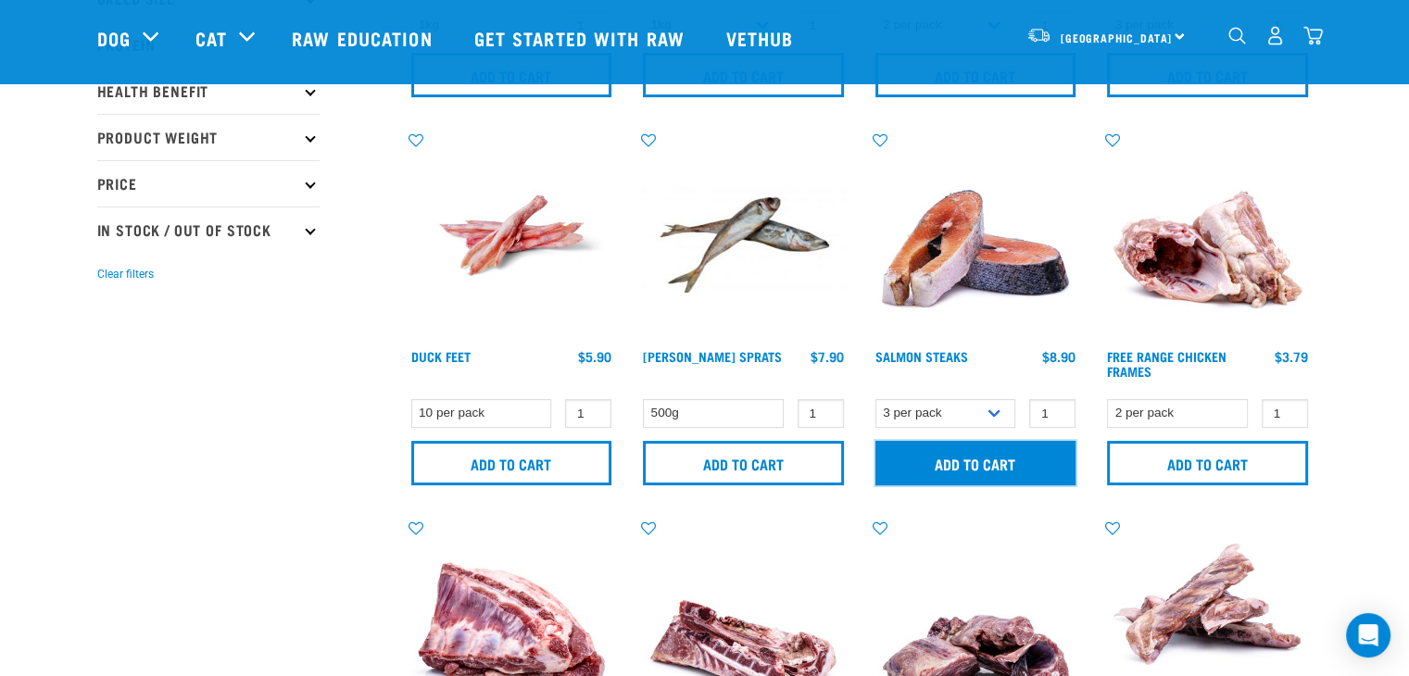
click at [1037, 469] on input "Add to cart" at bounding box center [976, 463] width 201 height 44
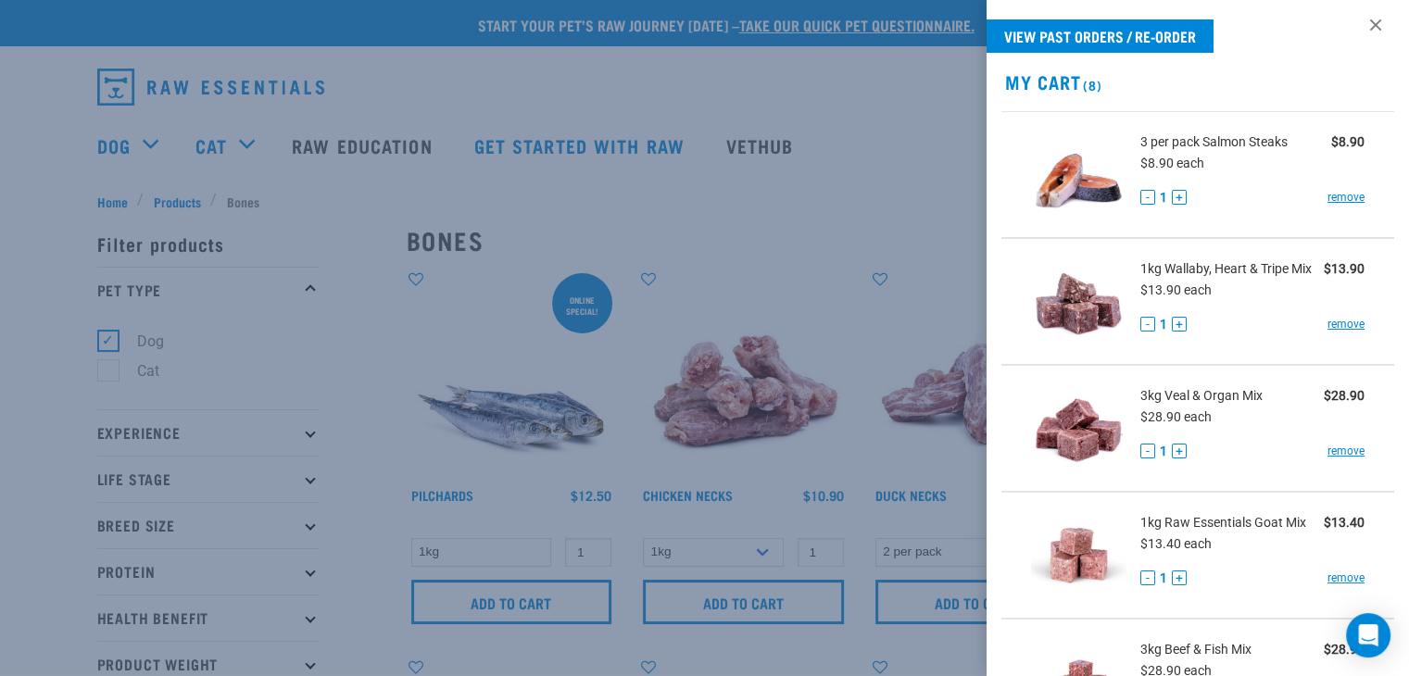
scroll to position [9, 0]
drag, startPoint x: 1327, startPoint y: 197, endPoint x: 1249, endPoint y: 310, distance: 137.3
click at [1328, 197] on link "remove" at bounding box center [1346, 196] width 37 height 17
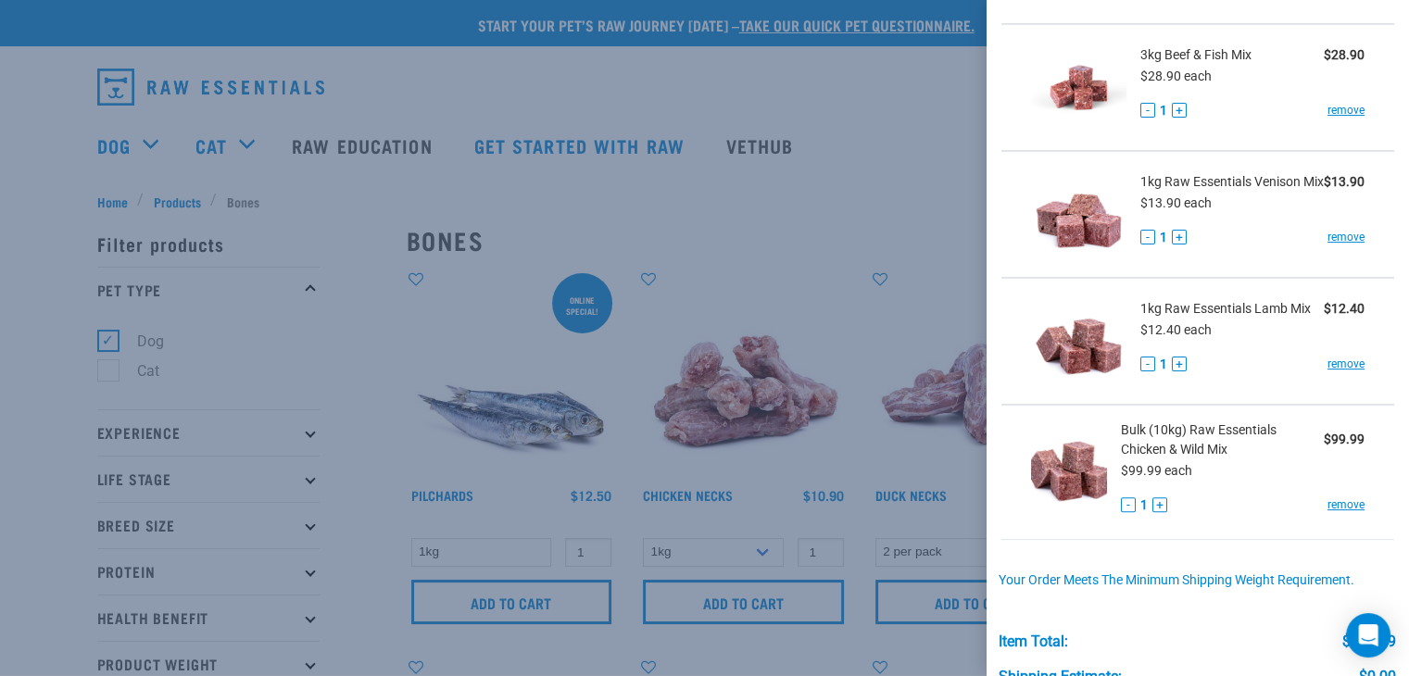
scroll to position [692, 0]
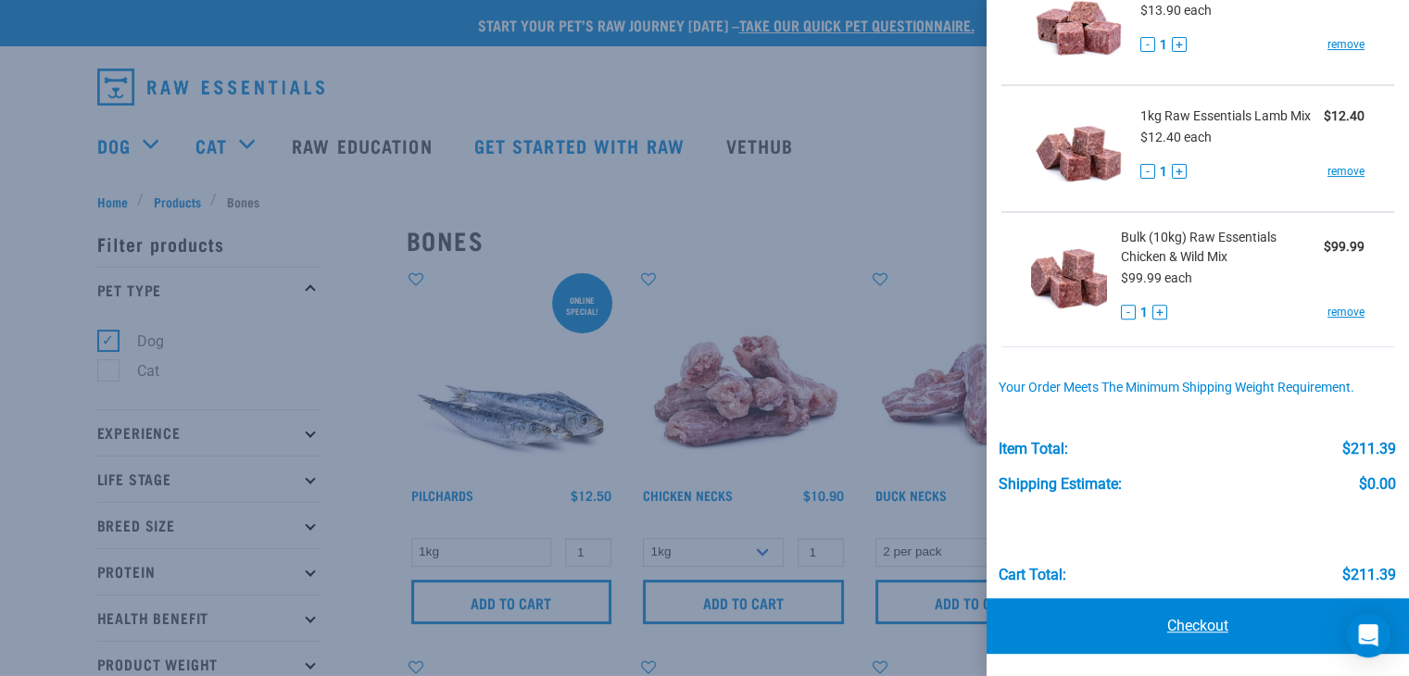
click at [1223, 627] on link "Checkout" at bounding box center [1198, 627] width 423 height 56
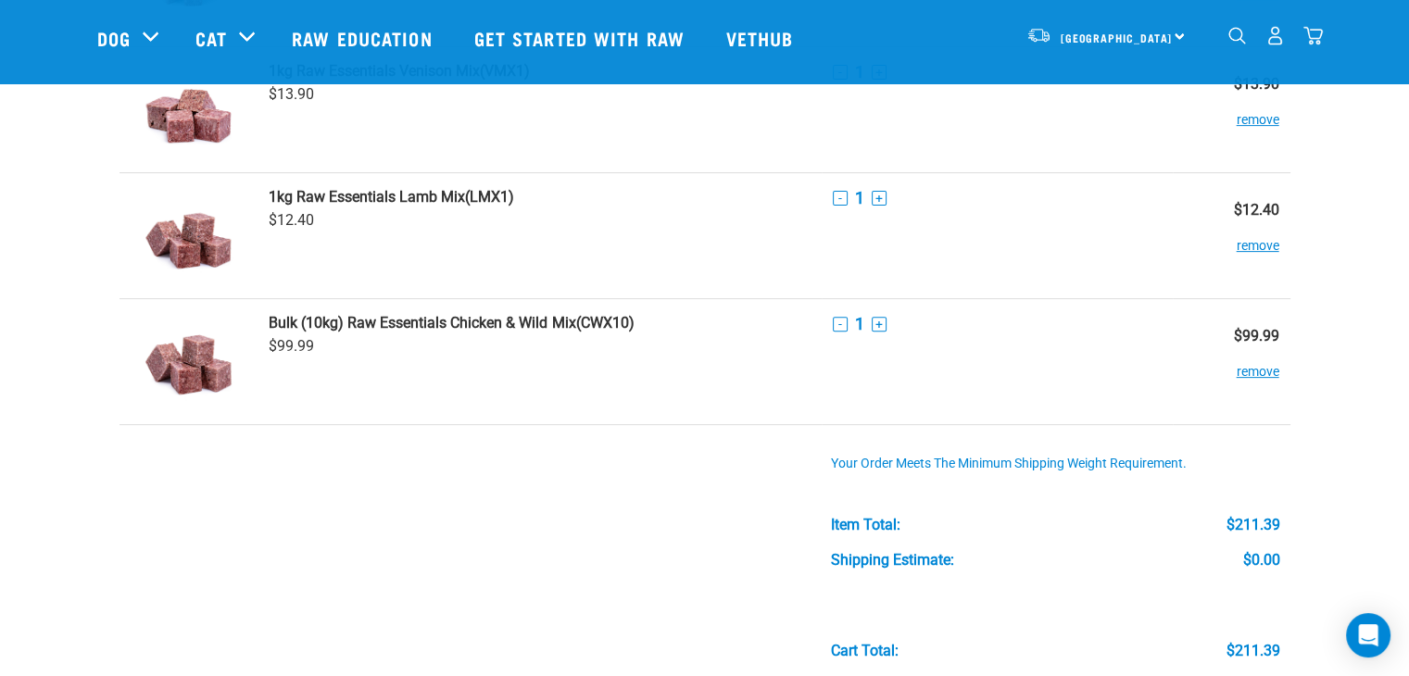
scroll to position [882, 0]
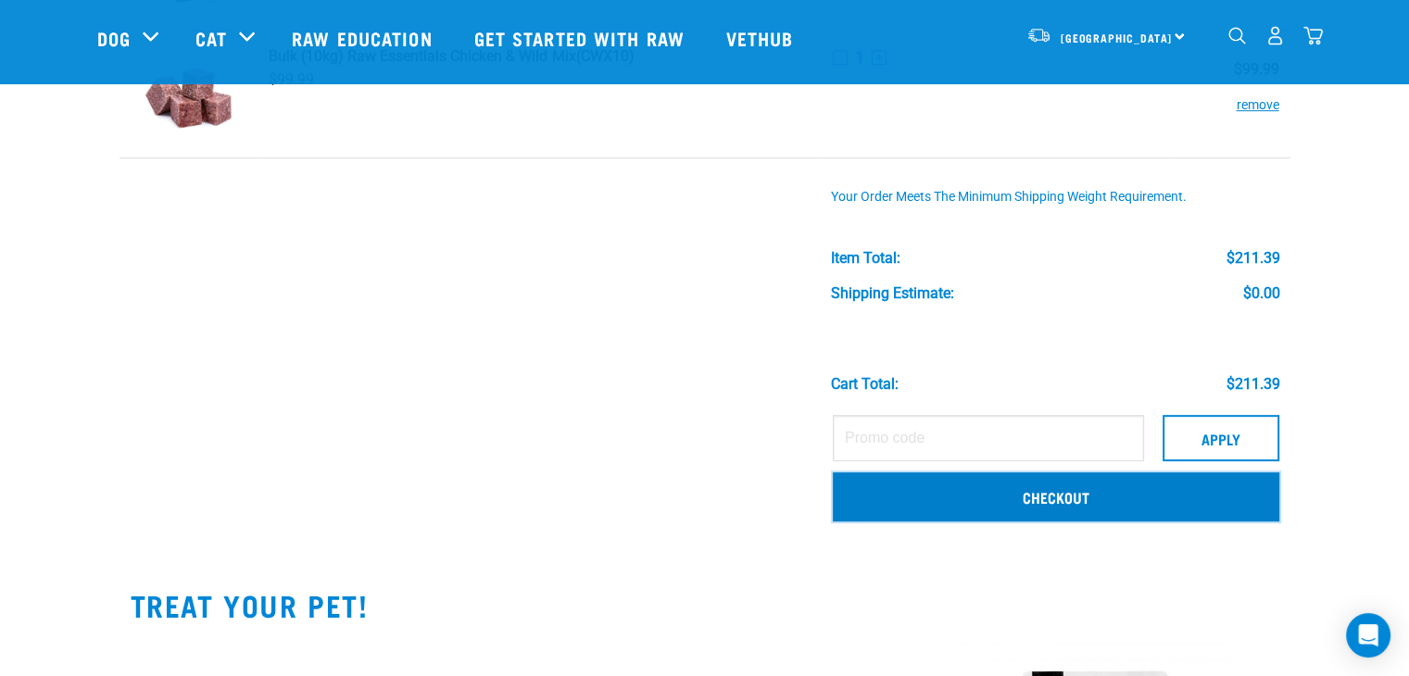
click at [1136, 481] on link "Checkout" at bounding box center [1056, 497] width 447 height 48
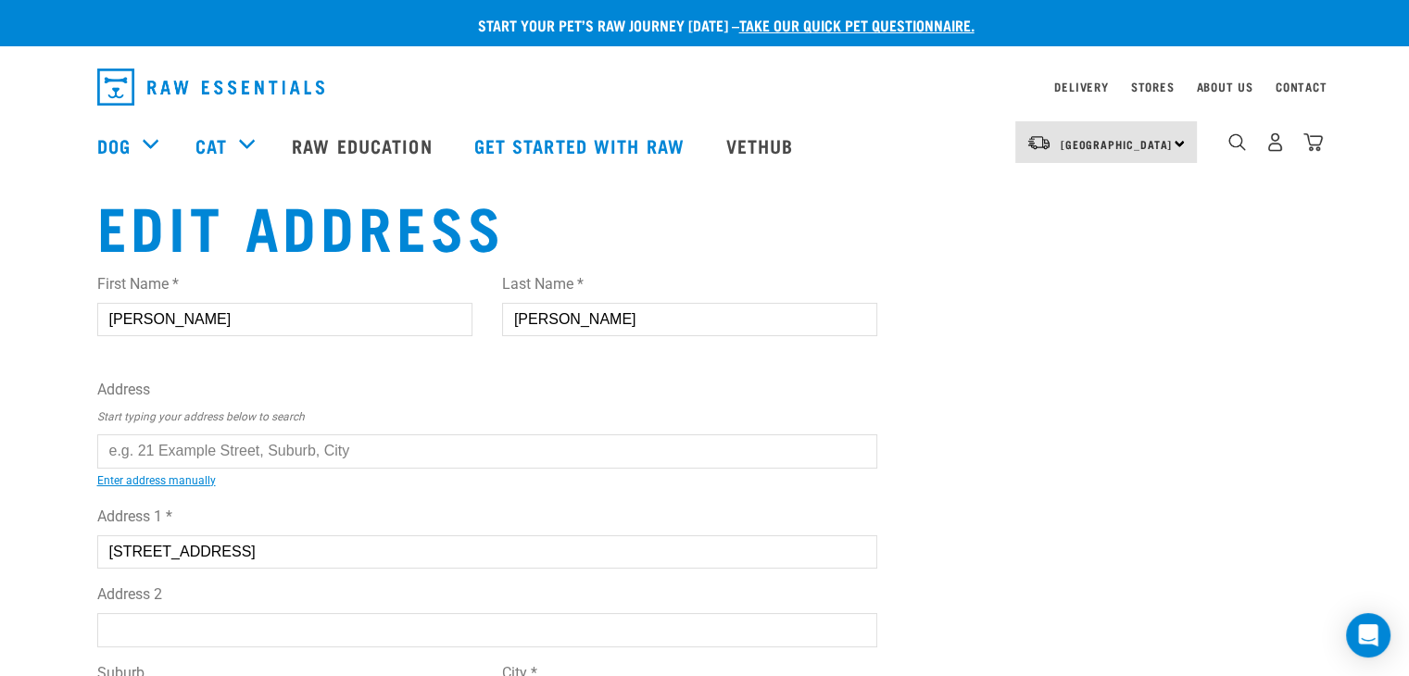
click at [477, 444] on input "text" at bounding box center [487, 451] width 781 height 33
click at [118, 465] on li "[STREET_ADDRESS]" at bounding box center [118, 465] width 0 height 0
type input "3 Amokura Street, Fairy Springs, Rotorua 3015"
select select "BOP"
select select "Urban"
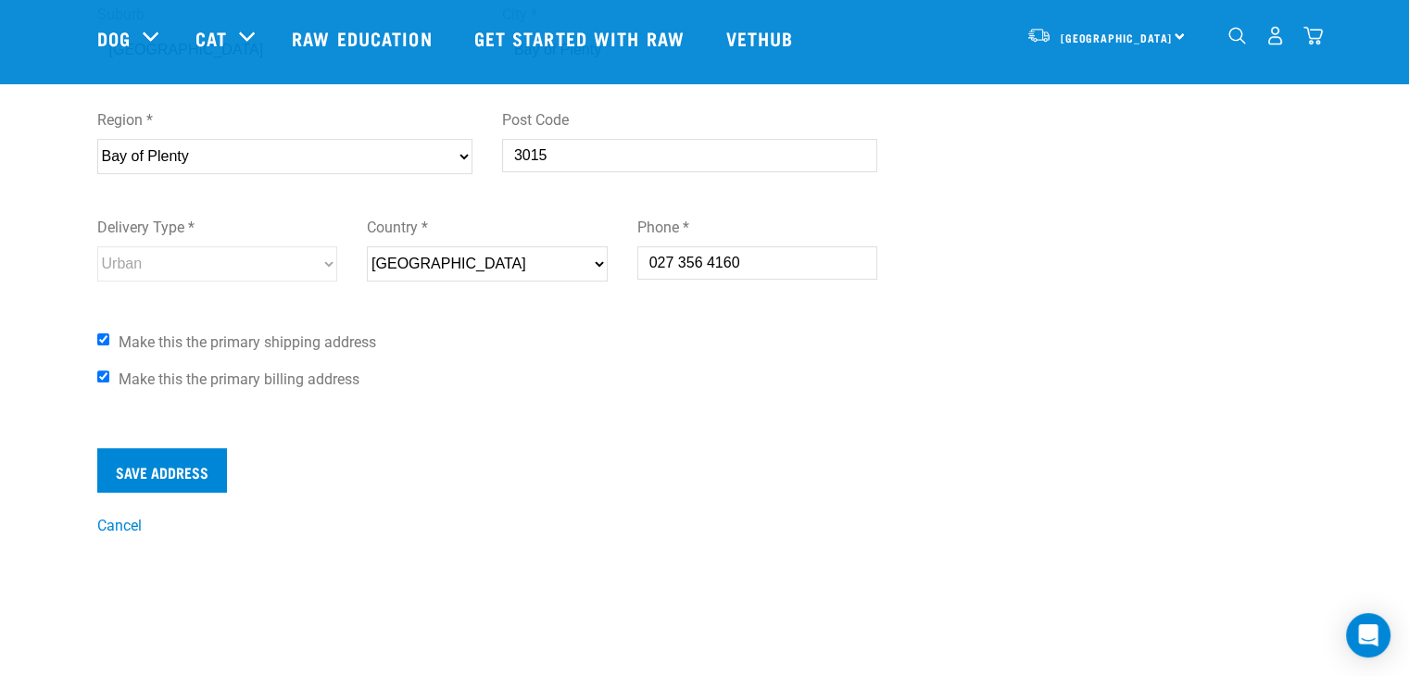
scroll to position [523, 0]
type input "3 Amokura Street, Fairy Springs, Rotorua 3015"
click at [219, 456] on input "Save Address" at bounding box center [162, 470] width 130 height 44
click at [712, 258] on input "027 356 4160" at bounding box center [758, 262] width 241 height 33
type input "0273564160"
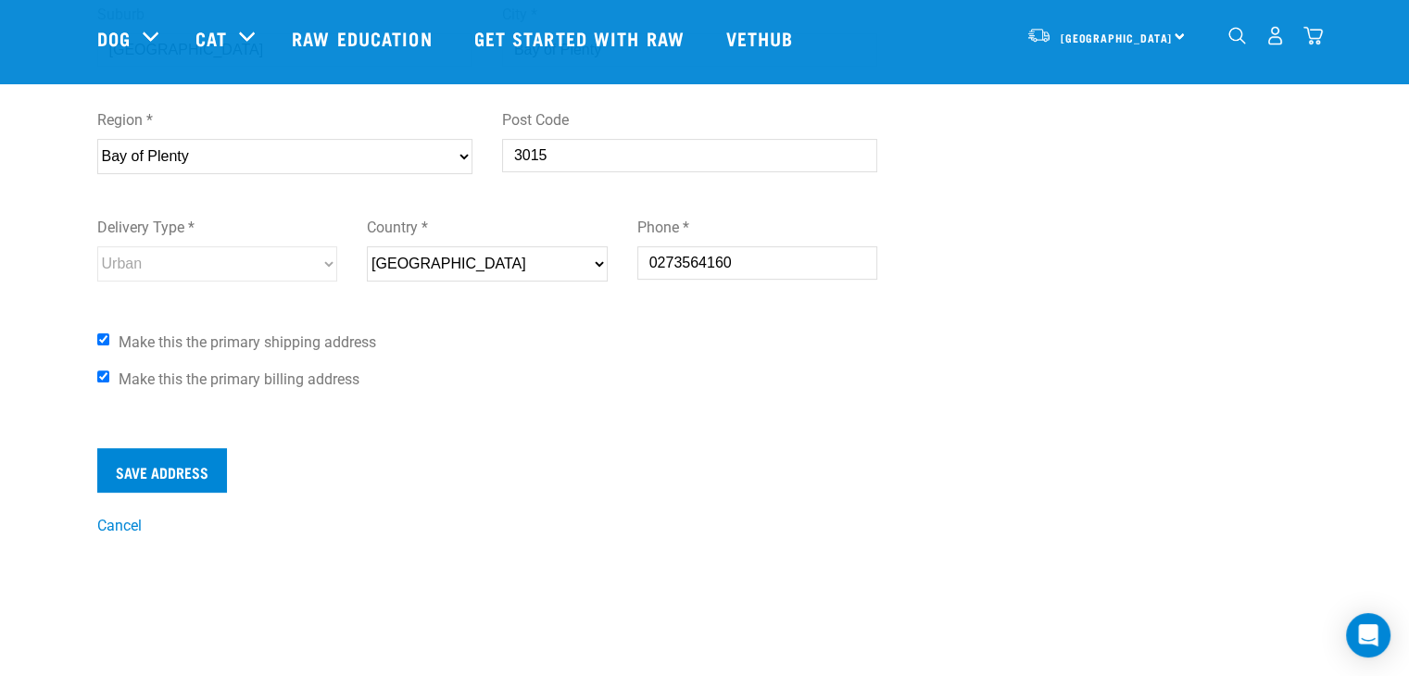
click at [581, 372] on label "Make this the primary billing address" at bounding box center [487, 380] width 781 height 22
click at [109, 372] on input "Make this the primary billing address" at bounding box center [103, 377] width 12 height 12
checkbox input "false"
click at [206, 464] on input "Save Address" at bounding box center [162, 470] width 130 height 44
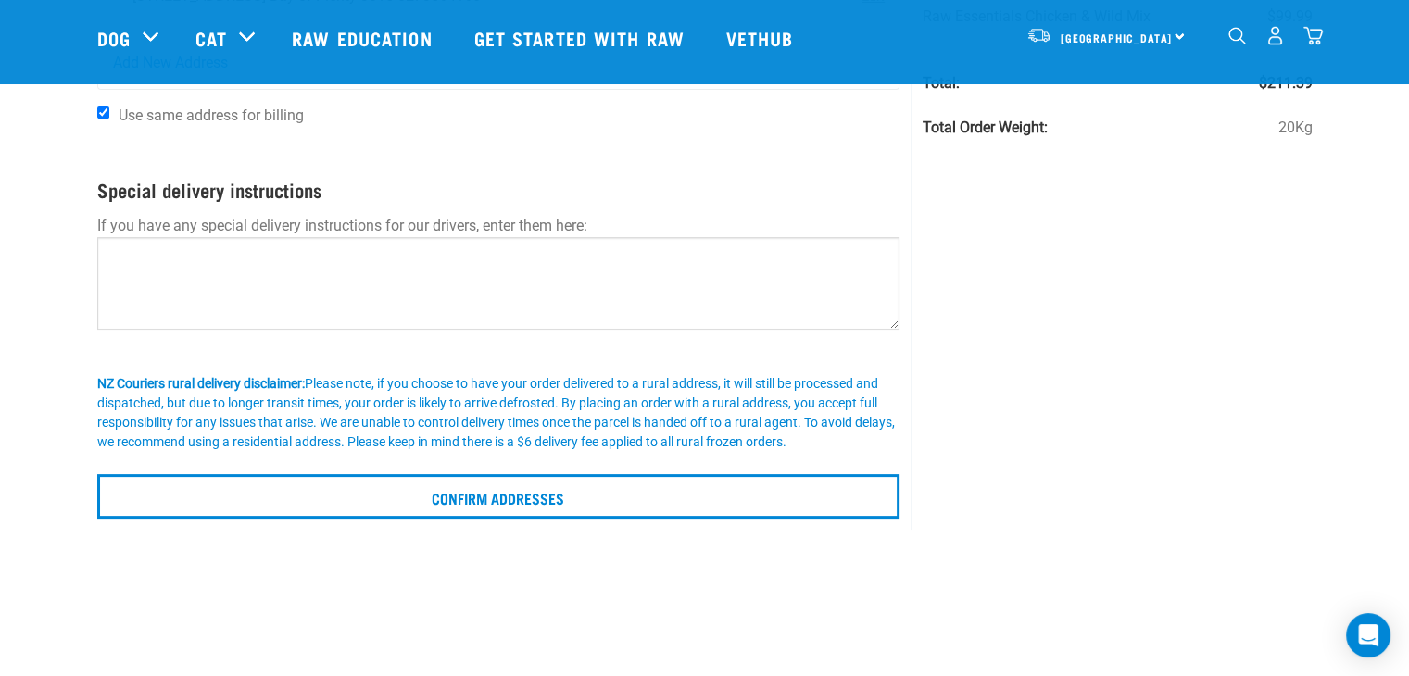
scroll to position [345, 0]
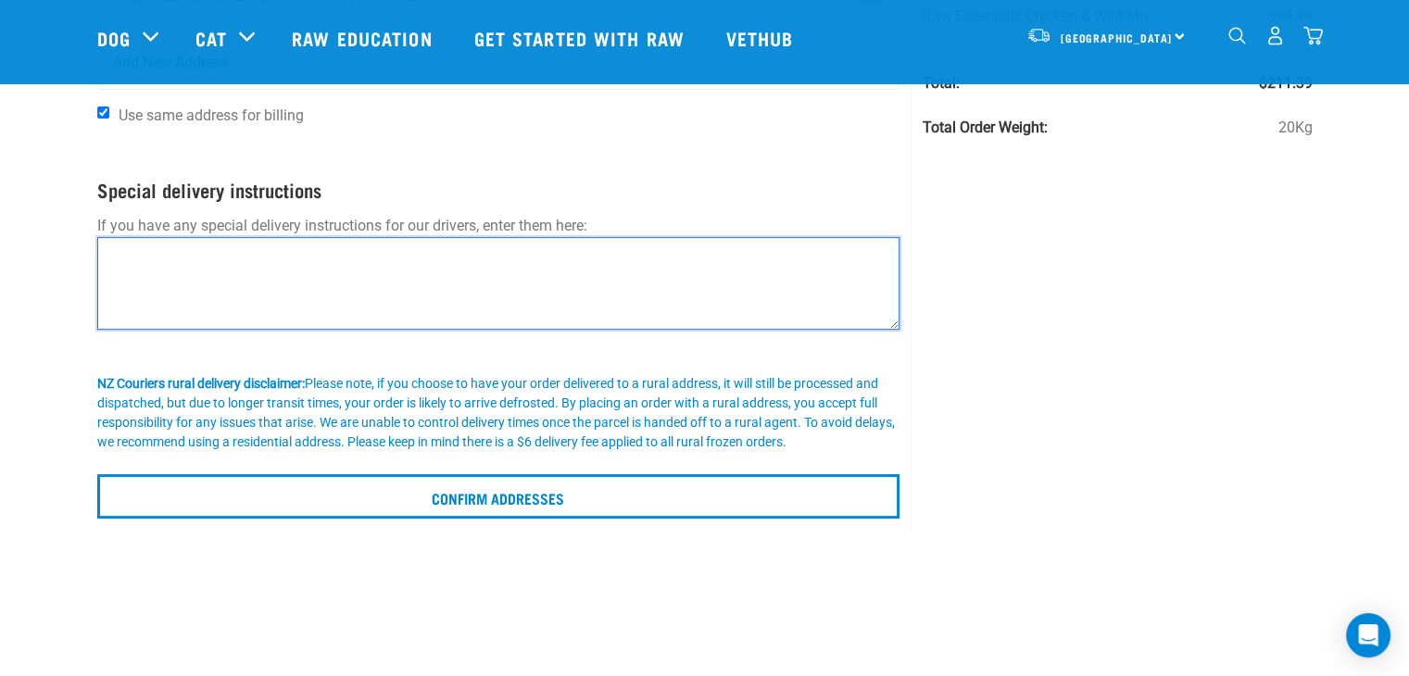
click at [462, 269] on textarea at bounding box center [498, 283] width 803 height 93
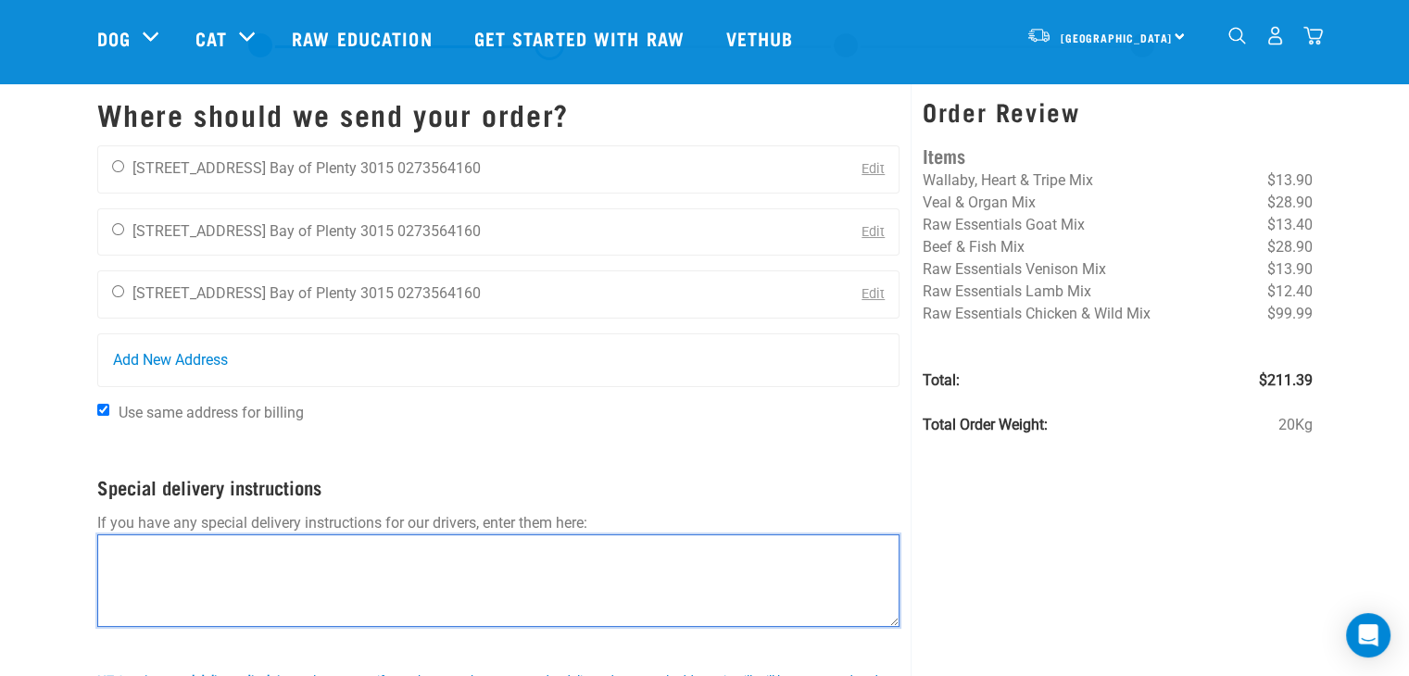
scroll to position [66, 0]
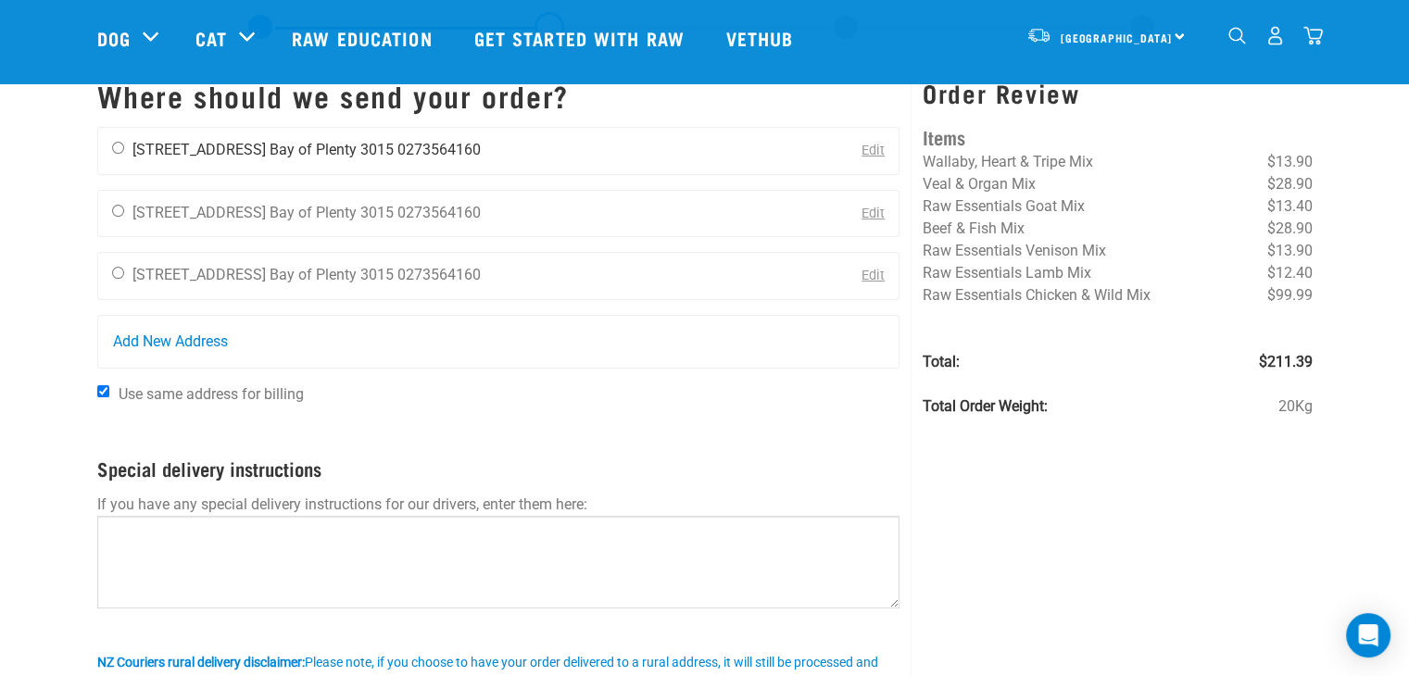
click at [116, 148] on input "radio" at bounding box center [118, 148] width 12 height 12
radio input "true"
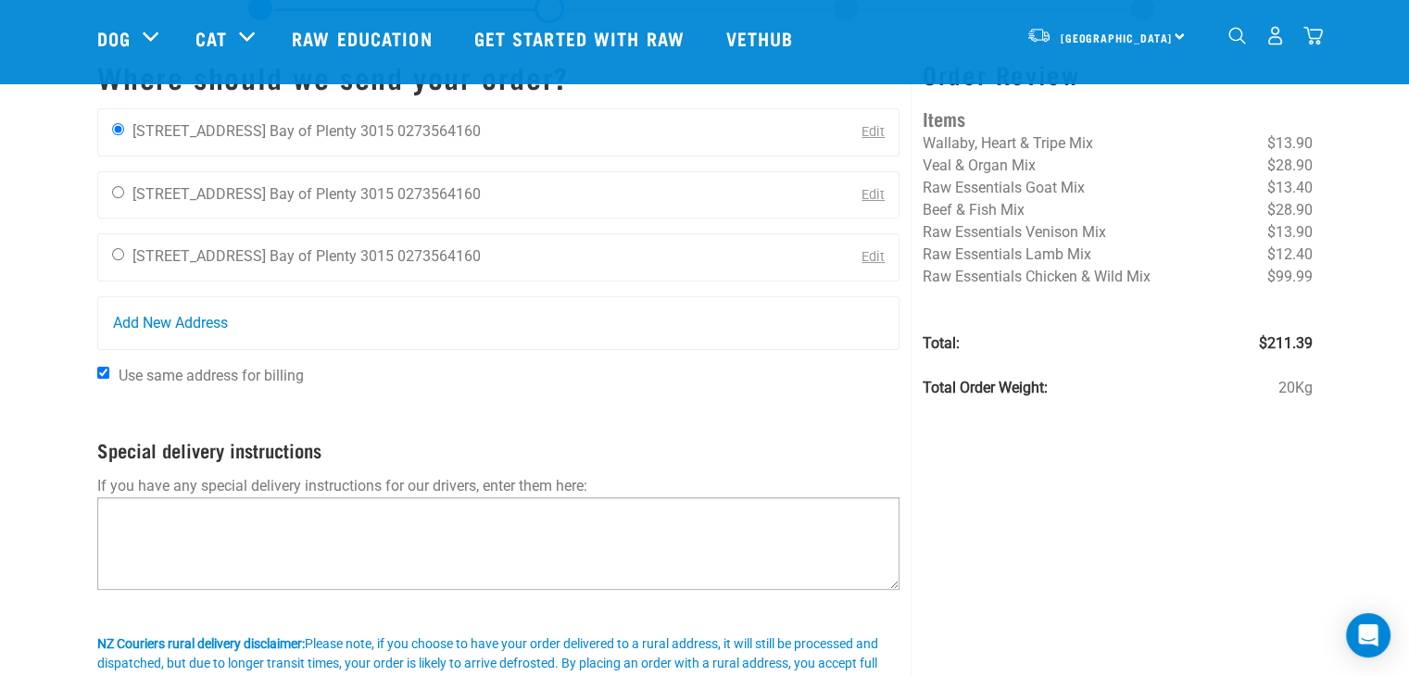
scroll to position [92, 0]
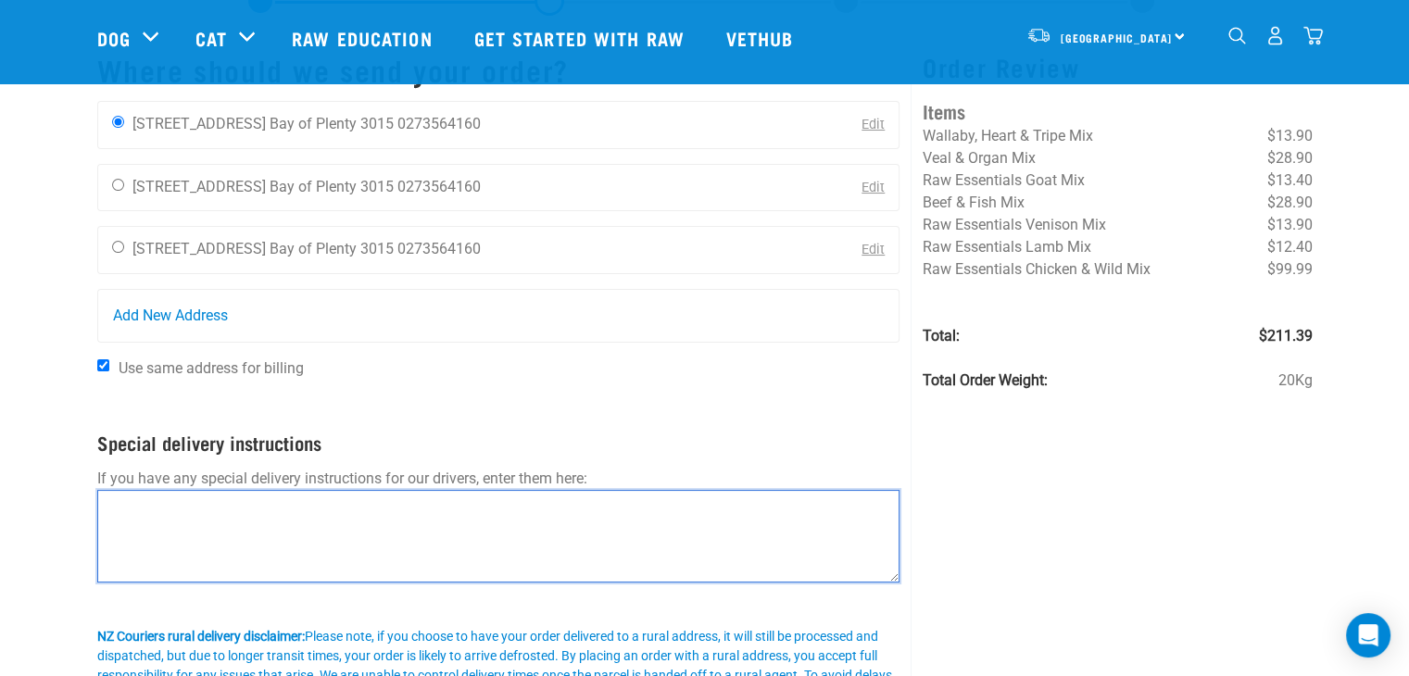
click at [374, 520] on textarea at bounding box center [498, 536] width 803 height 93
type textarea "w"
type textarea "W"
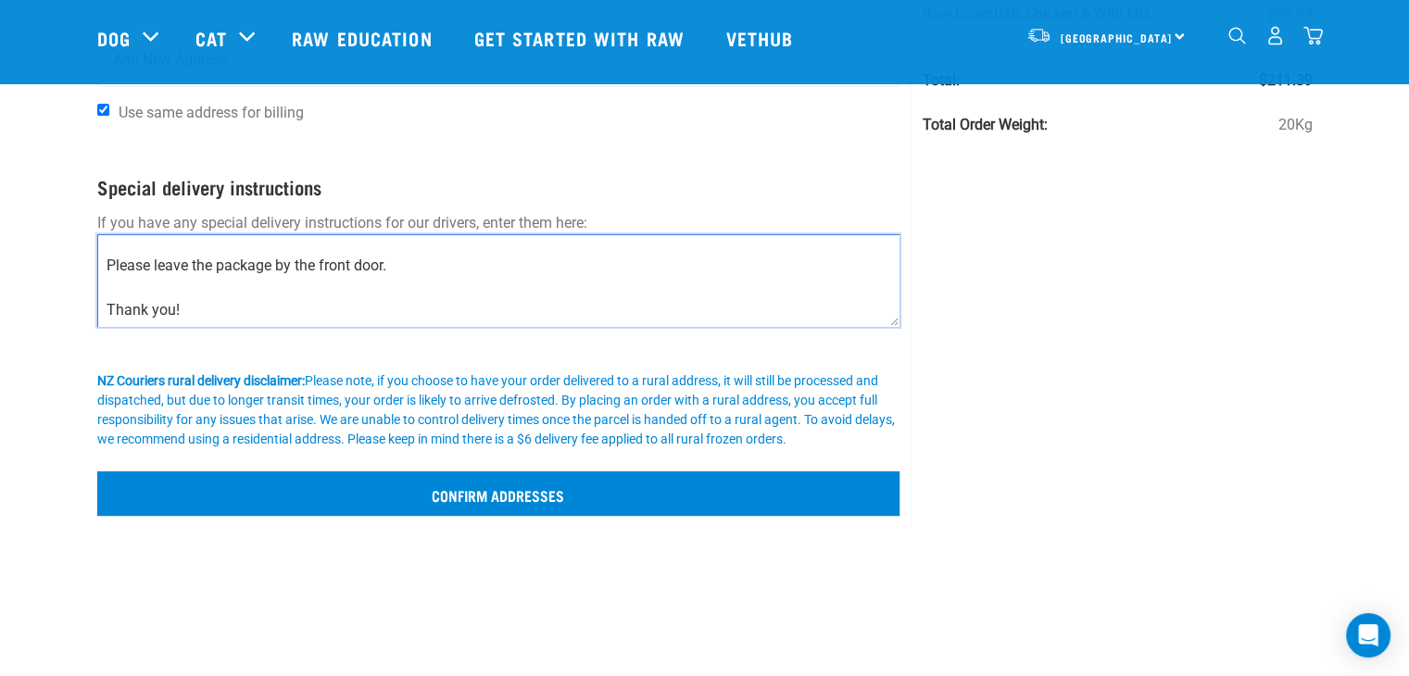
scroll to position [488, 0]
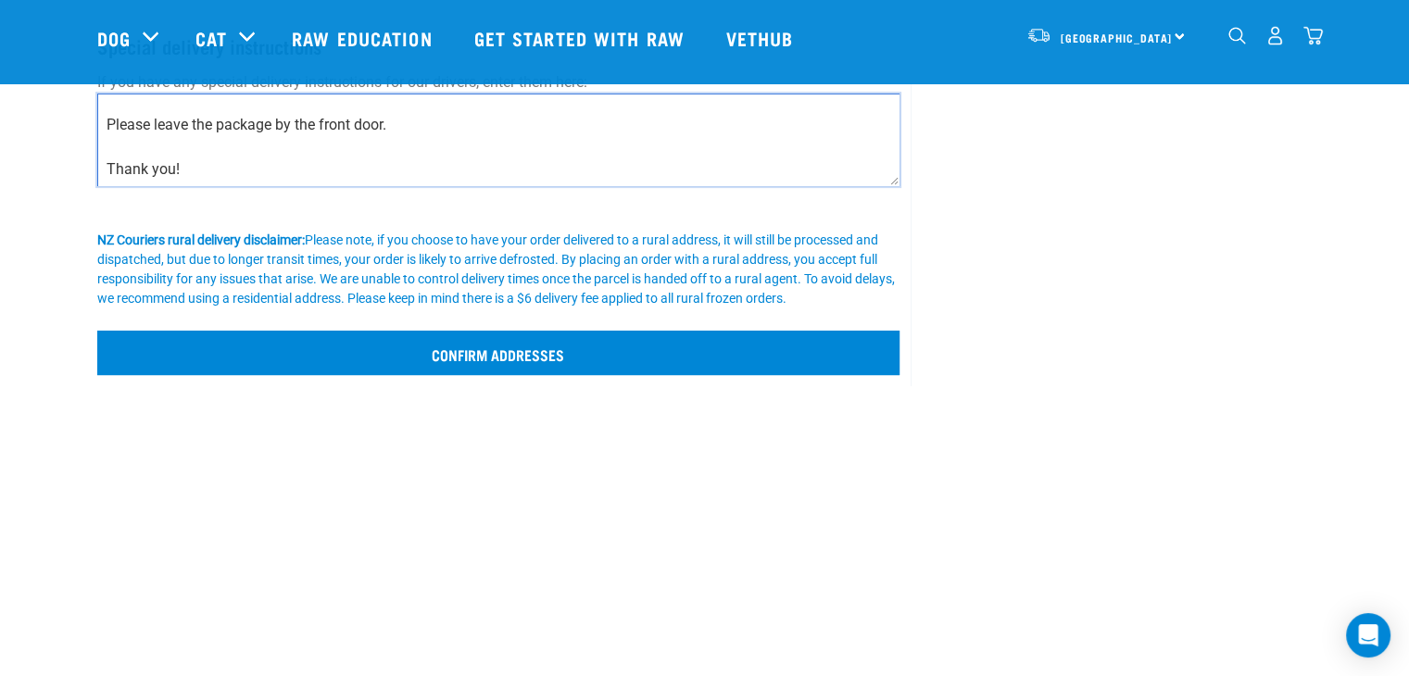
type textarea "Gate code is 2002# to open and close the gate. Please leave the package by the …"
click at [557, 365] on input "Confirm addresses" at bounding box center [498, 353] width 803 height 44
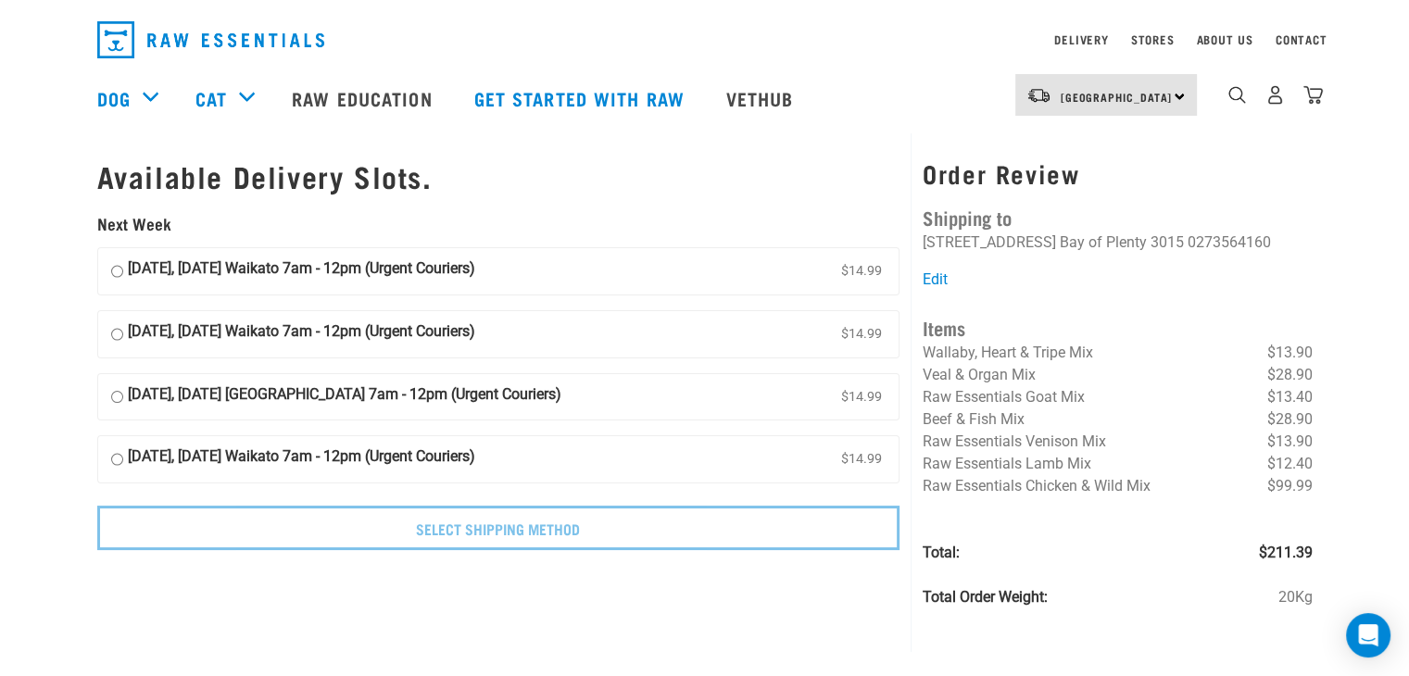
scroll to position [17, 0]
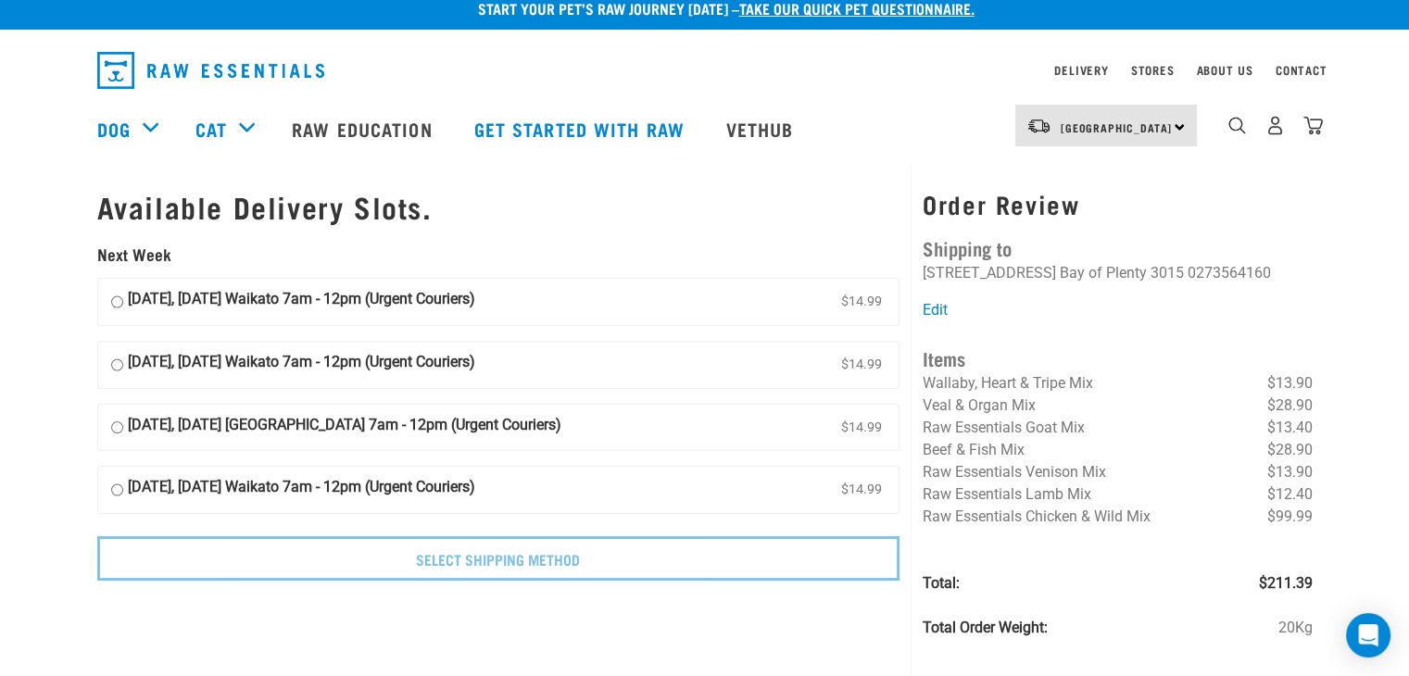
drag, startPoint x: 835, startPoint y: 304, endPoint x: 768, endPoint y: 301, distance: 66.8
click at [768, 301] on label "[DATE], [DATE] Waikato 7am - 12pm (Urgent Couriers) $14.99" at bounding box center [499, 302] width 802 height 46
click at [123, 301] on input "[DATE], [DATE] Waikato 7am - 12pm (Urgent Couriers) $14.99" at bounding box center [117, 302] width 12 height 28
radio input "true"
